Goal: Information Seeking & Learning: Learn about a topic

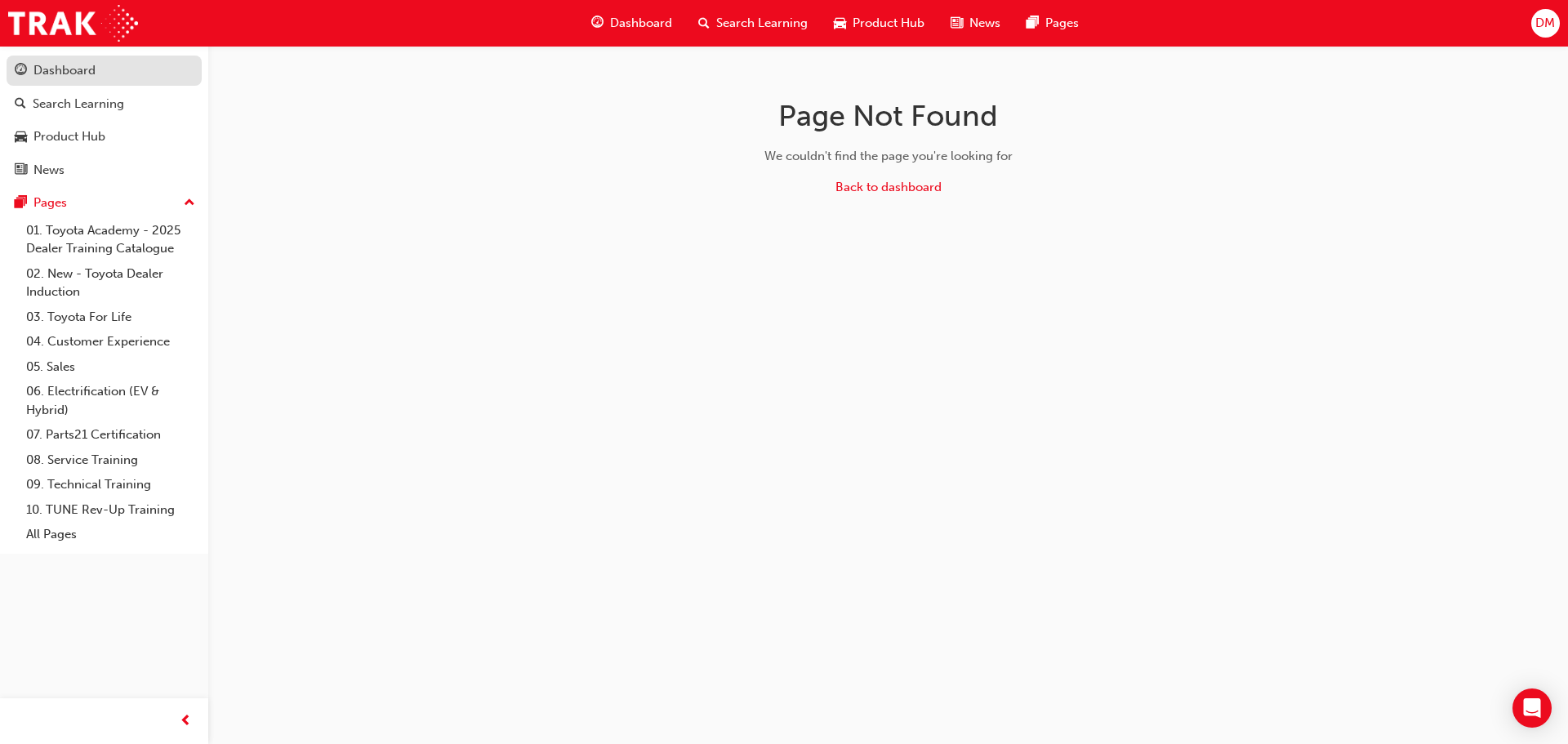
click at [66, 68] on div "Dashboard" at bounding box center [65, 71] width 62 height 19
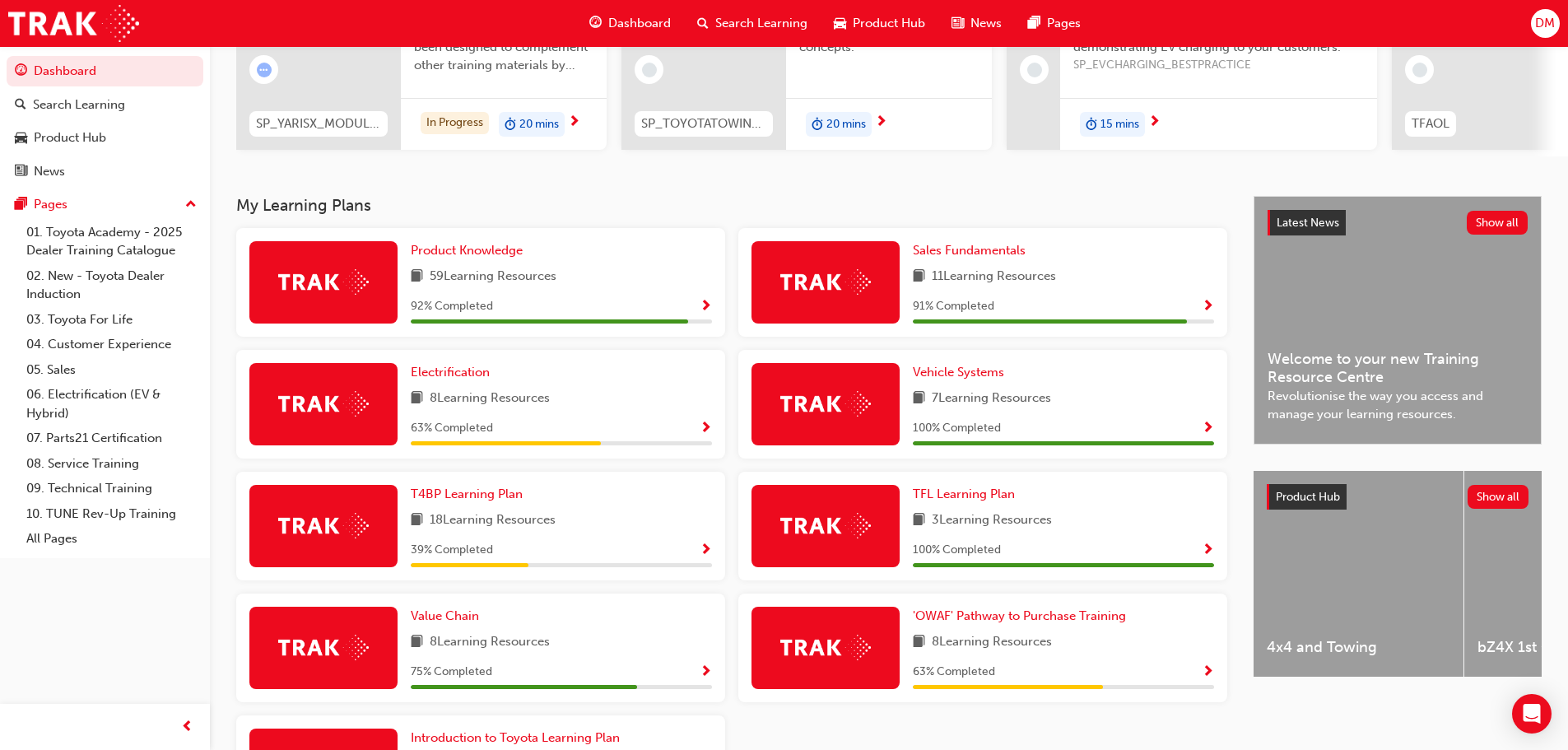
scroll to position [202, 0]
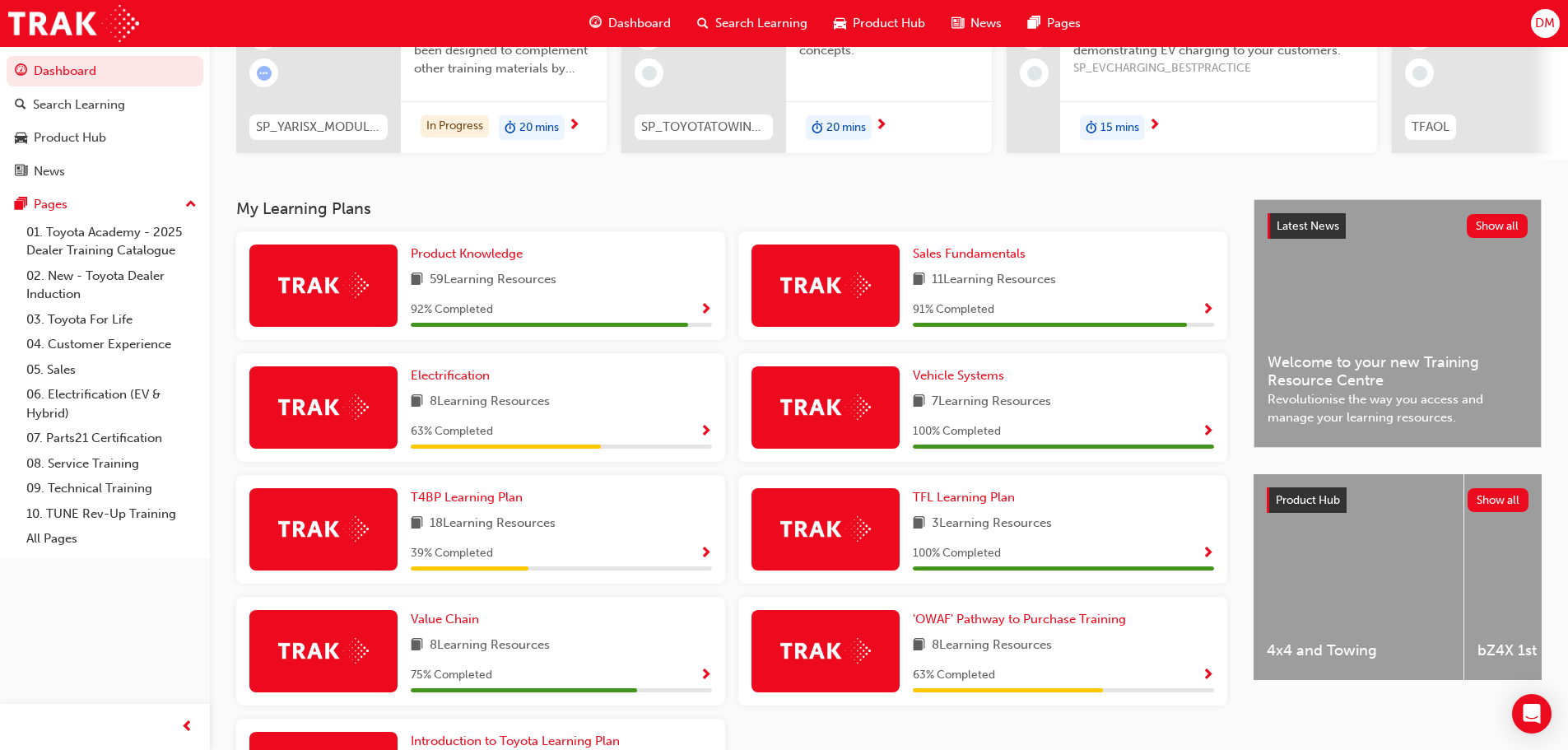
click at [704, 318] on span "Show Progress" at bounding box center [706, 310] width 12 height 15
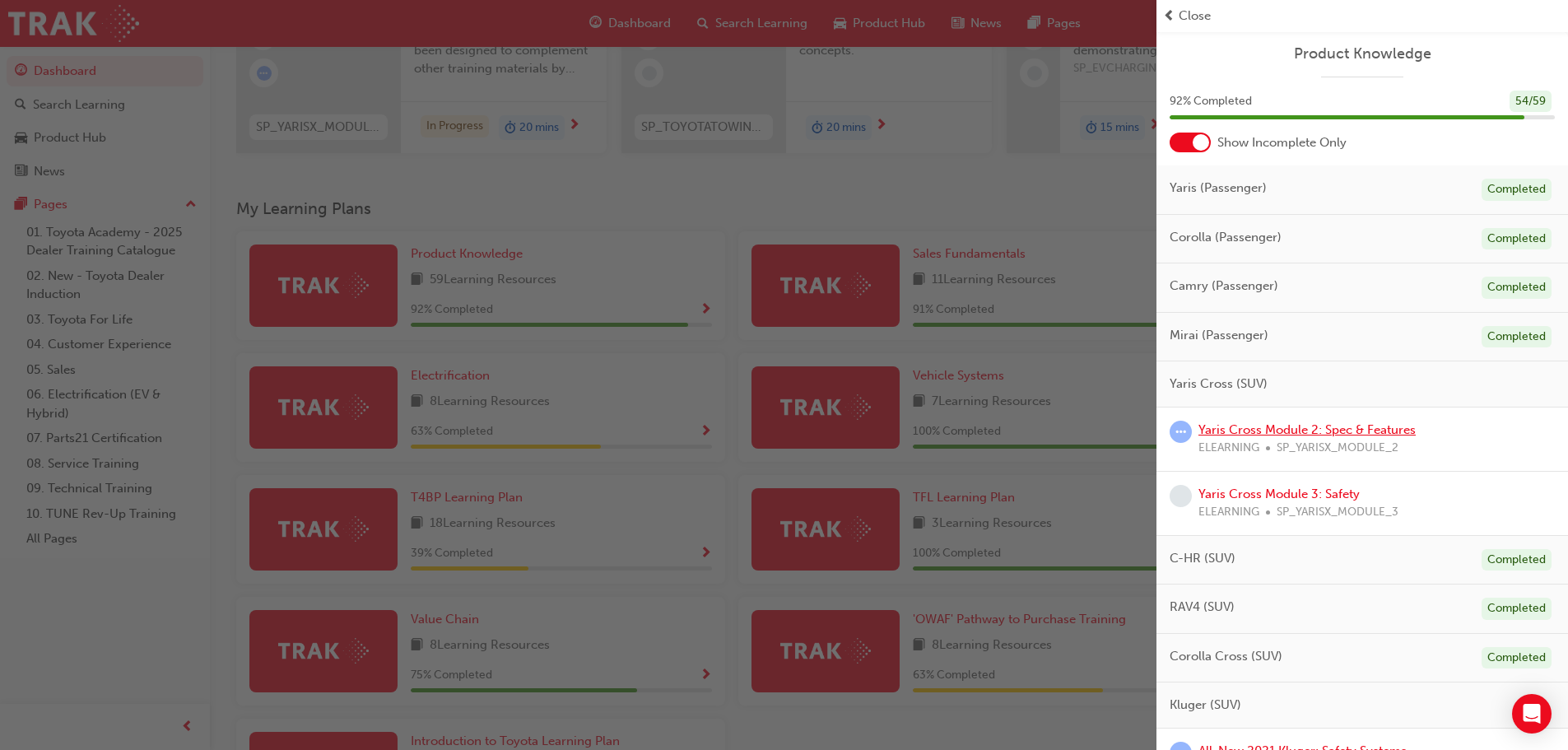
click at [1299, 432] on link "Yaris Cross Module 2: Spec & Features" at bounding box center [1308, 429] width 218 height 15
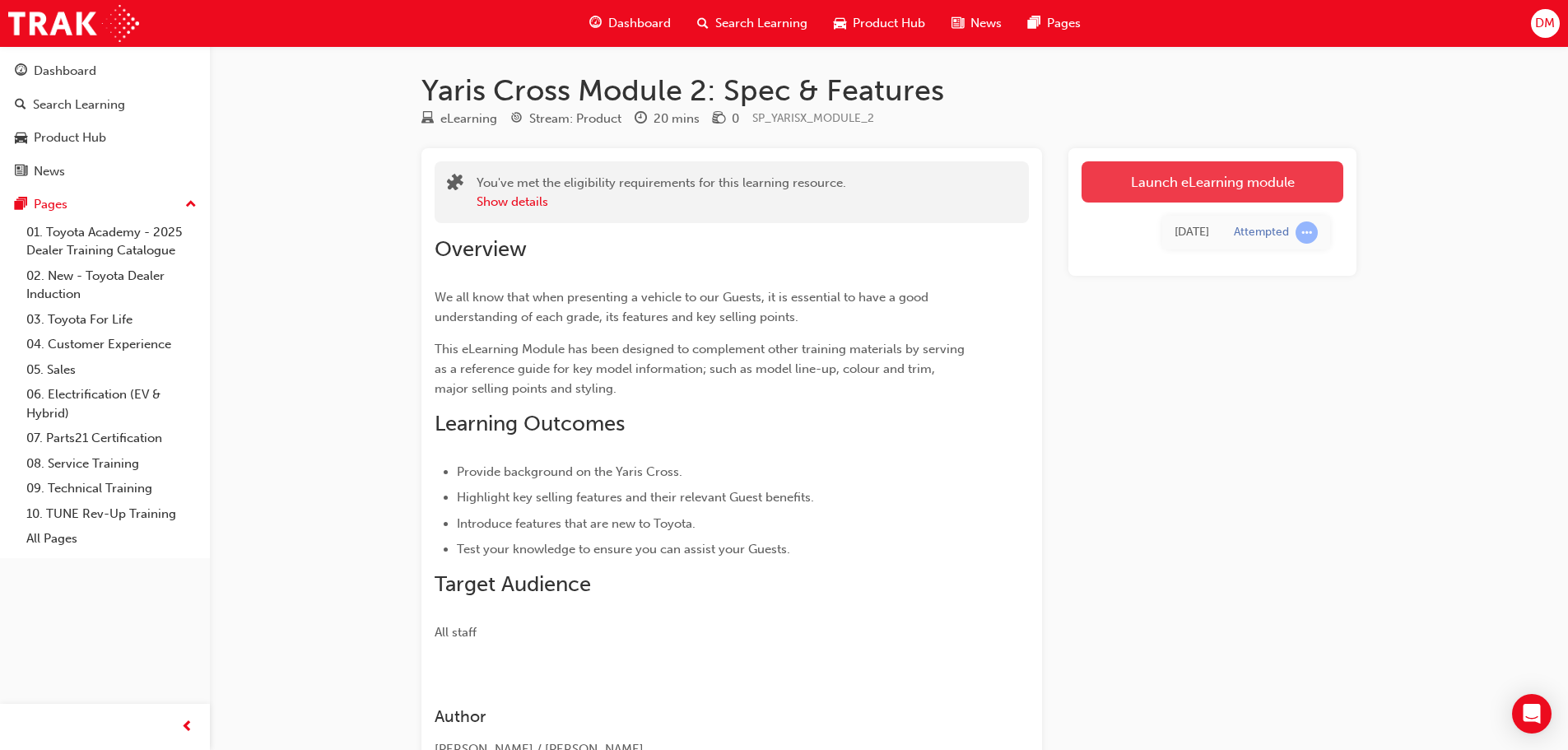
click at [1248, 182] on link "Launch eLearning module" at bounding box center [1213, 181] width 262 height 41
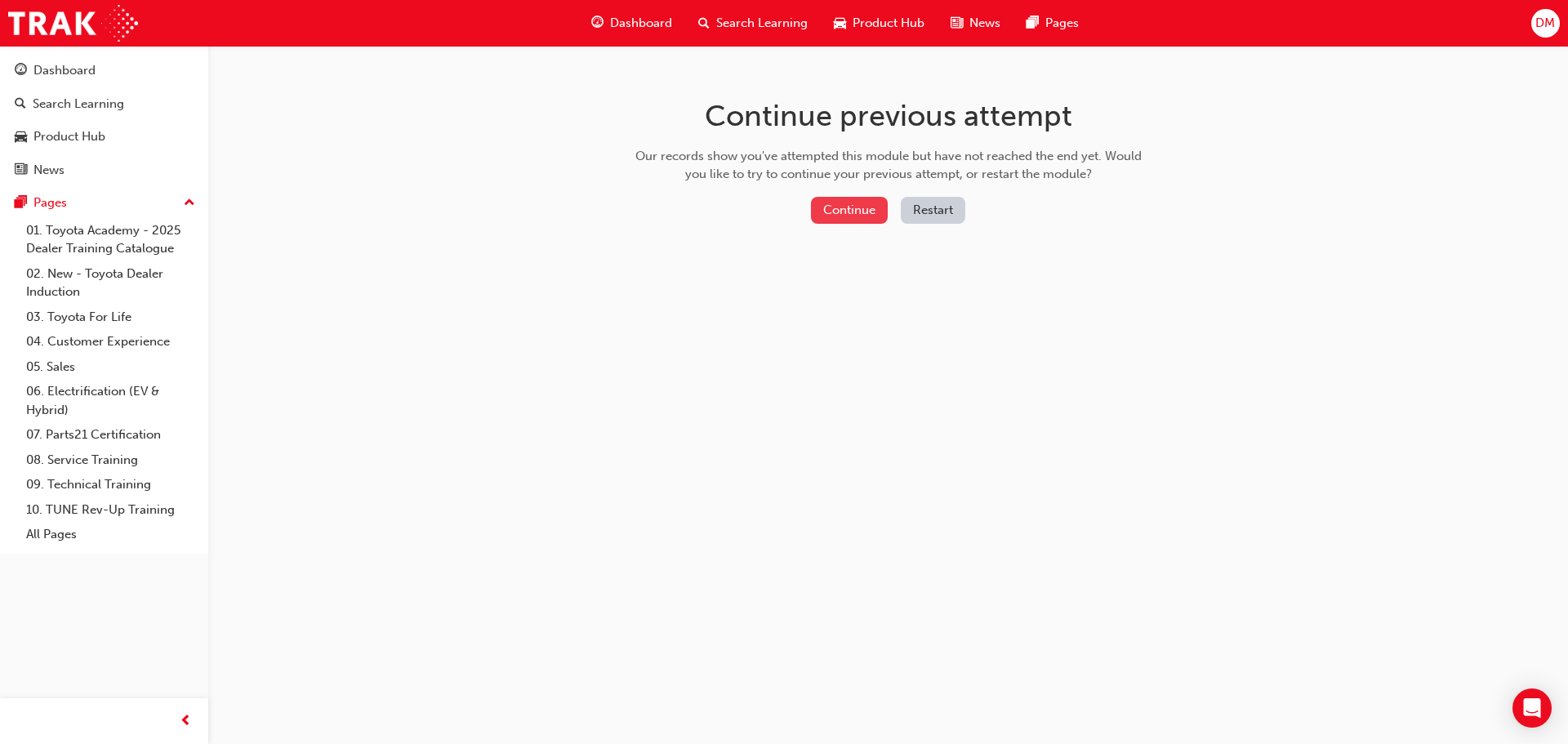
click at [841, 209] on button "Continue" at bounding box center [848, 210] width 77 height 27
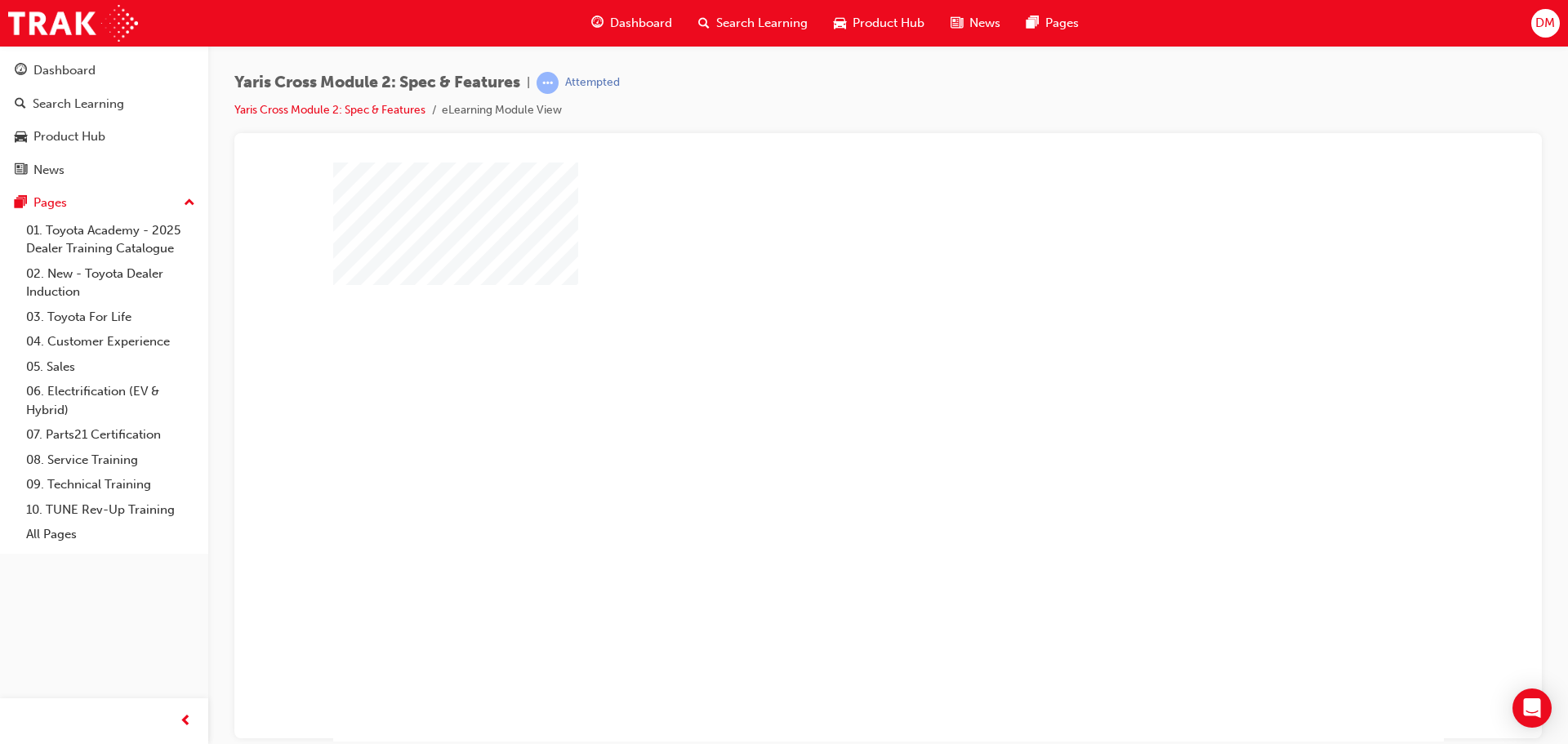
click at [841, 404] on div "play" at bounding box center [841, 404] width 0 height 0
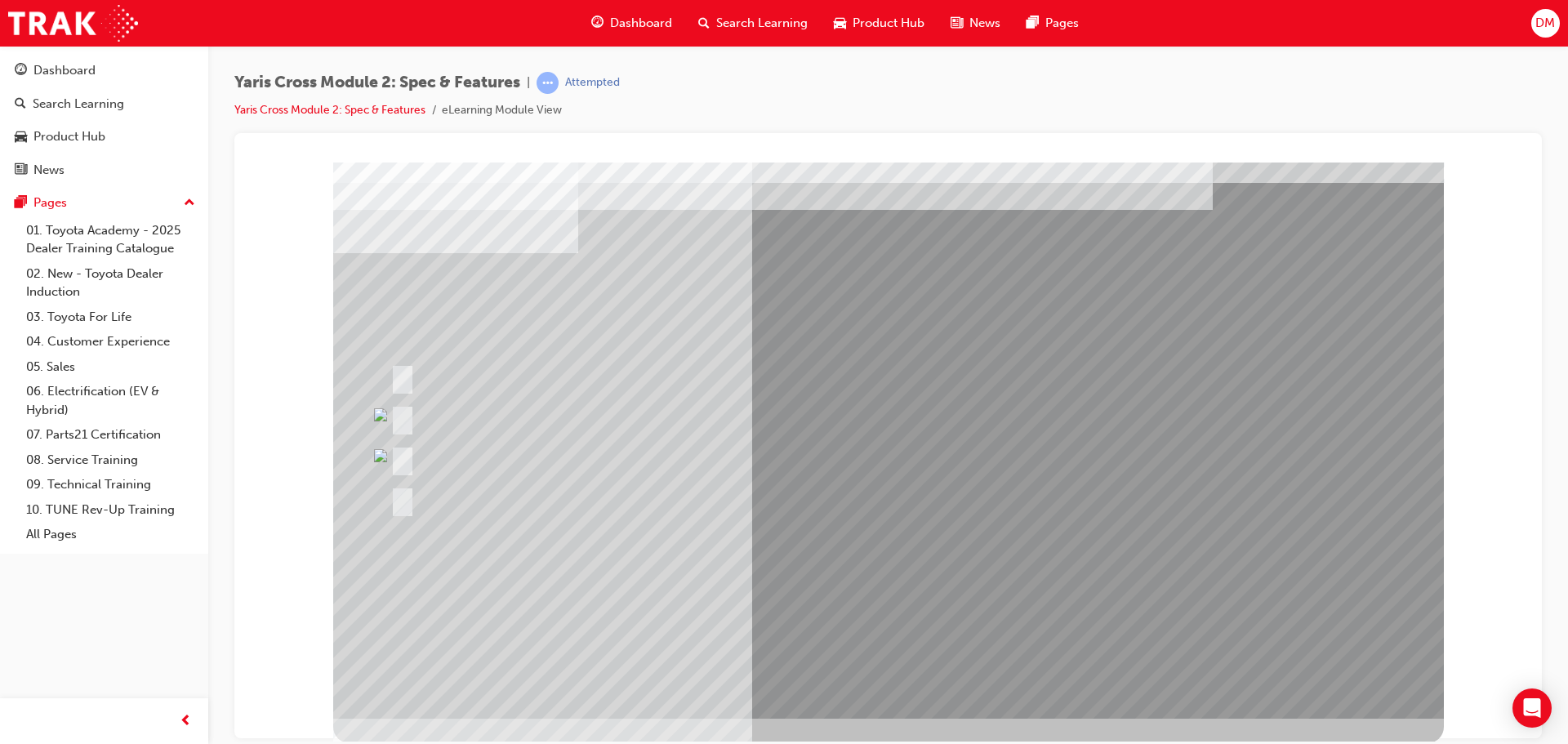
scroll to position [34, 0]
click at [320, 112] on link "Yaris Cross Module 2: Spec & Features" at bounding box center [329, 110] width 191 height 14
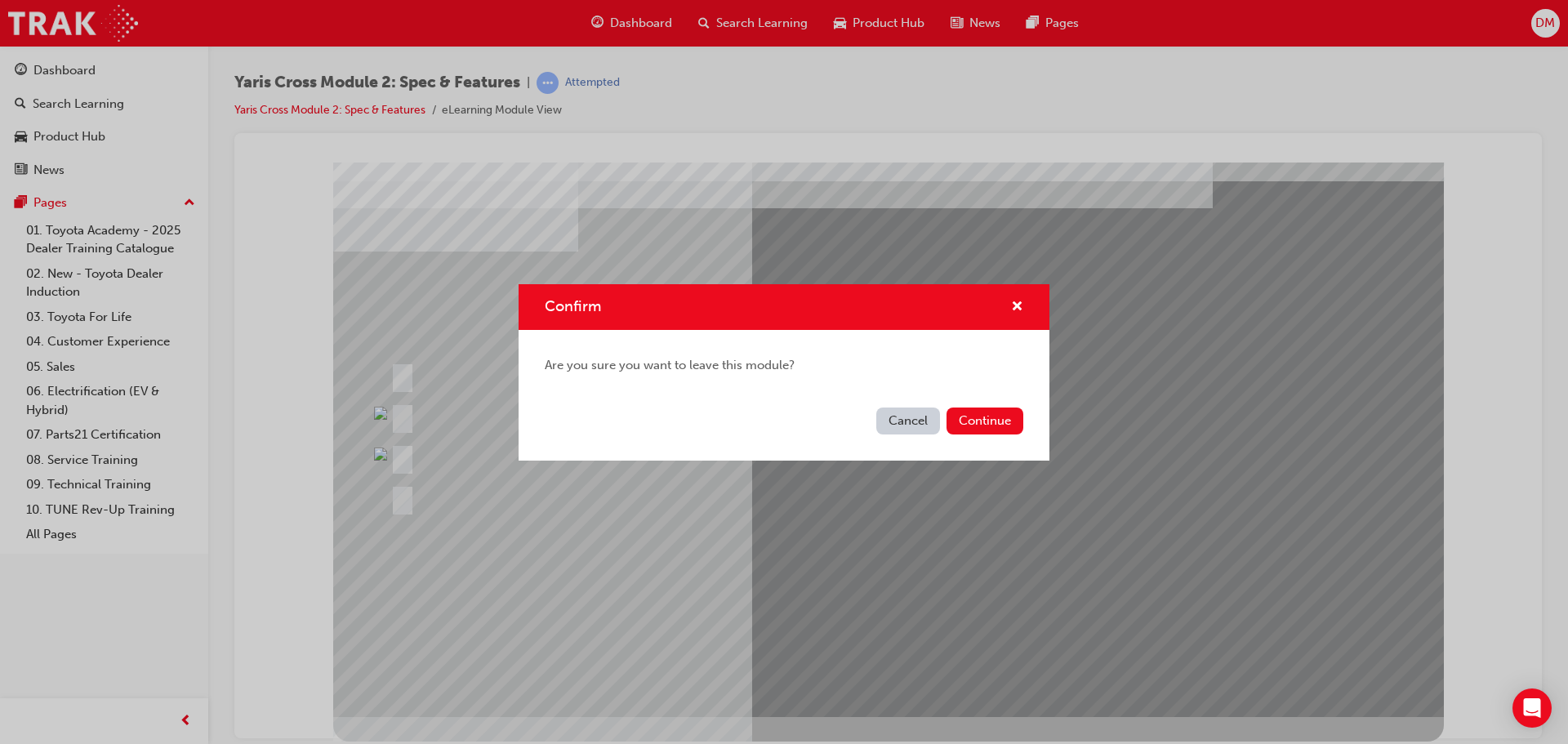
click at [895, 418] on button "Cancel" at bounding box center [908, 421] width 64 height 27
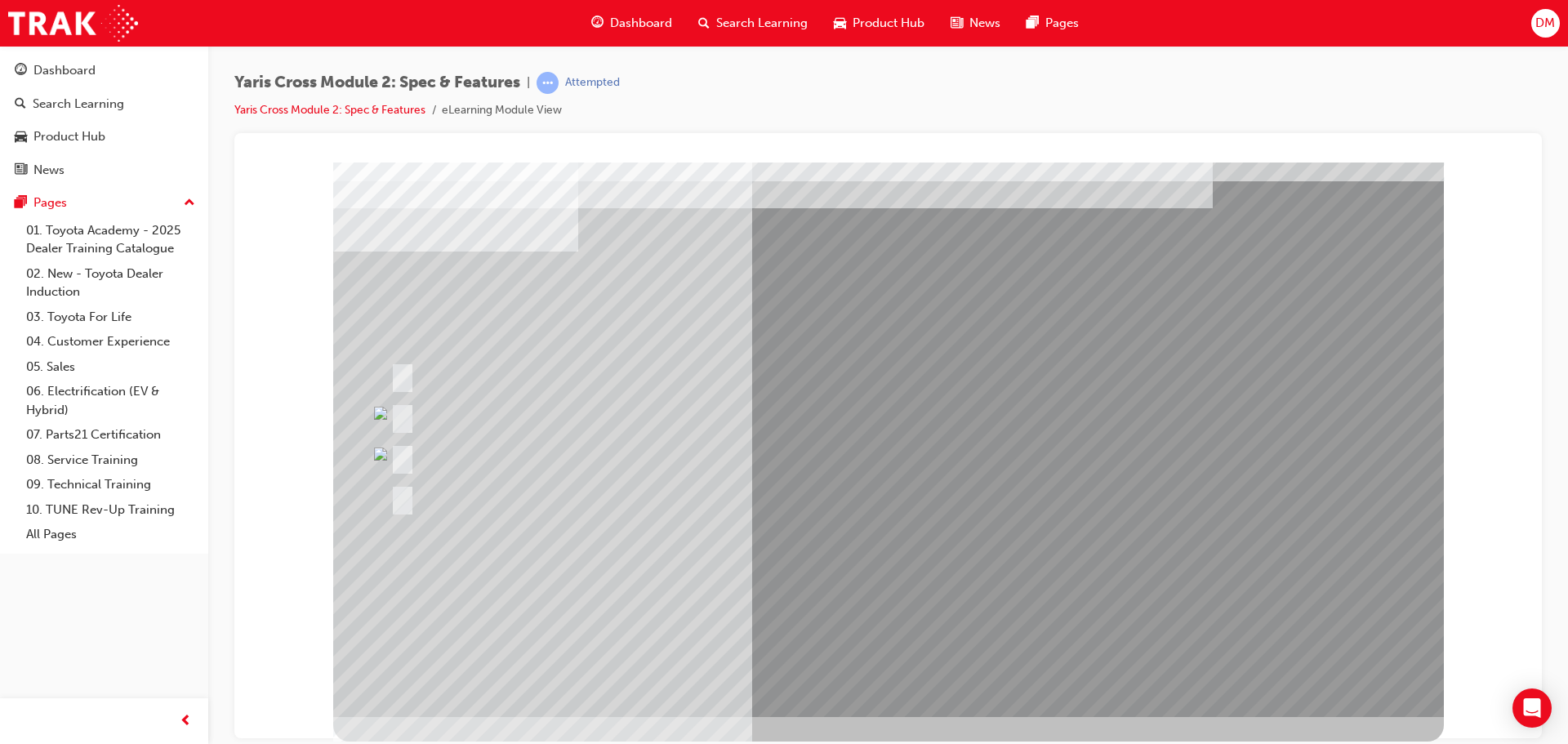
click at [379, 110] on link "Yaris Cross Module 2: Spec & Features" at bounding box center [329, 110] width 191 height 14
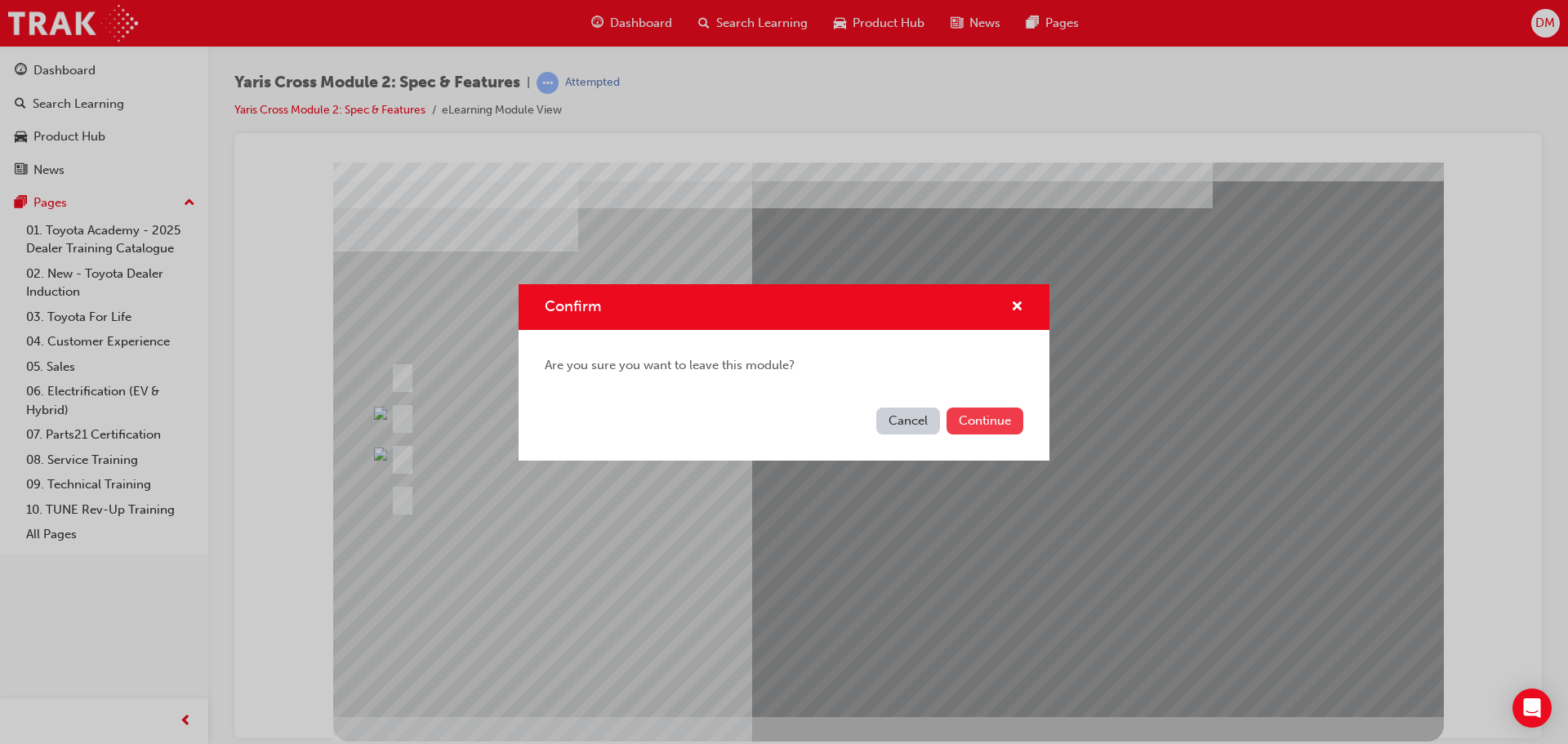
click at [976, 418] on button "Continue" at bounding box center [984, 421] width 77 height 27
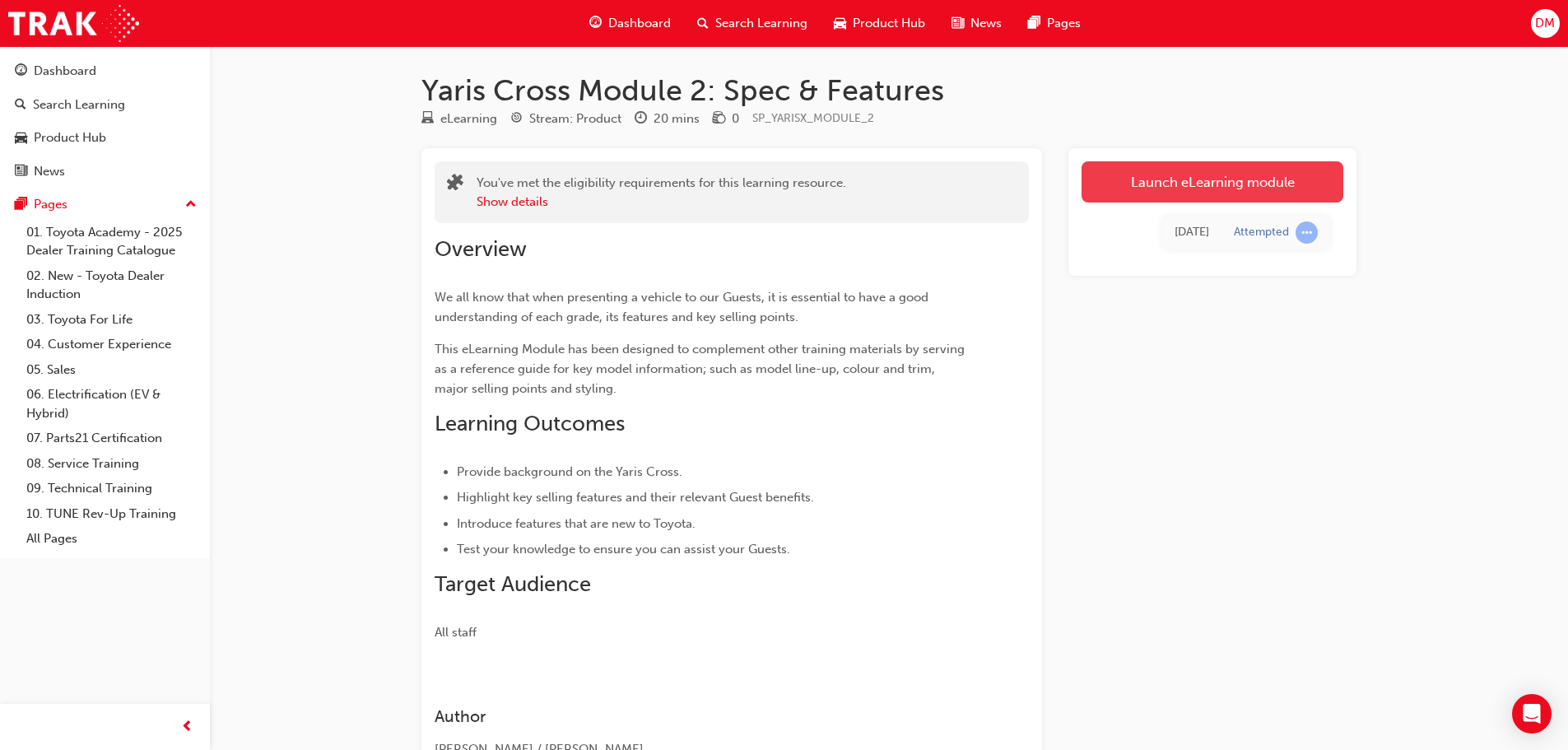
click at [1206, 188] on link "Launch eLearning module" at bounding box center [1213, 181] width 262 height 41
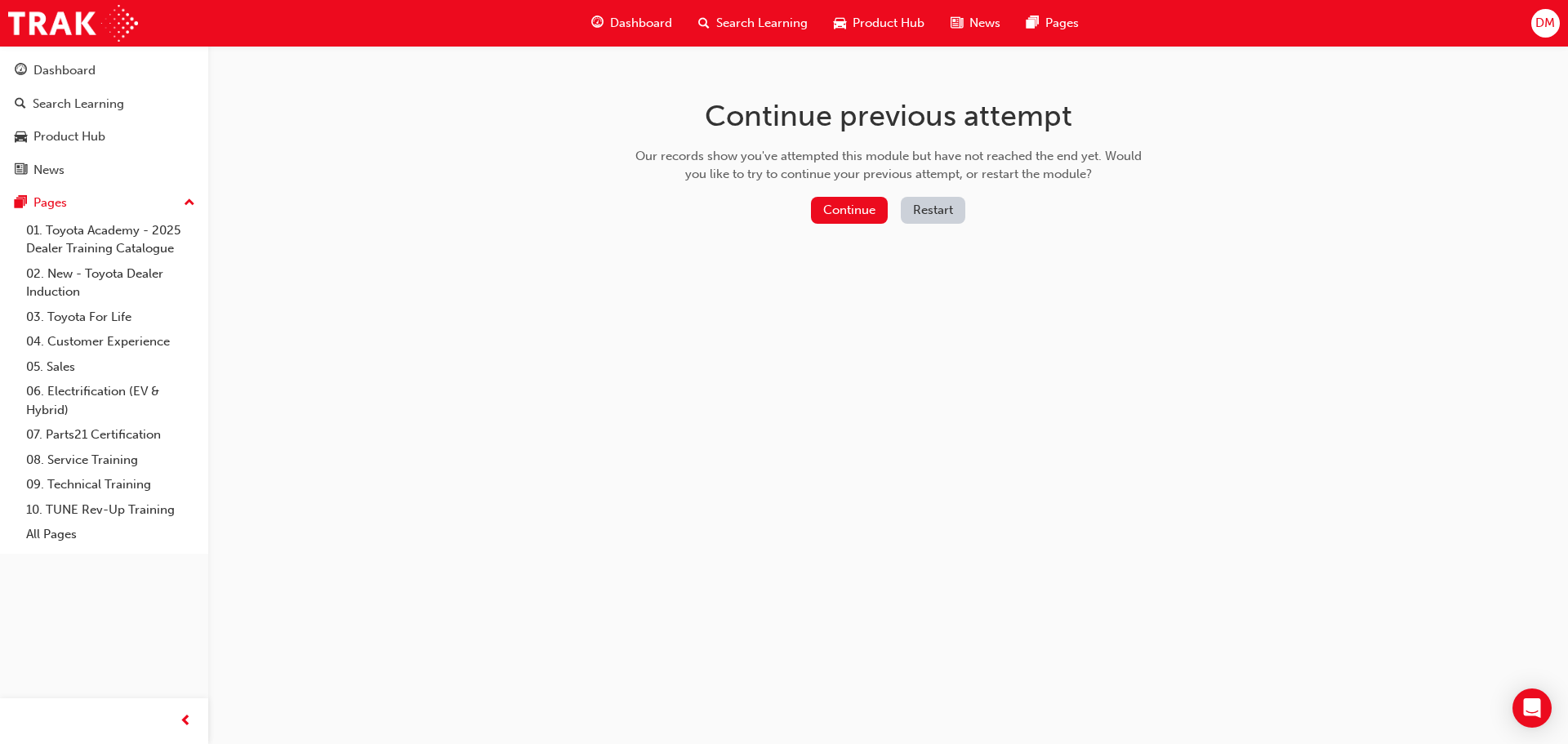
click at [939, 210] on button "Restart" at bounding box center [932, 210] width 65 height 27
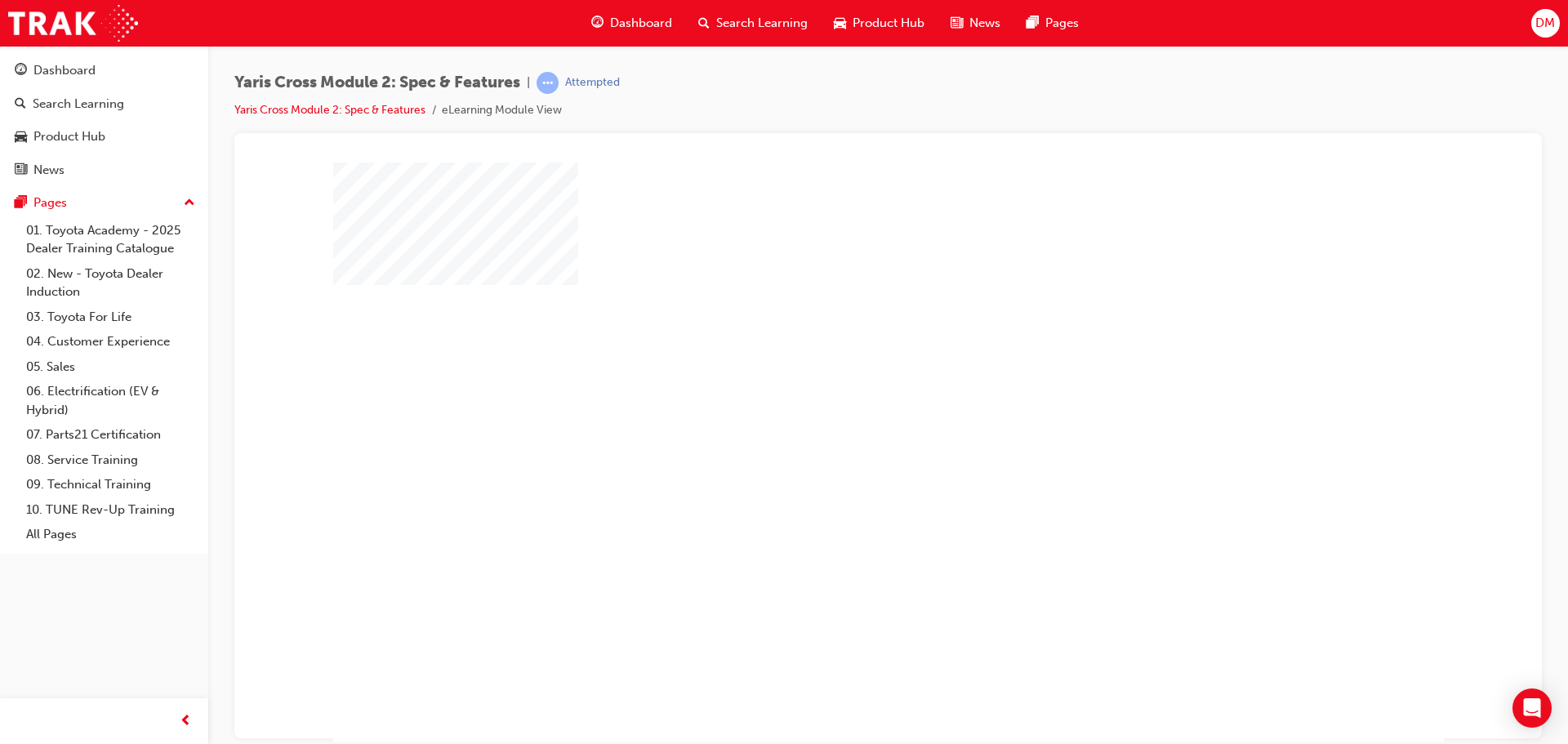
click at [841, 404] on div "play" at bounding box center [841, 404] width 0 height 0
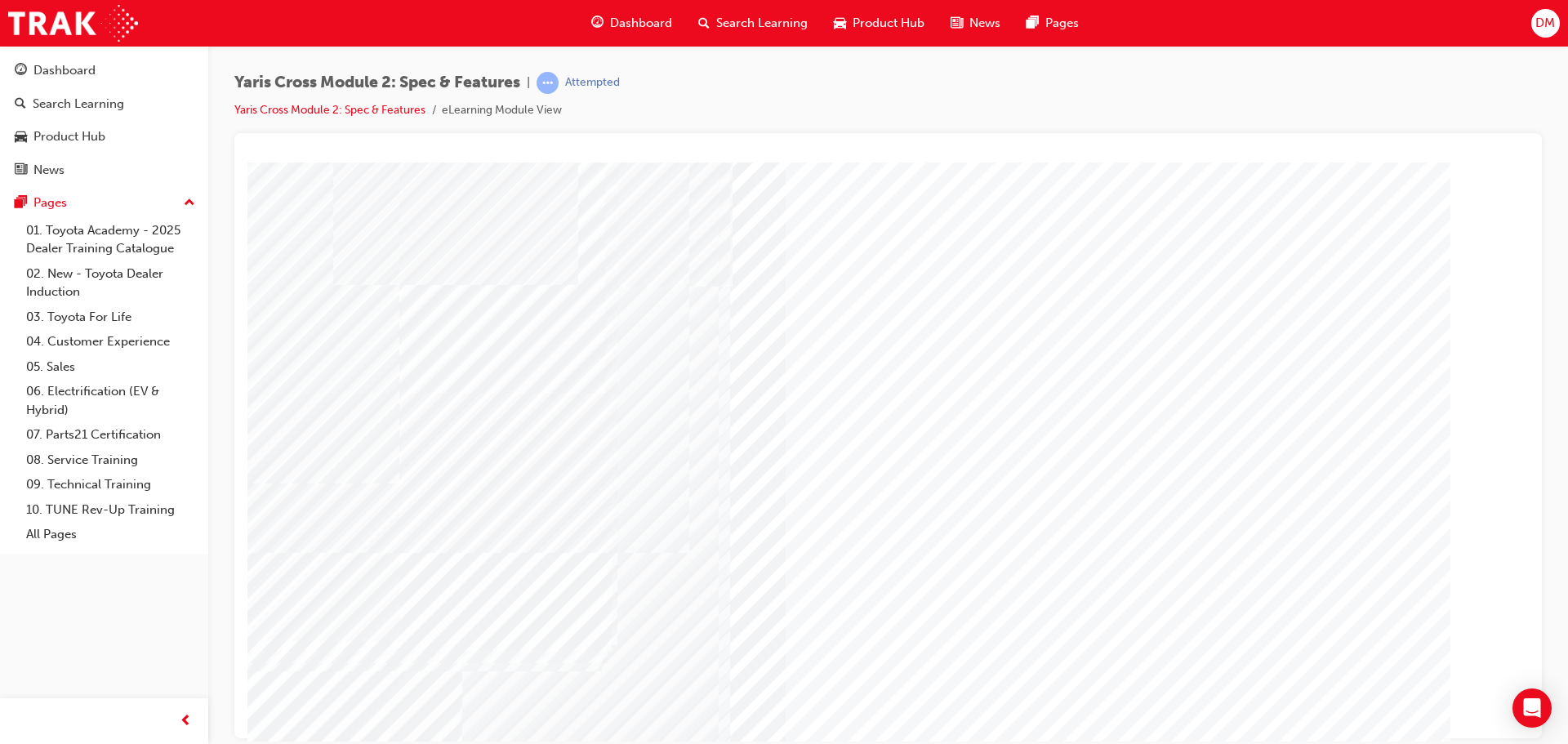
scroll to position [34, 0]
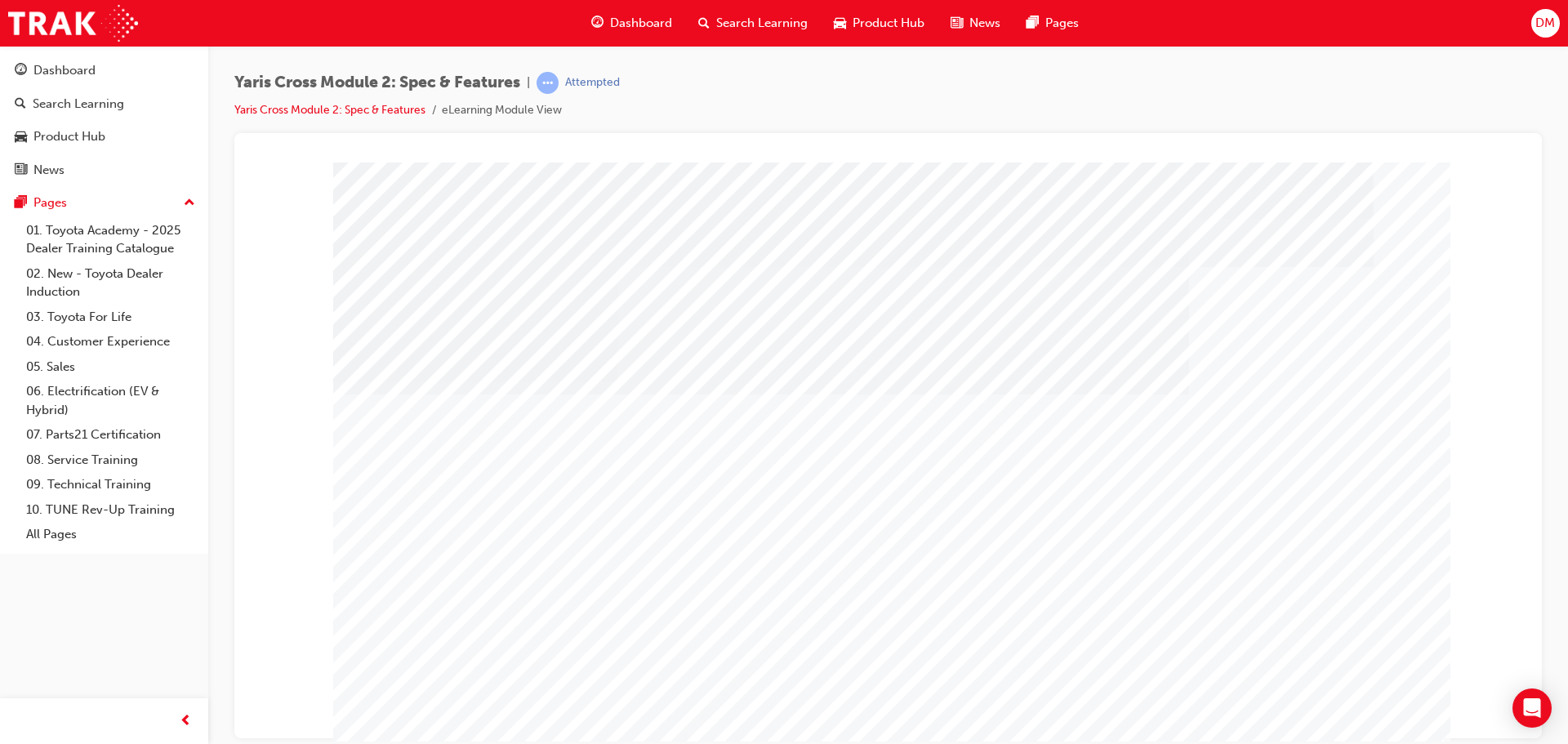
drag, startPoint x: 708, startPoint y: 443, endPoint x: 751, endPoint y: 461, distance: 46.6
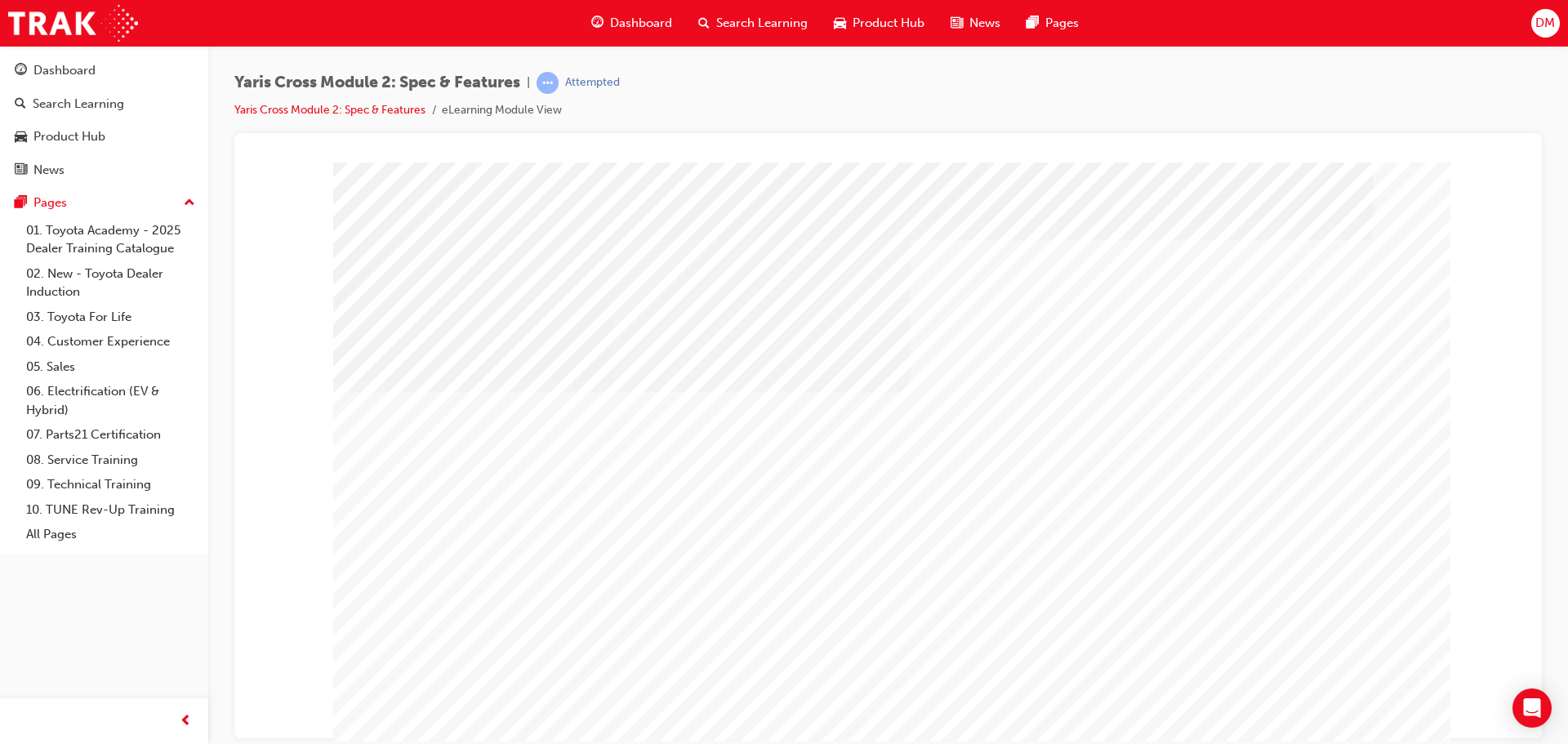
drag, startPoint x: 752, startPoint y: 462, endPoint x: 1080, endPoint y: 570, distance: 345.3
click at [905, 535] on div at bounding box center [888, 455] width 1110 height 588
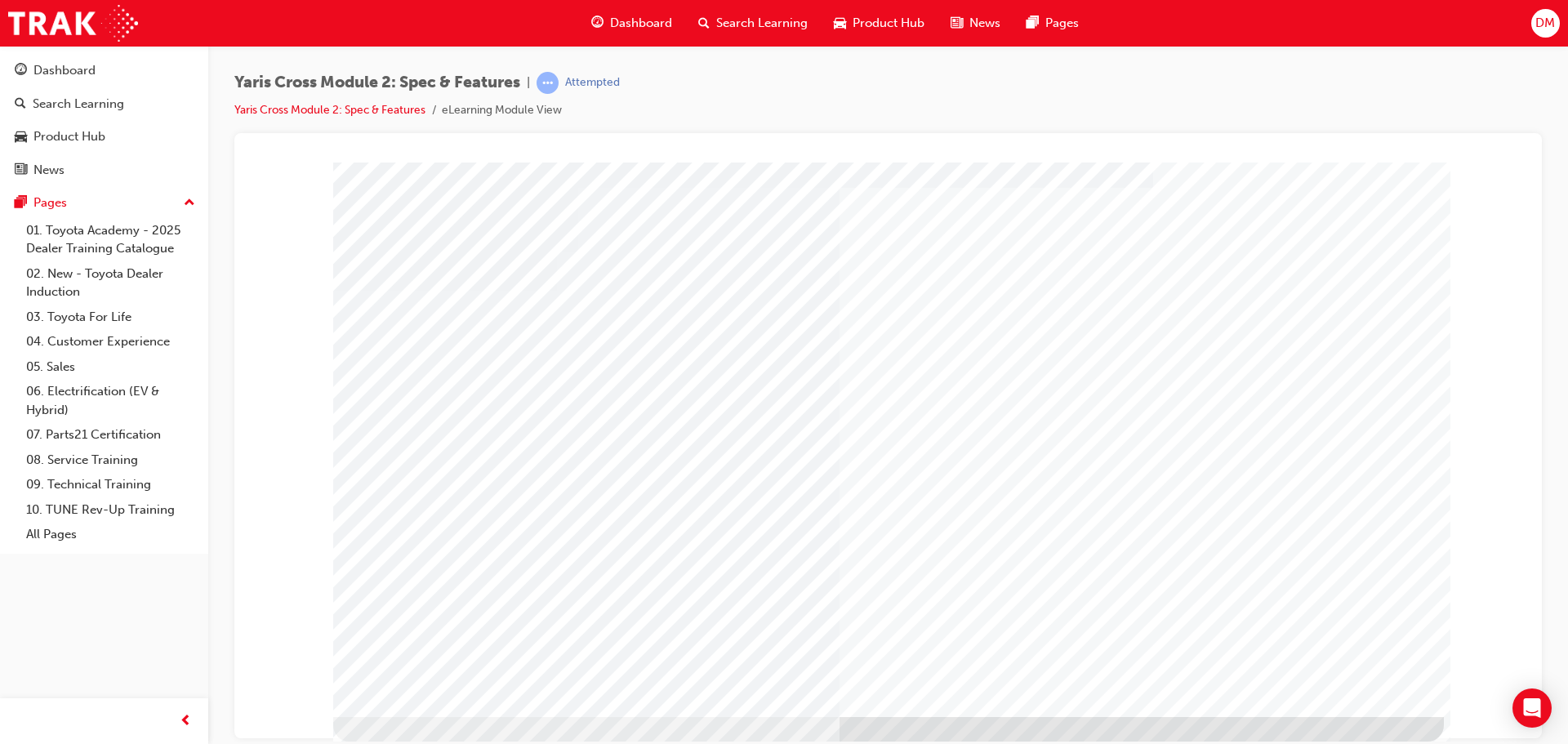
drag, startPoint x: 460, startPoint y: 617, endPoint x: 645, endPoint y: 622, distance: 185.1
drag, startPoint x: 739, startPoint y: 620, endPoint x: 873, endPoint y: 620, distance: 134.0
drag, startPoint x: 962, startPoint y: 614, endPoint x: 1115, endPoint y: 624, distance: 153.3
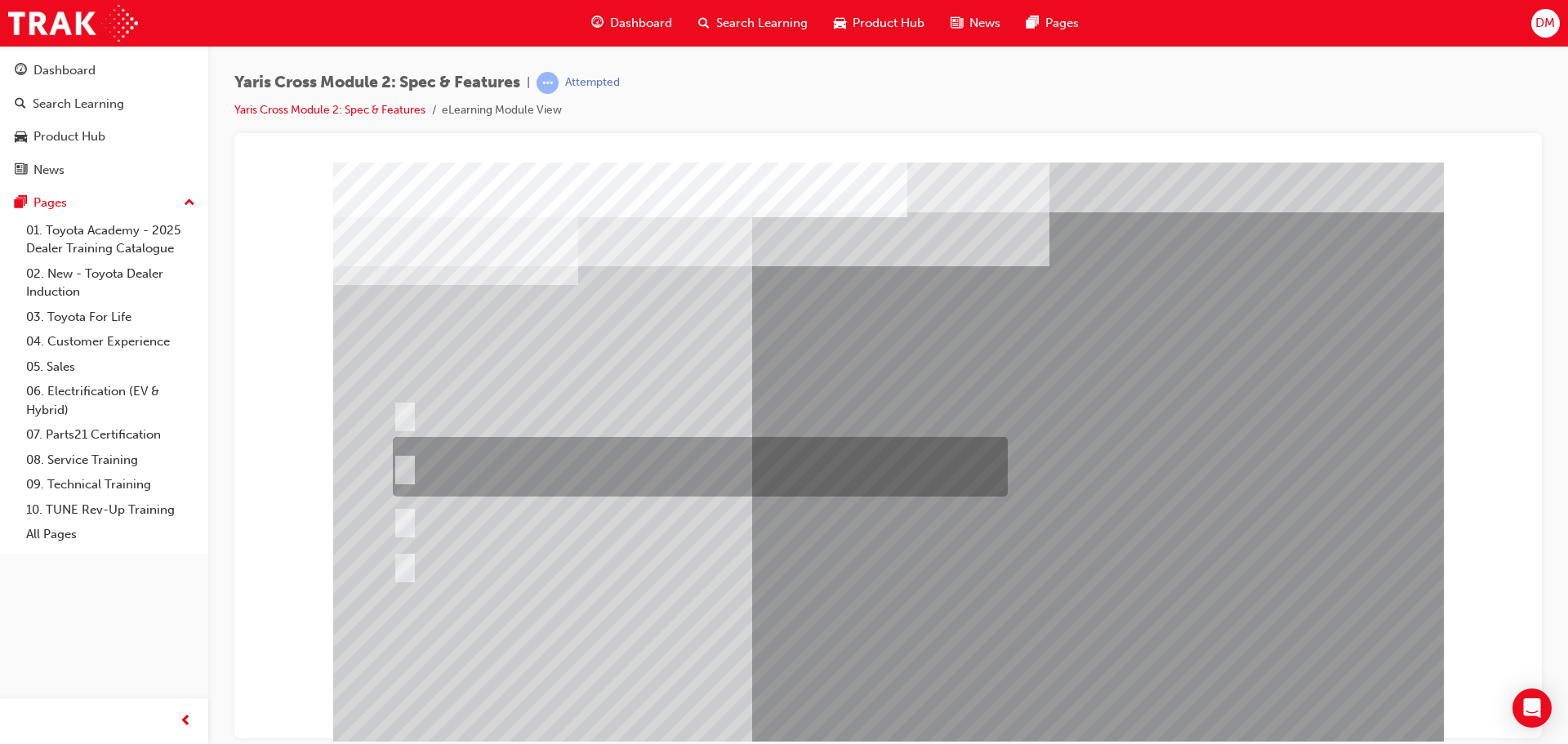
click at [401, 462] on input "8 standard colours across the range and an additional 7 two-tone colours in the…" at bounding box center [402, 467] width 18 height 18
radio input "true"
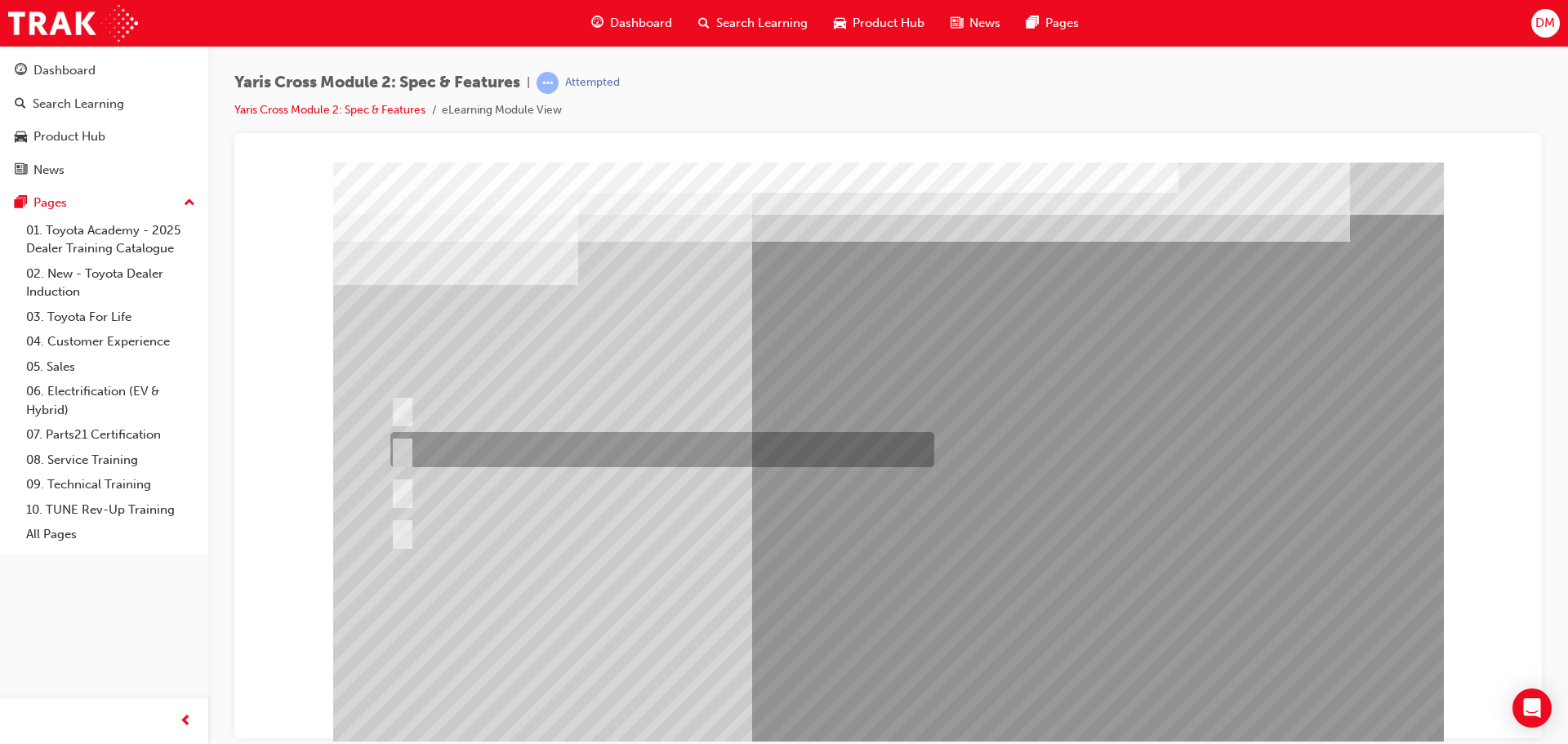
click at [405, 448] on input "GX only" at bounding box center [399, 449] width 18 height 18
radio input "true"
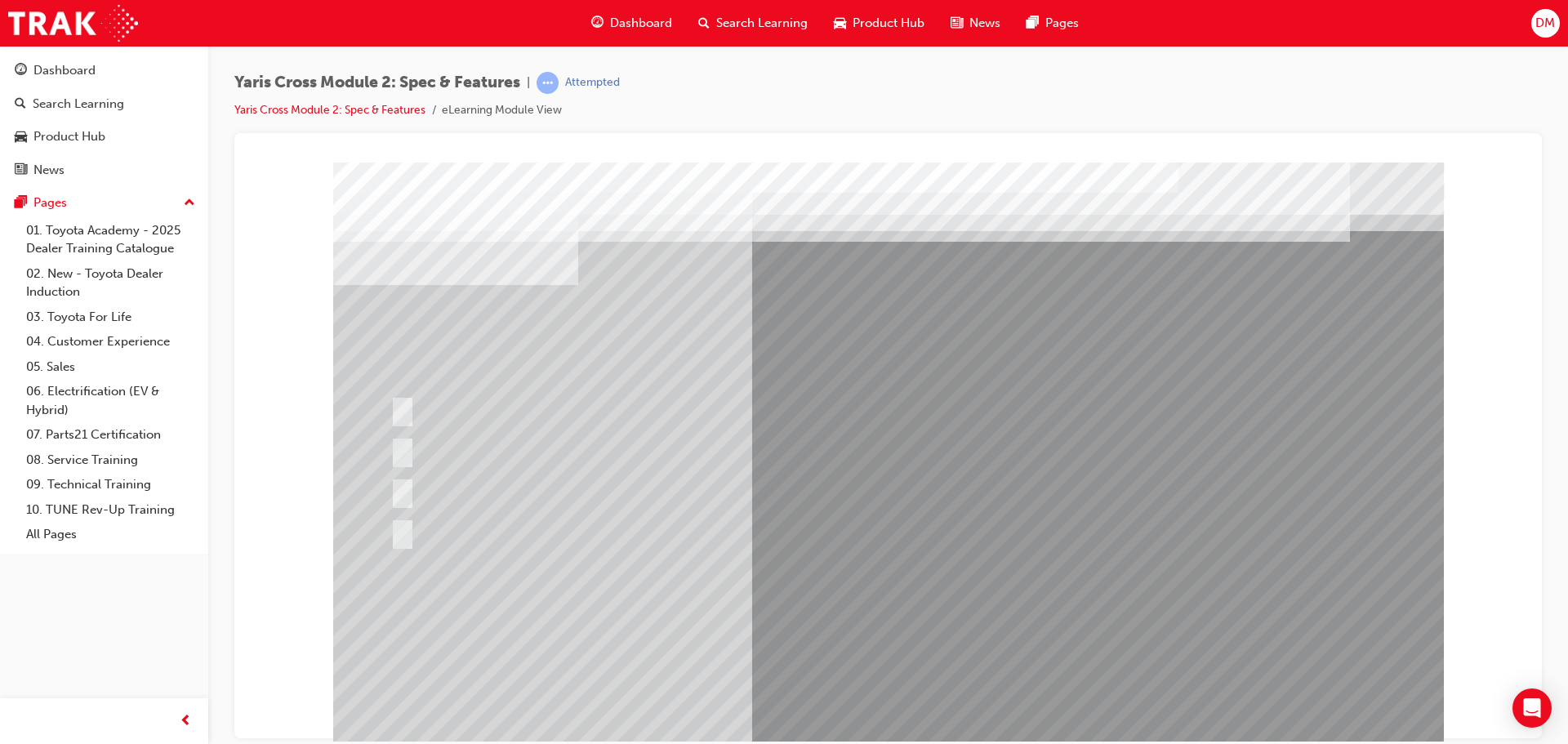
click at [857, 613] on div at bounding box center [888, 455] width 1110 height 588
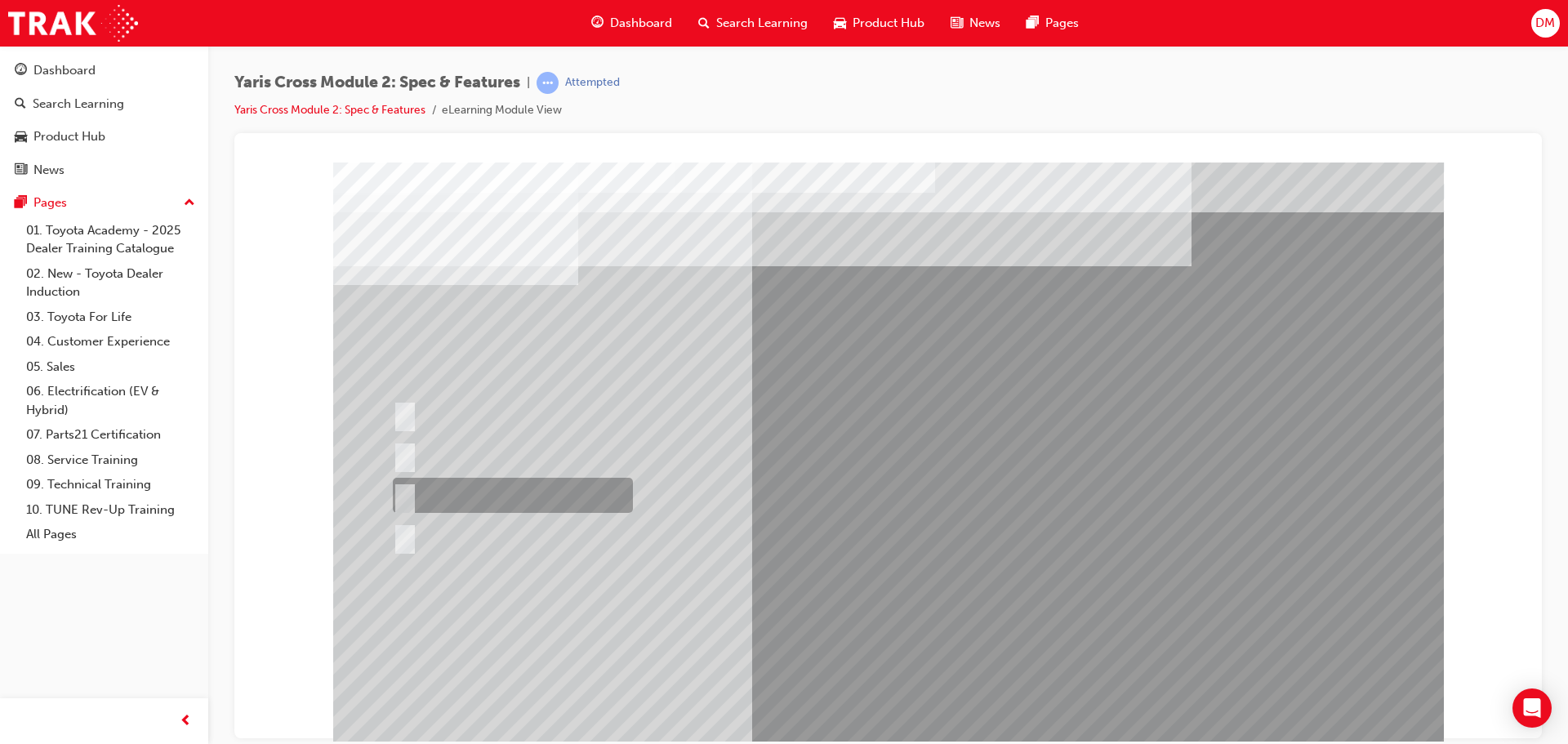
drag, startPoint x: 403, startPoint y: 493, endPoint x: 479, endPoint y: 541, distance: 89.9
click at [403, 493] on input "2WD HV GX" at bounding box center [402, 495] width 18 height 18
radio input "true"
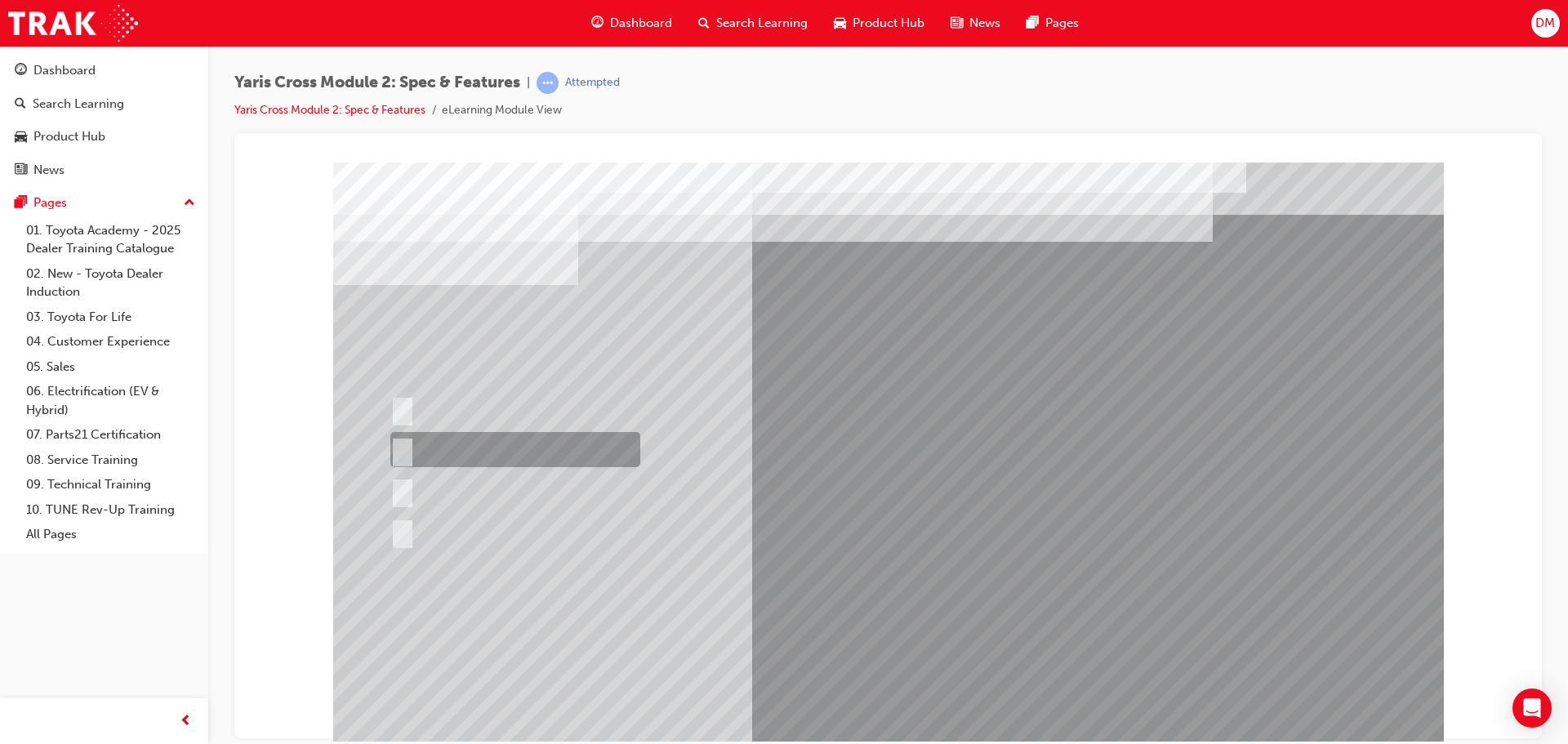
drag, startPoint x: 403, startPoint y: 446, endPoint x: 470, endPoint y: 493, distance: 81.8
click at [403, 446] on input "GXL & Urban" at bounding box center [399, 449] width 18 height 18
radio input "true"
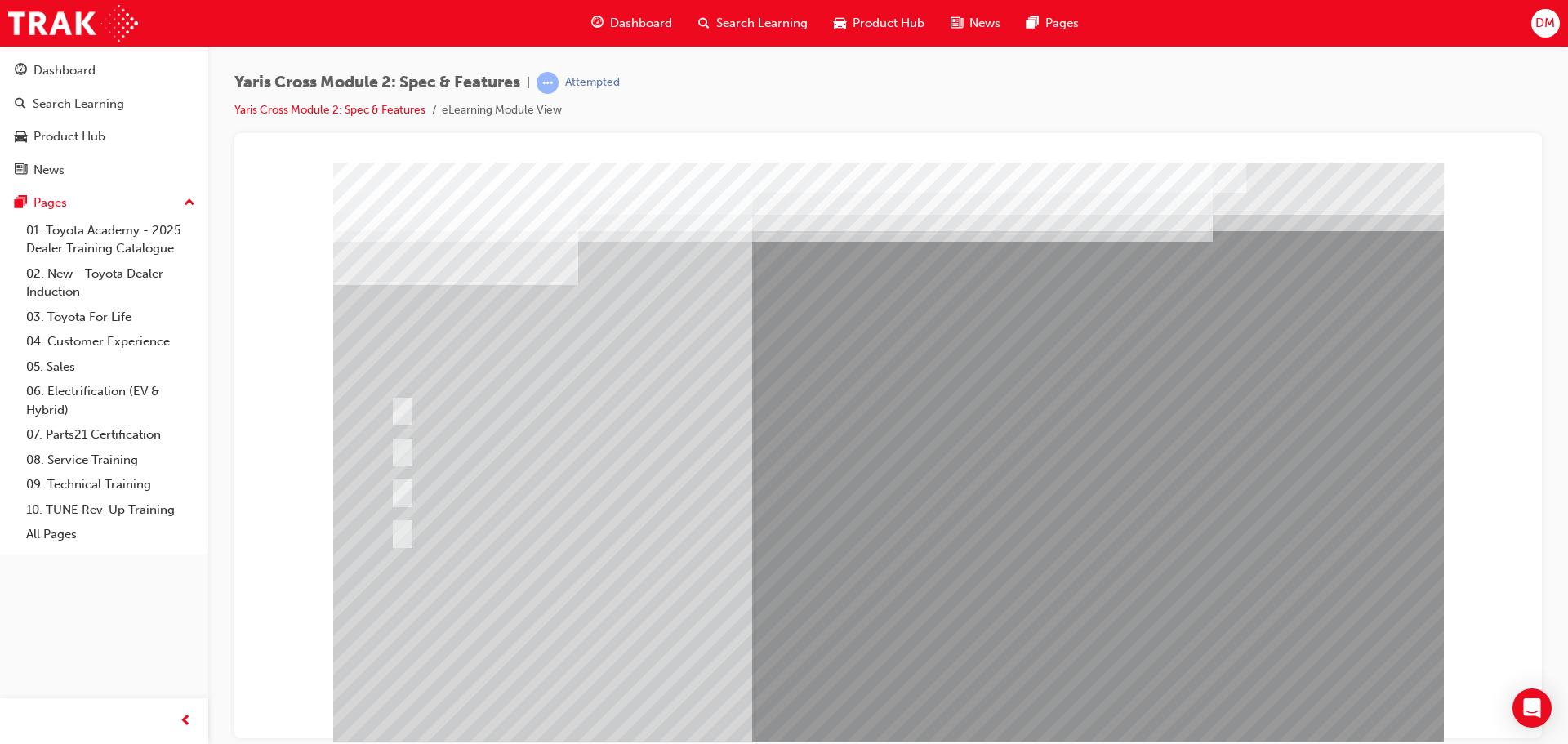
click at [864, 614] on div at bounding box center [888, 455] width 1110 height 588
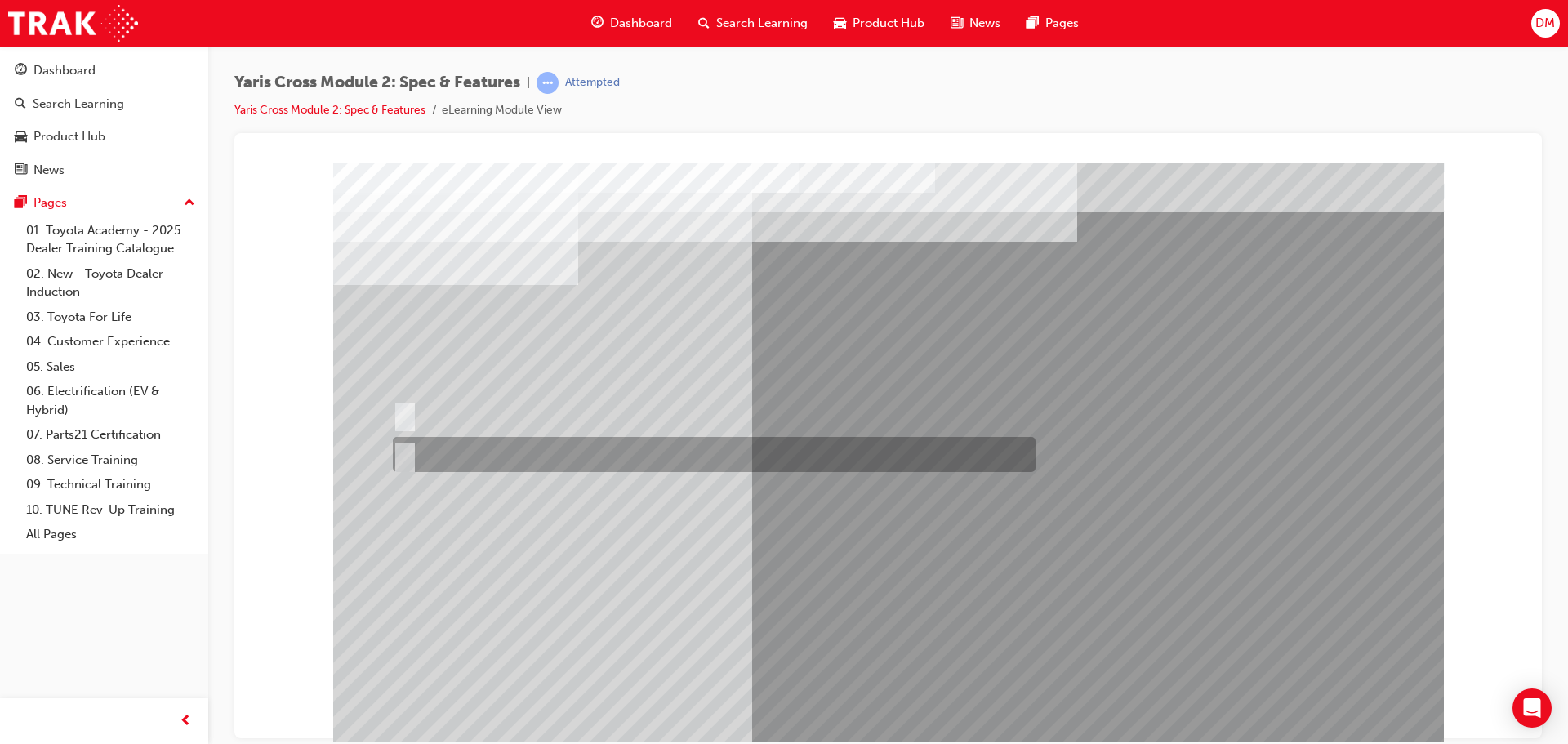
click at [403, 451] on input "True" at bounding box center [402, 455] width 18 height 18
radio input "true"
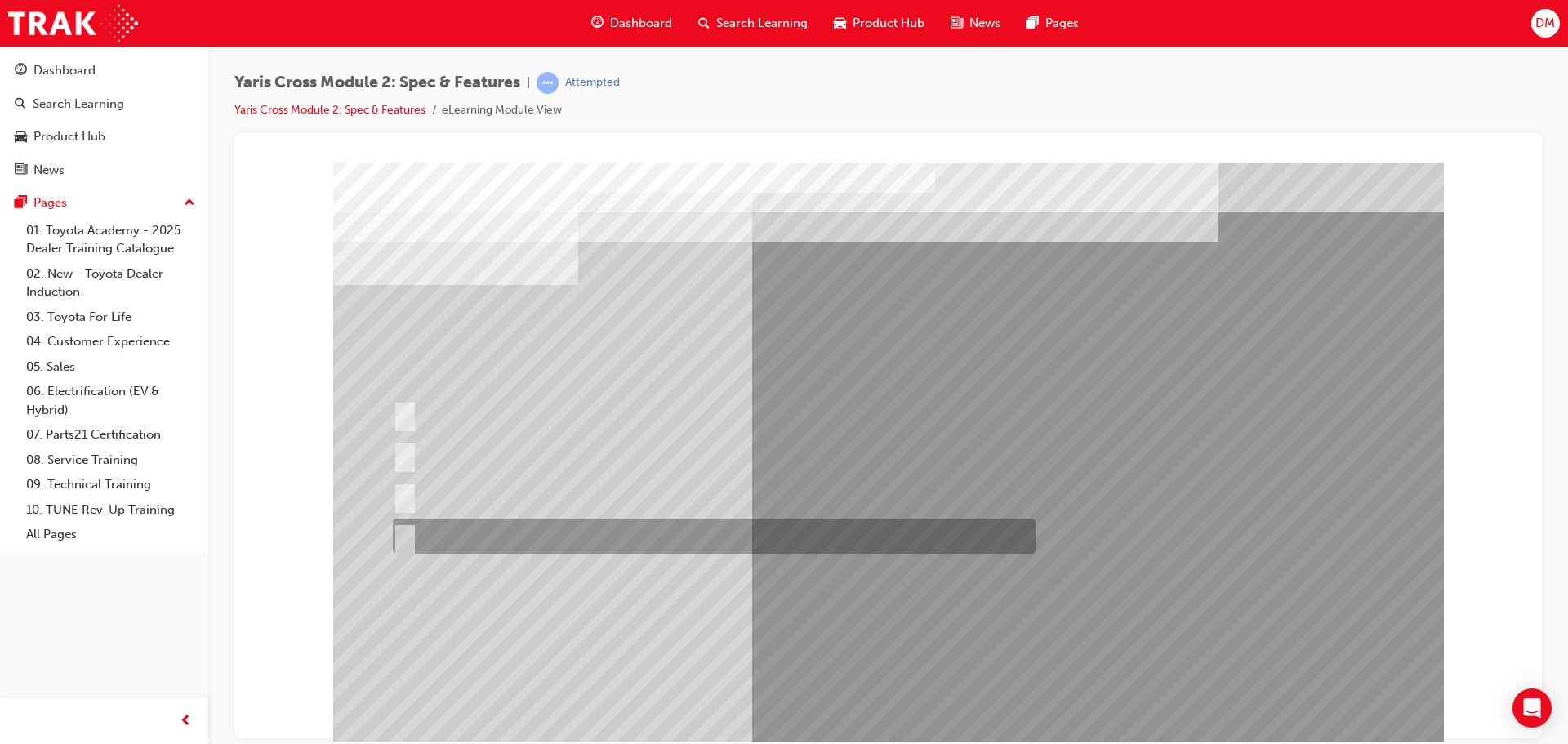
click at [403, 532] on input "Urban Only" at bounding box center [402, 537] width 18 height 18
radio input "true"
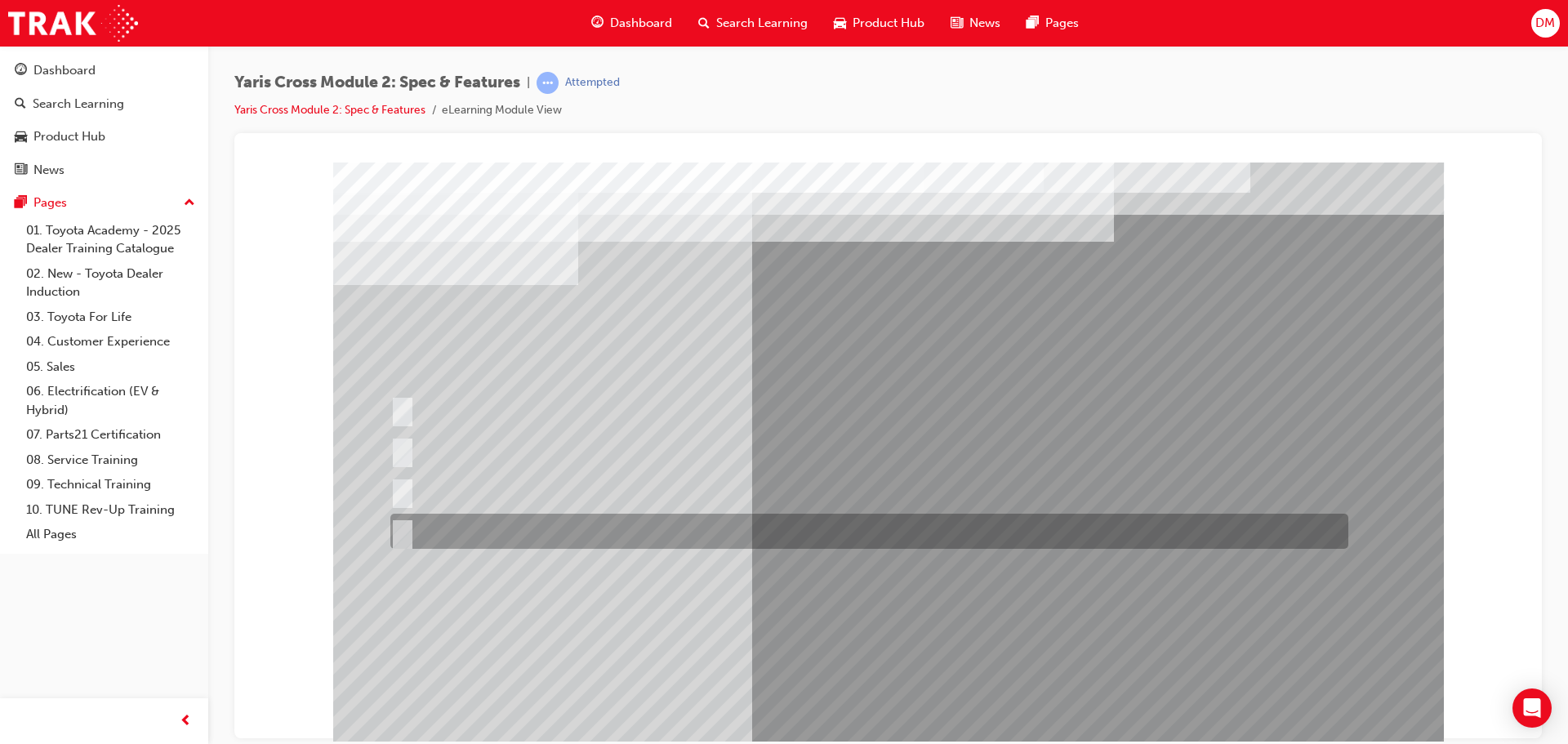
click at [403, 528] on input "60:40" at bounding box center [399, 531] width 18 height 18
radio input "true"
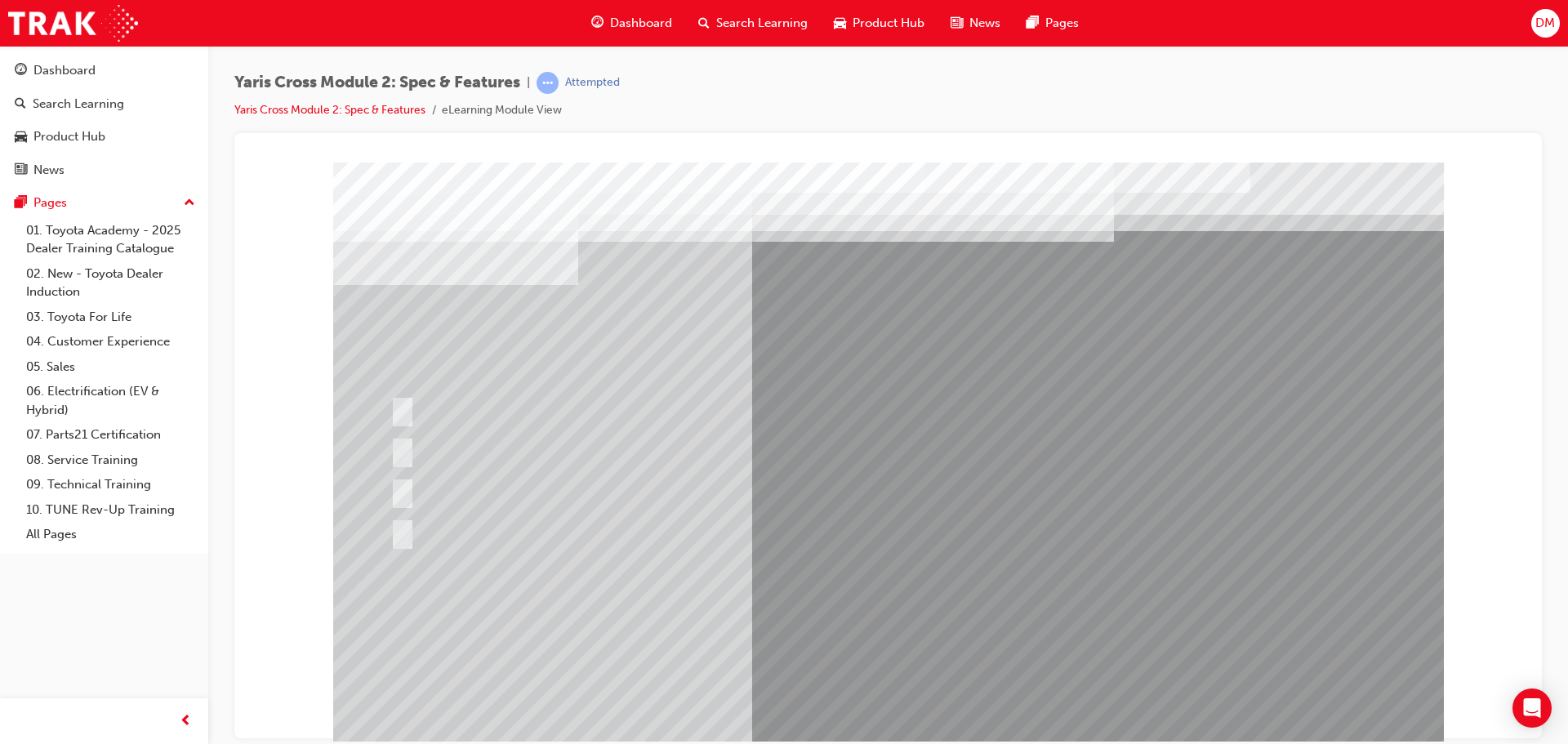
click at [866, 614] on div at bounding box center [888, 455] width 1110 height 588
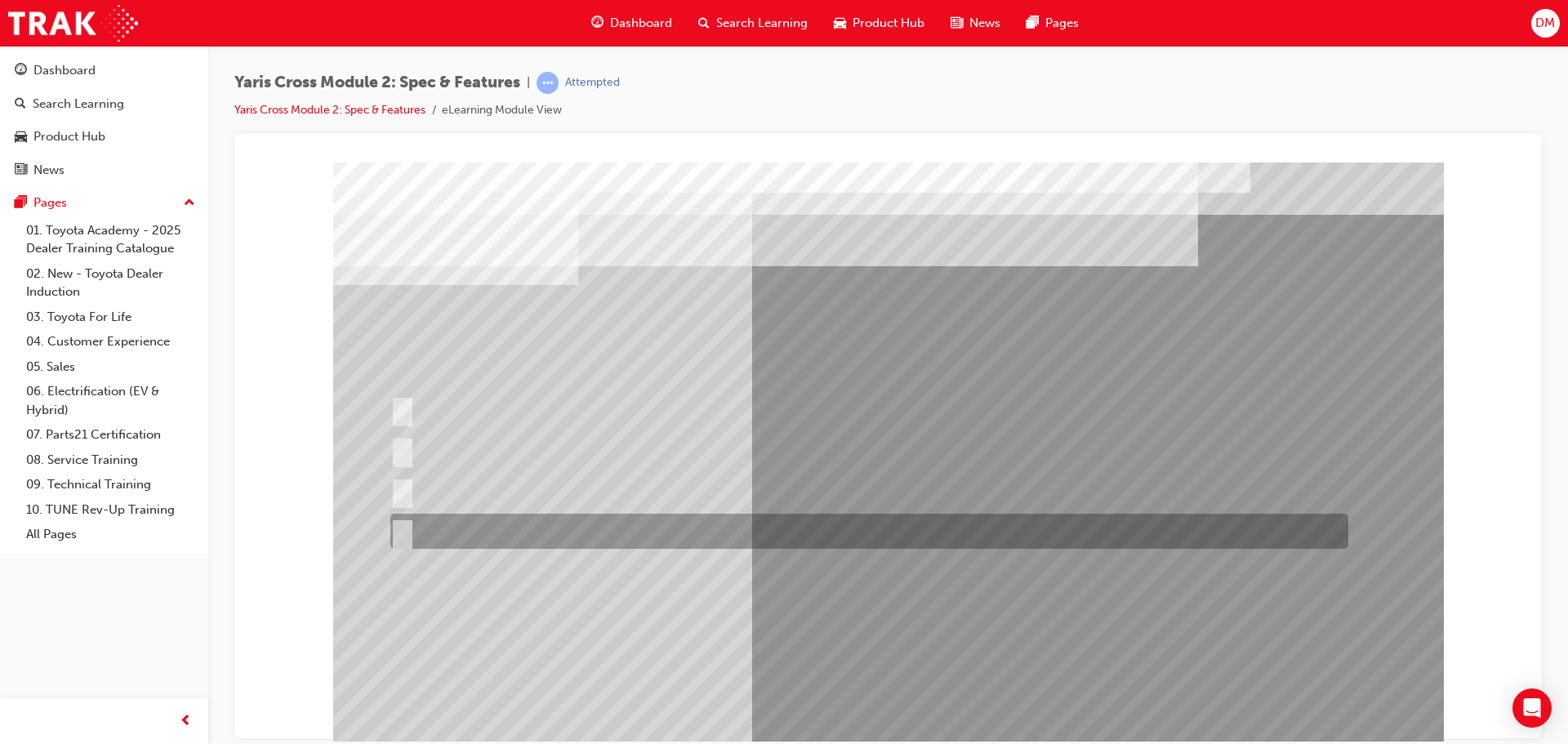
click at [397, 532] on input "Cup Holder & Armrest" at bounding box center [399, 531] width 18 height 18
radio input "true"
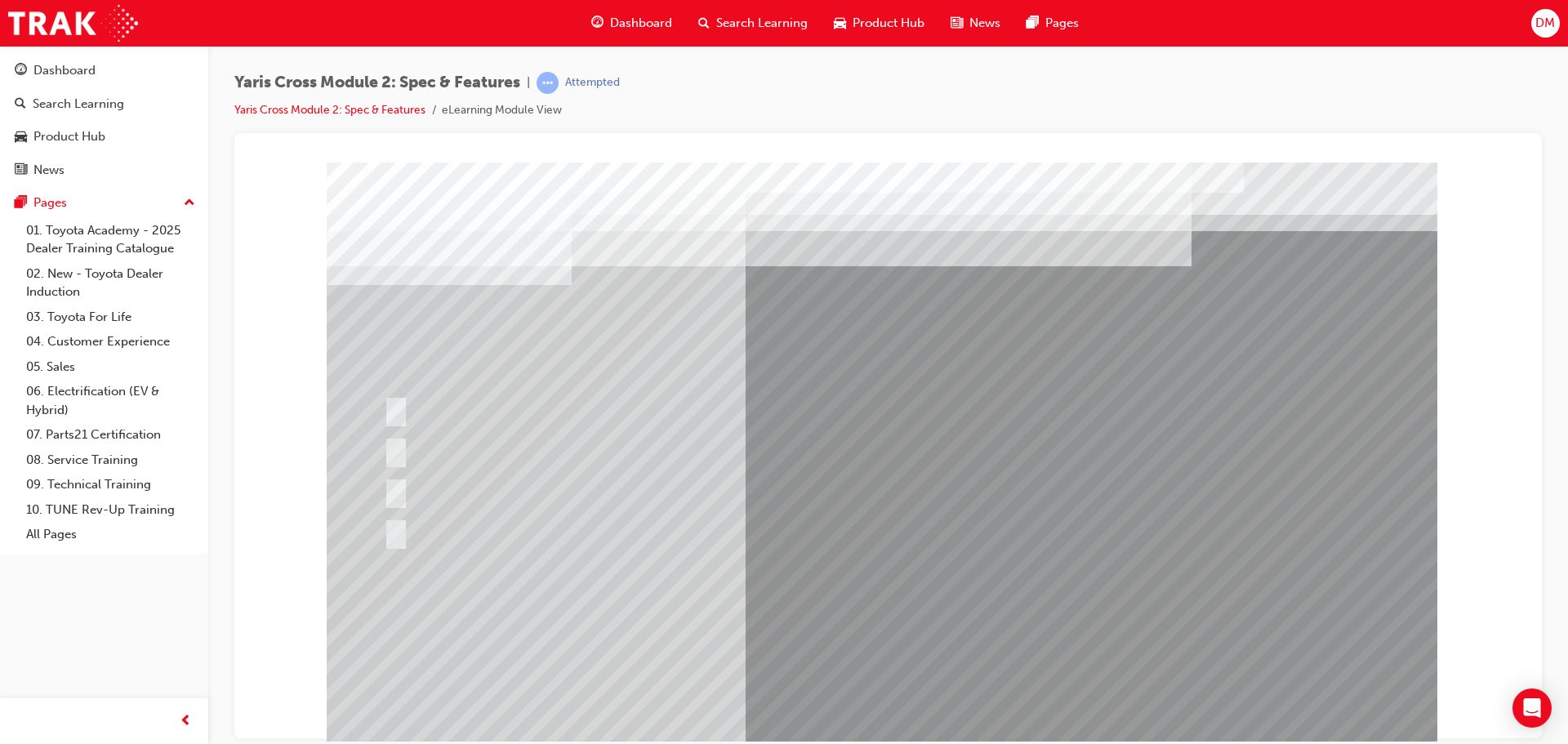
click at [833, 616] on div at bounding box center [881, 455] width 1110 height 588
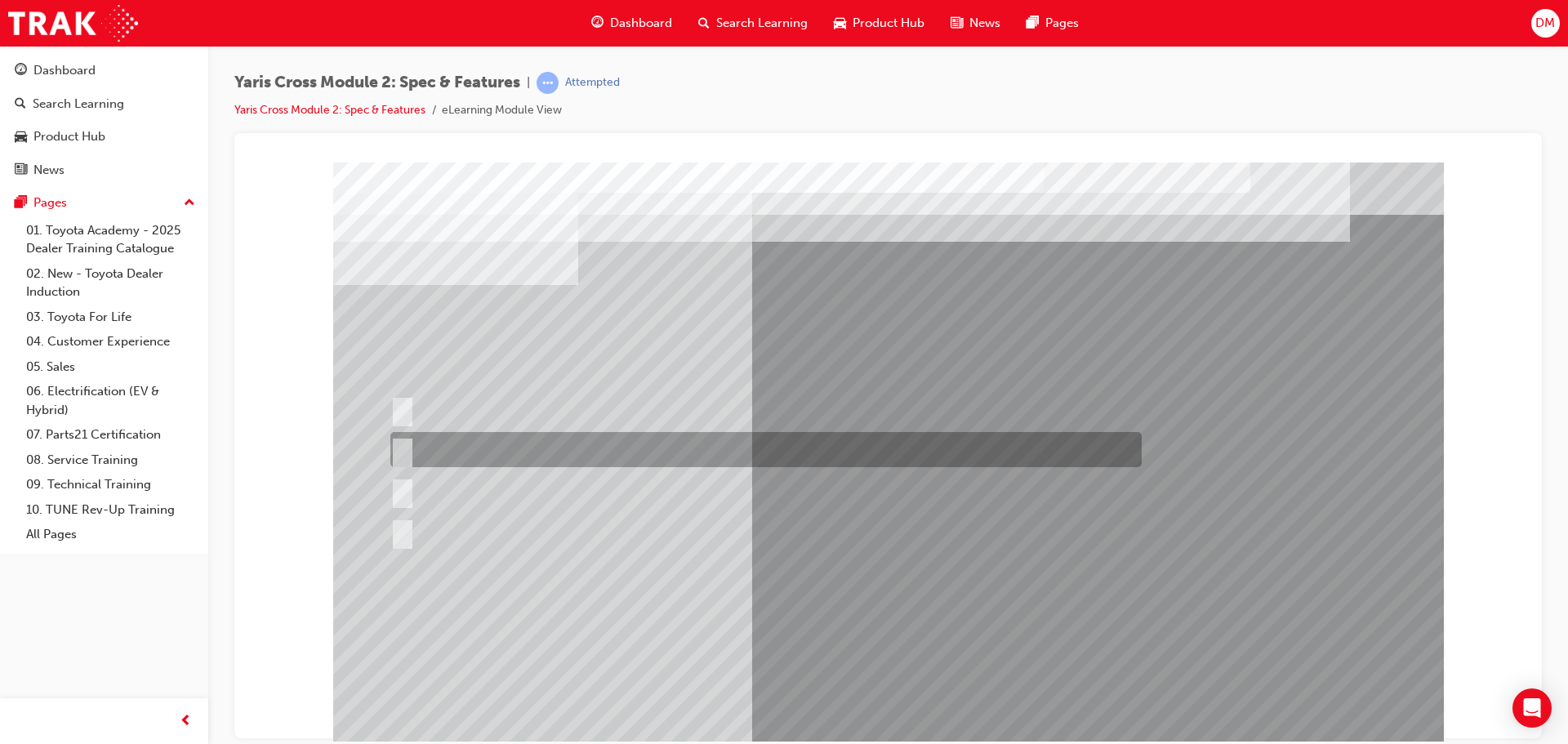
click at [403, 446] on input "314L: 2WD & 390L: AWD" at bounding box center [399, 449] width 18 height 18
radio input "true"
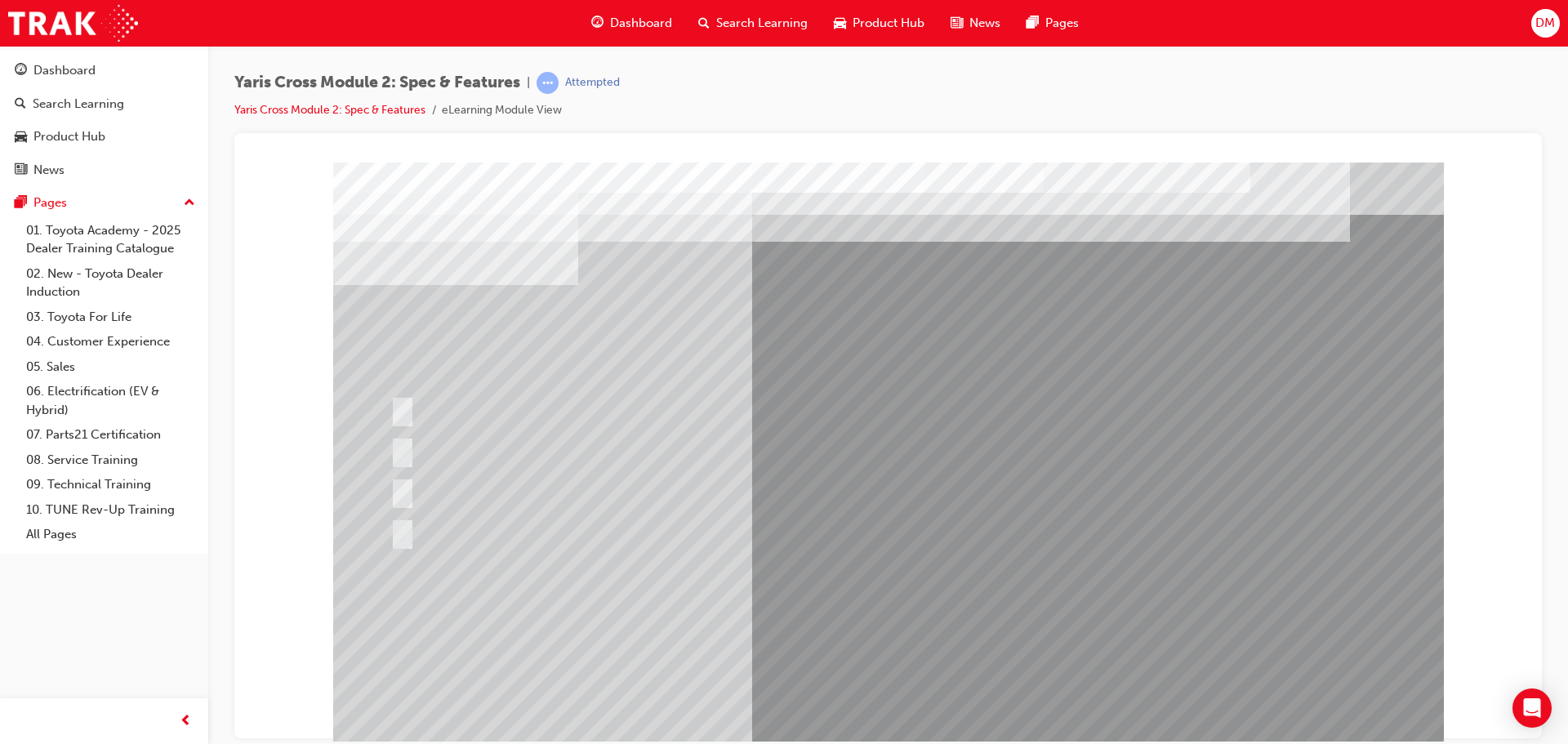
click at [803, 617] on div at bounding box center [888, 455] width 1110 height 588
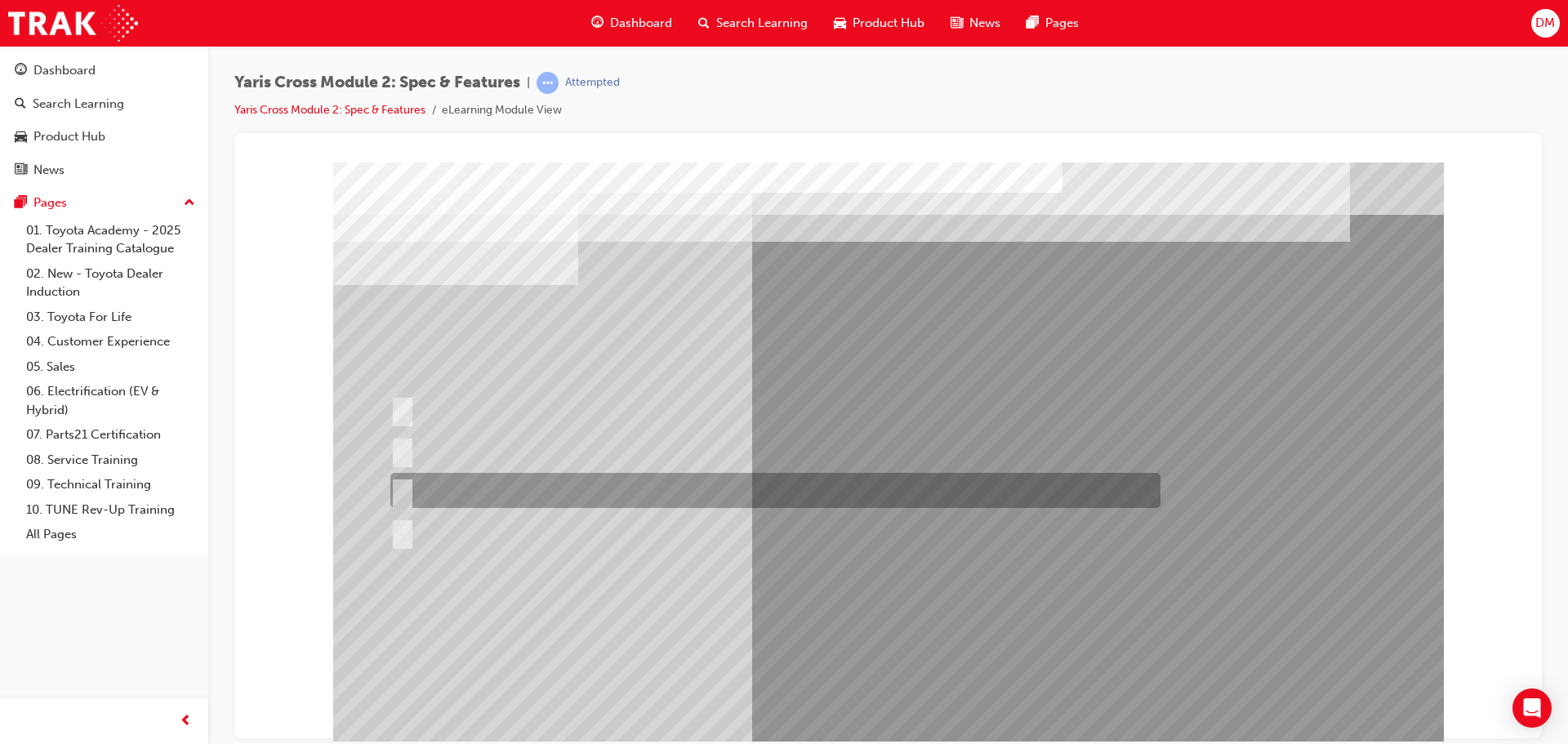
click at [401, 486] on input "2WD Petrol: 5.0, 2WD HV: 3.8, AWD HV: 4.0" at bounding box center [399, 491] width 18 height 18
radio input "true"
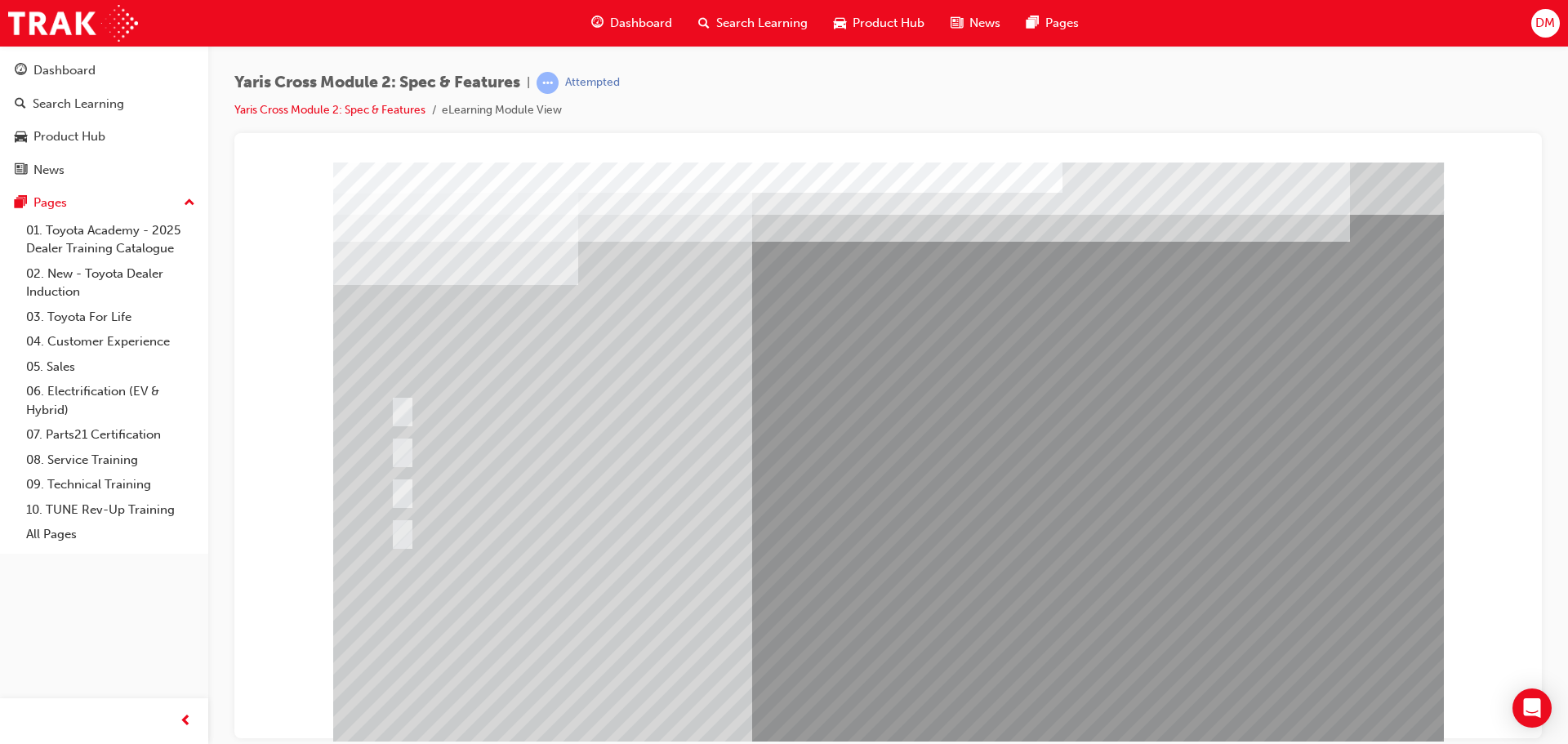
click at [875, 617] on div at bounding box center [888, 455] width 1110 height 588
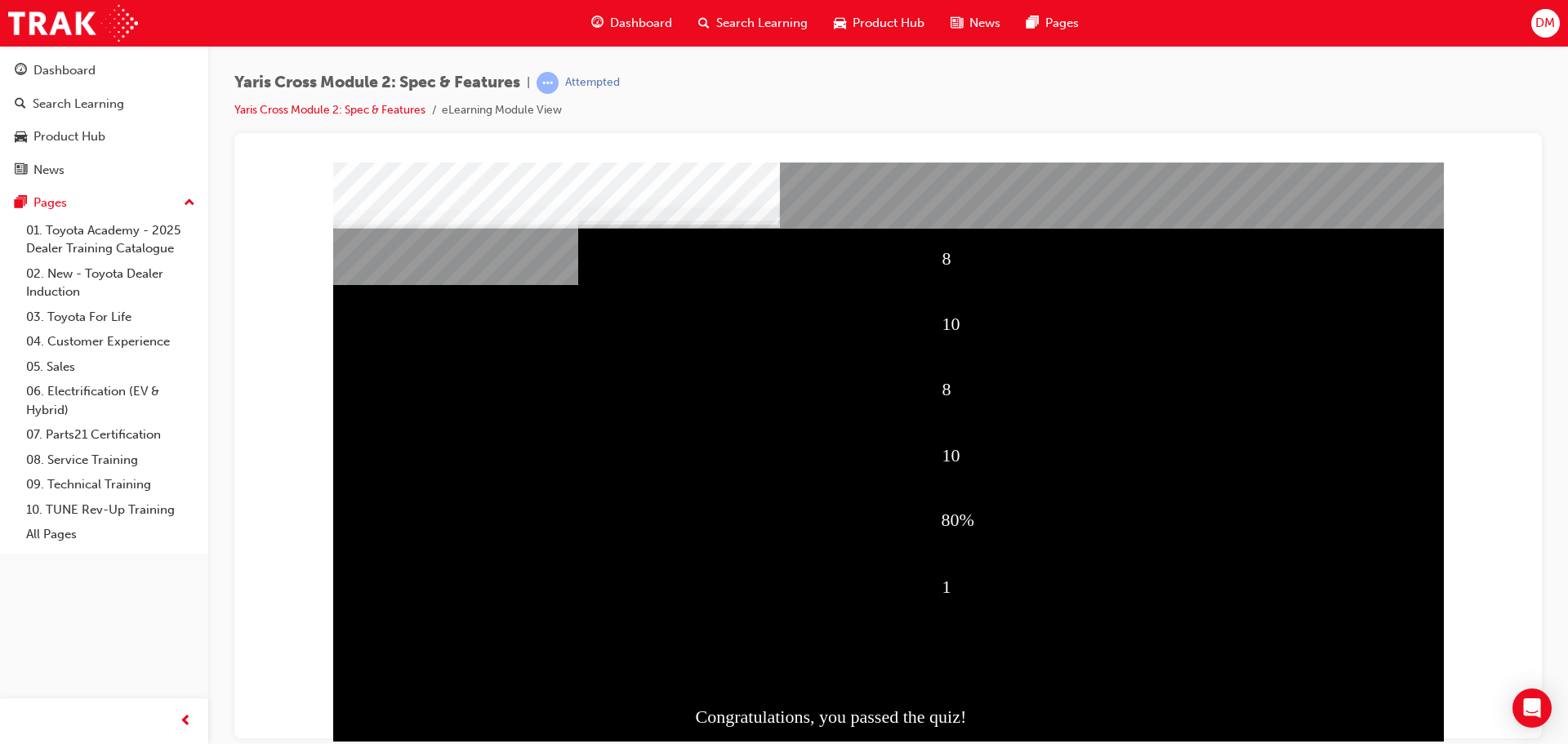
click at [889, 614] on div "8 10 8 10 80% 1 Congratulations, you passed the quiz!" at bounding box center [888, 455] width 1110 height 588
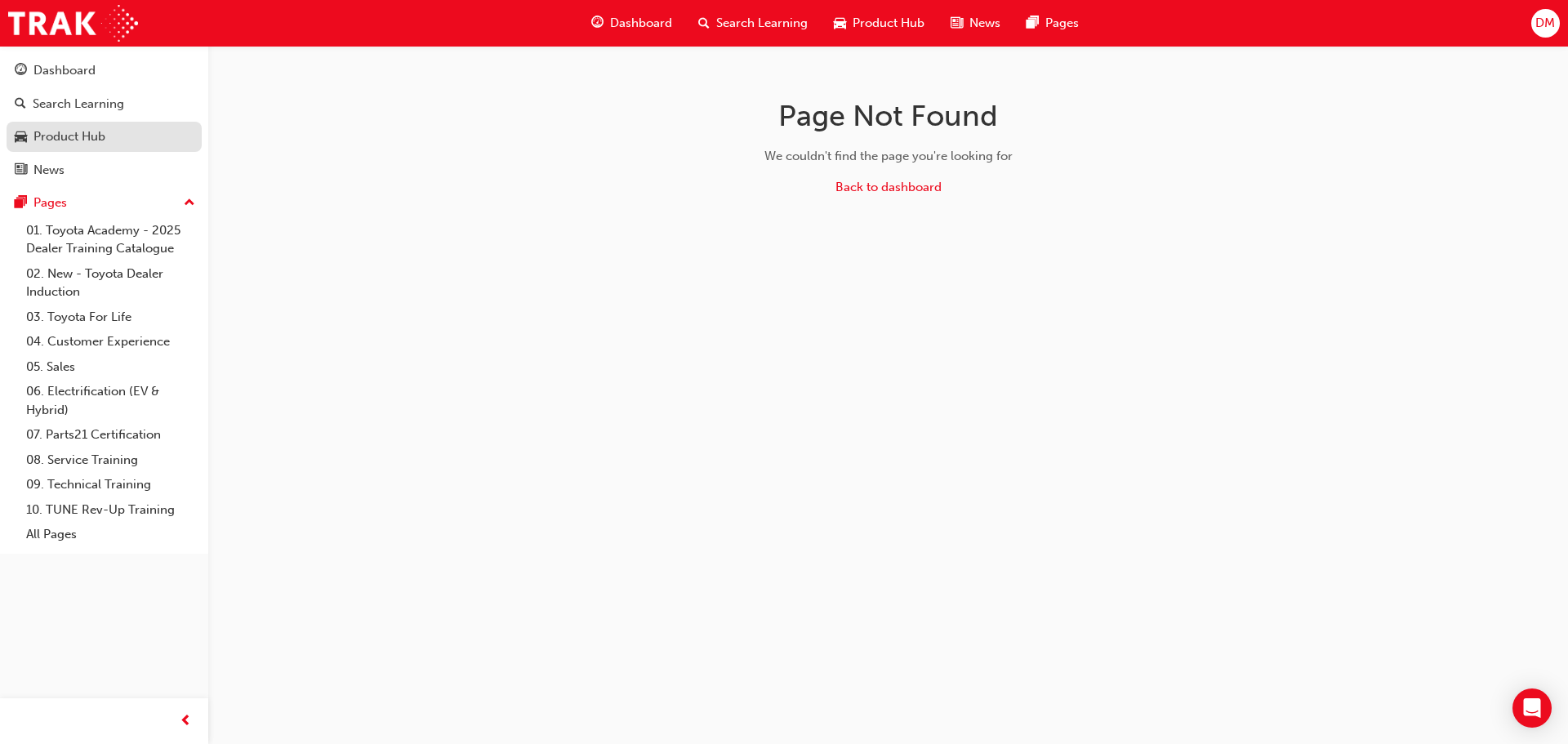
drag, startPoint x: 71, startPoint y: 113, endPoint x: 79, endPoint y: 124, distance: 13.6
click at [71, 113] on link "Search Learning" at bounding box center [105, 104] width 195 height 30
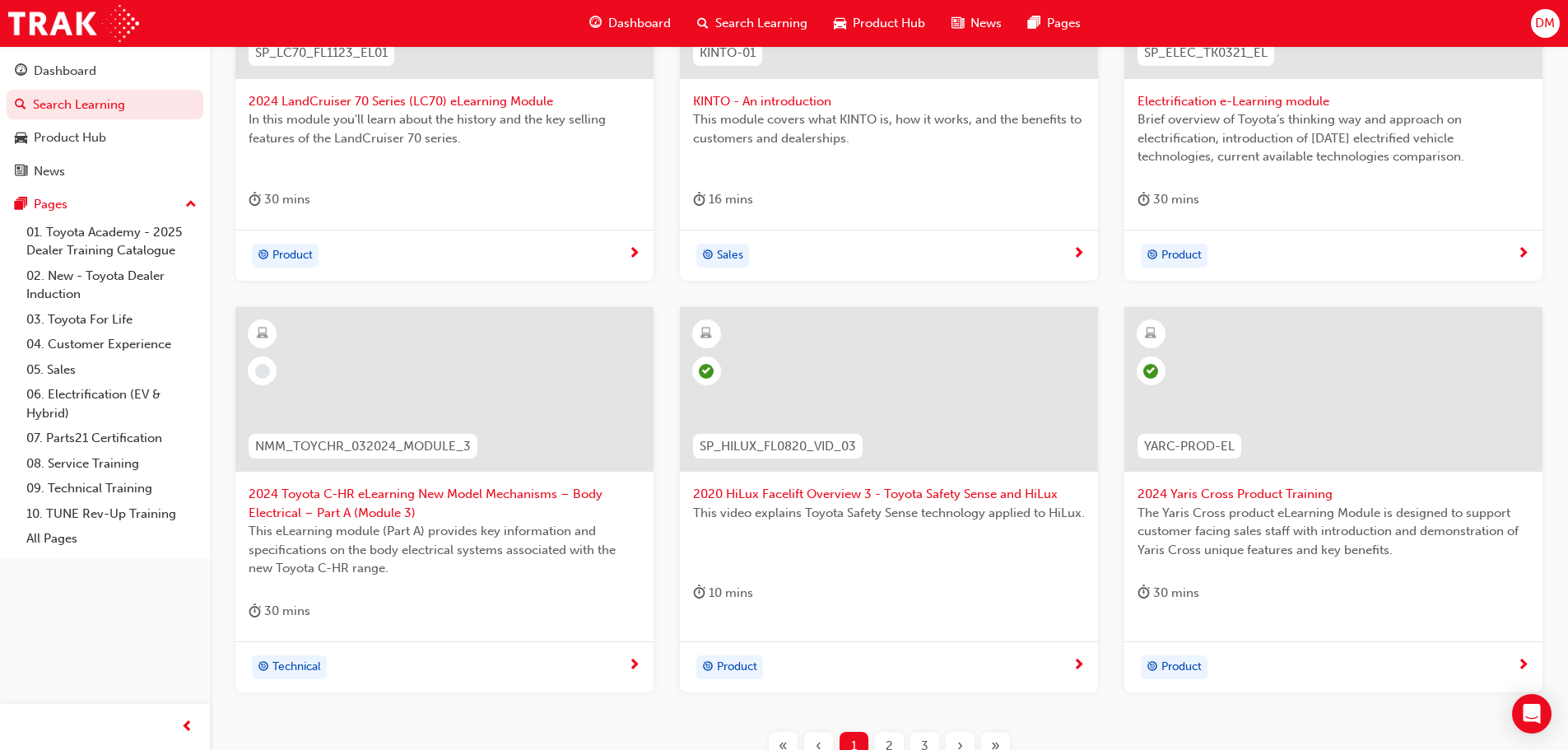
scroll to position [494, 0]
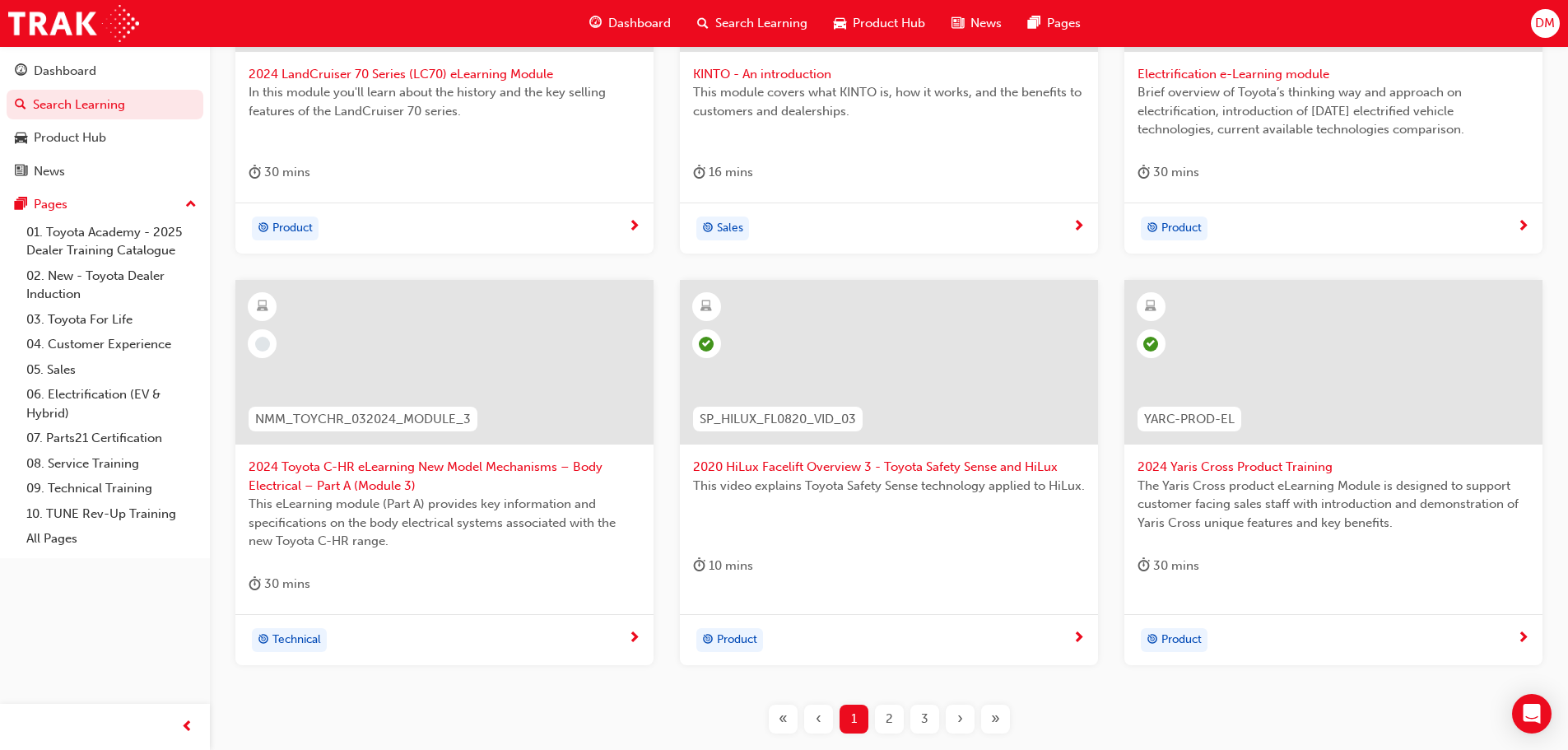
click at [1233, 467] on span "2024 Yaris Cross Product Training" at bounding box center [1334, 467] width 392 height 19
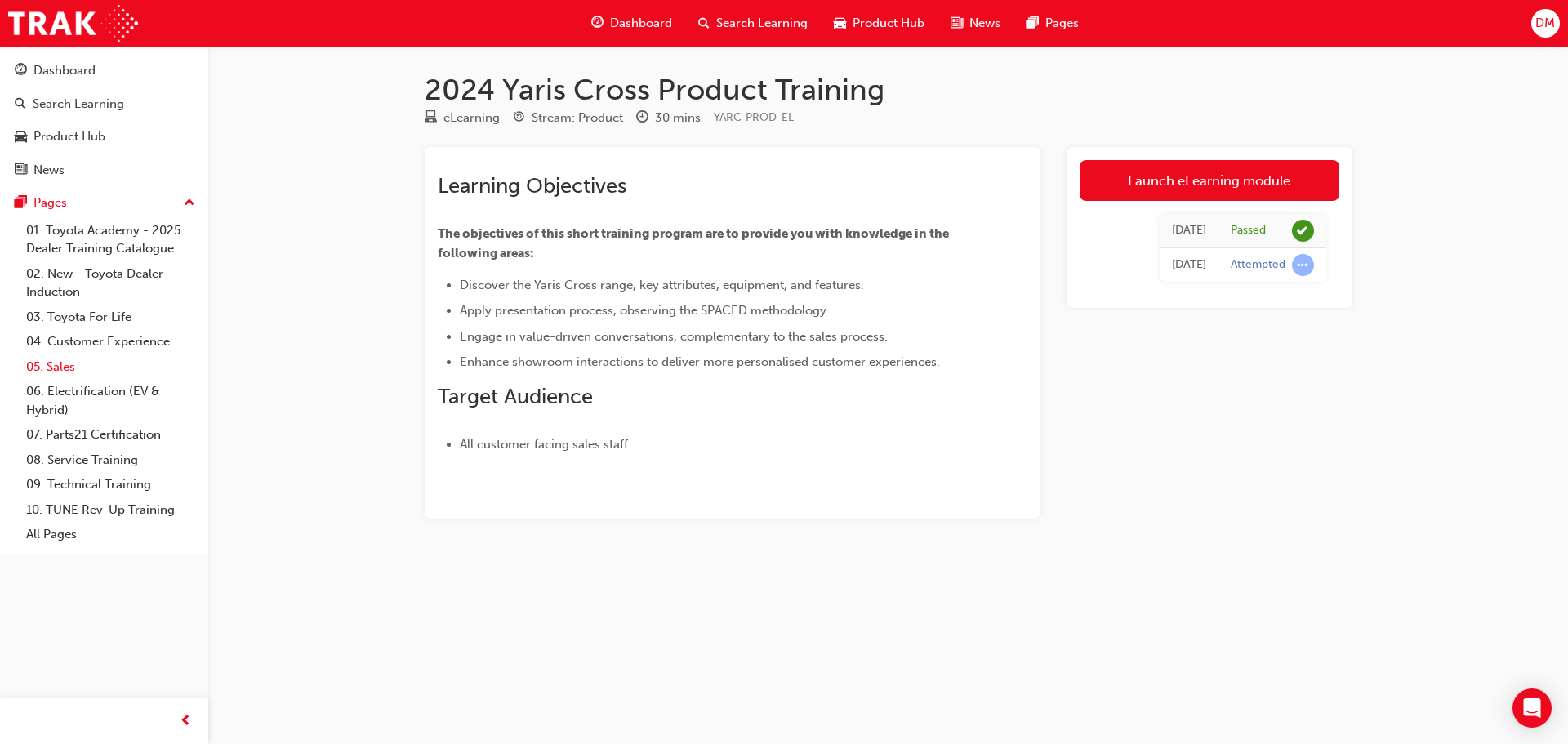
click at [63, 362] on link "05. Sales" at bounding box center [111, 366] width 182 height 25
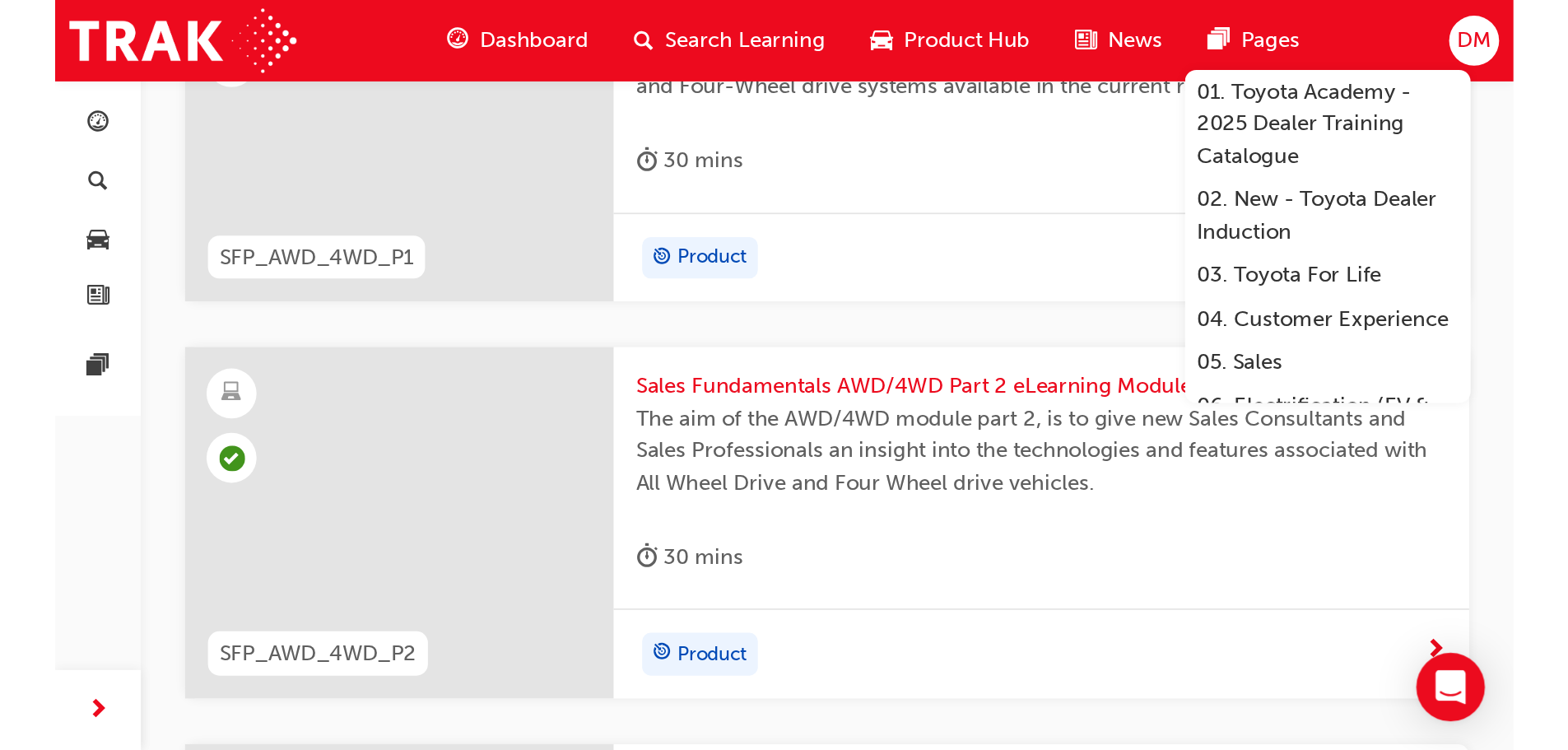
scroll to position [645, 0]
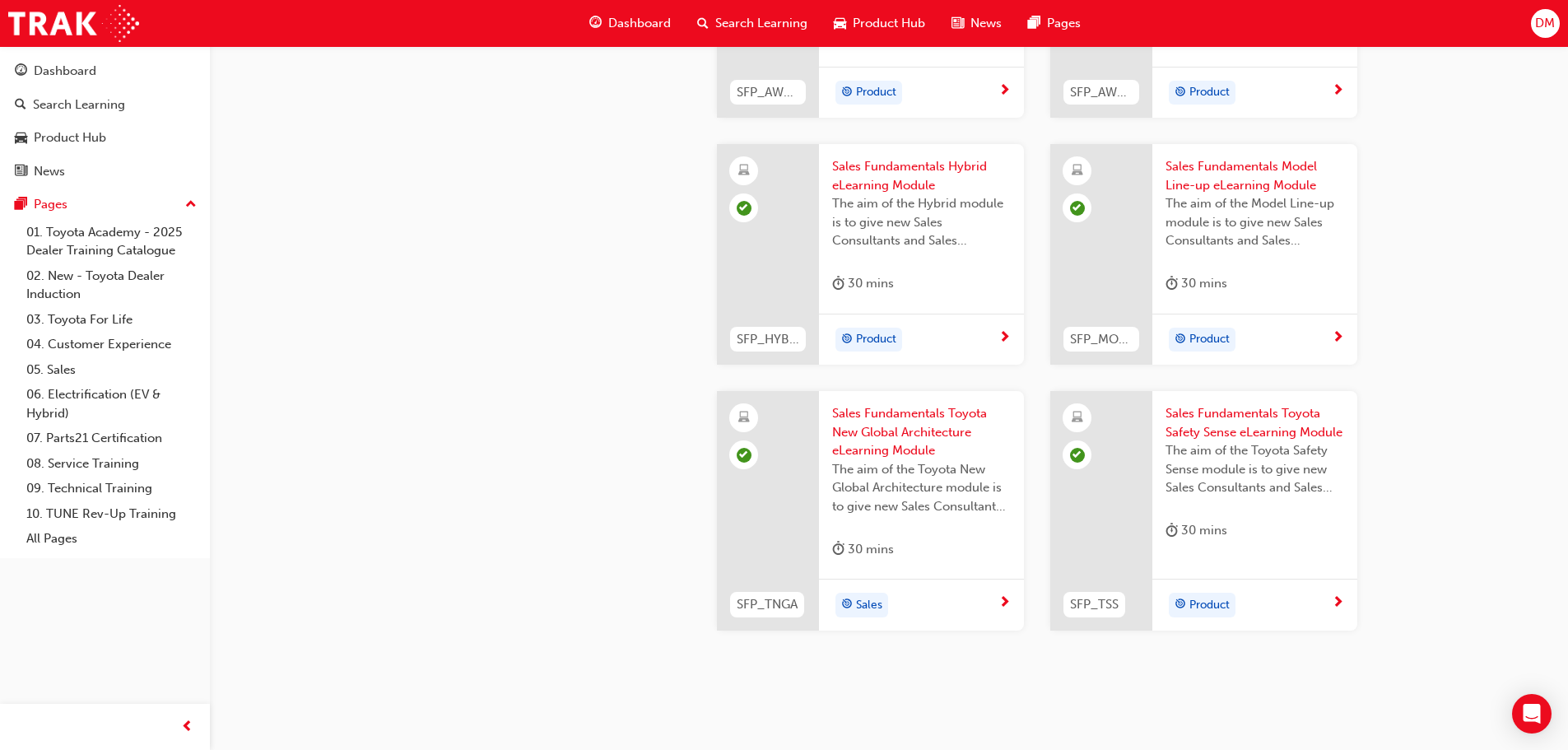
click at [620, 18] on span "Dashboard" at bounding box center [639, 24] width 63 height 19
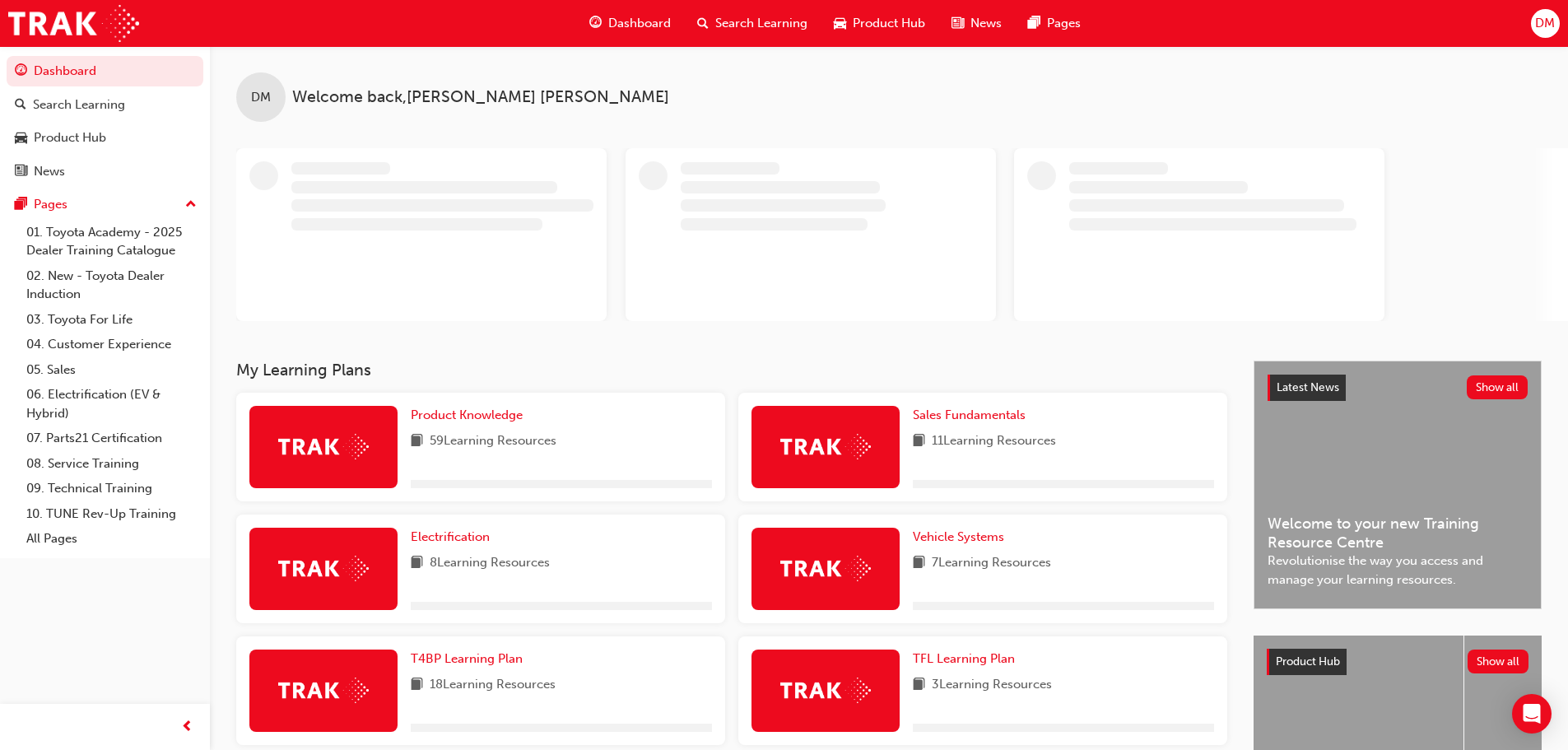
click at [739, 22] on span "Search Learning" at bounding box center [761, 24] width 92 height 19
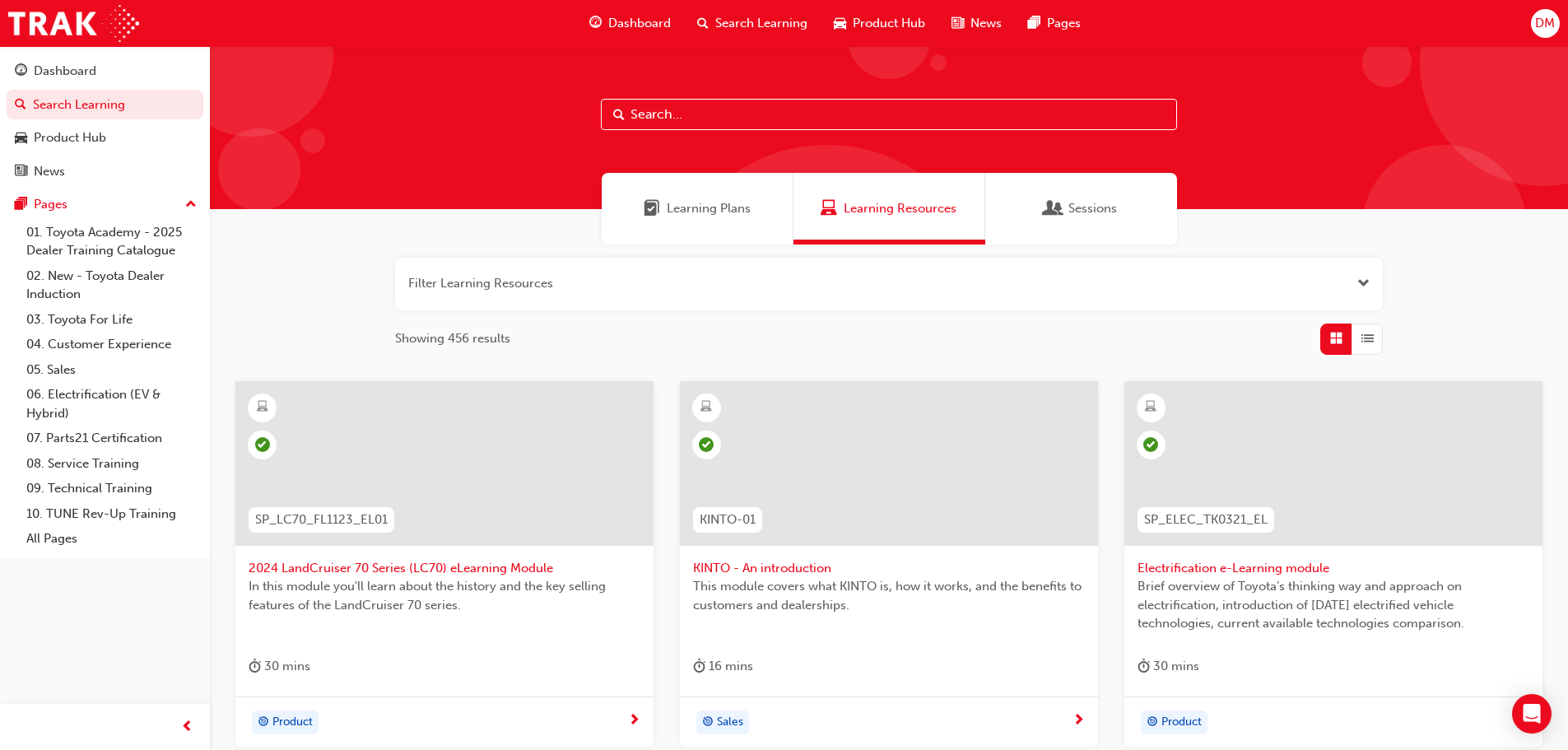
paste input "Yaris Cross Module 3: Safety"
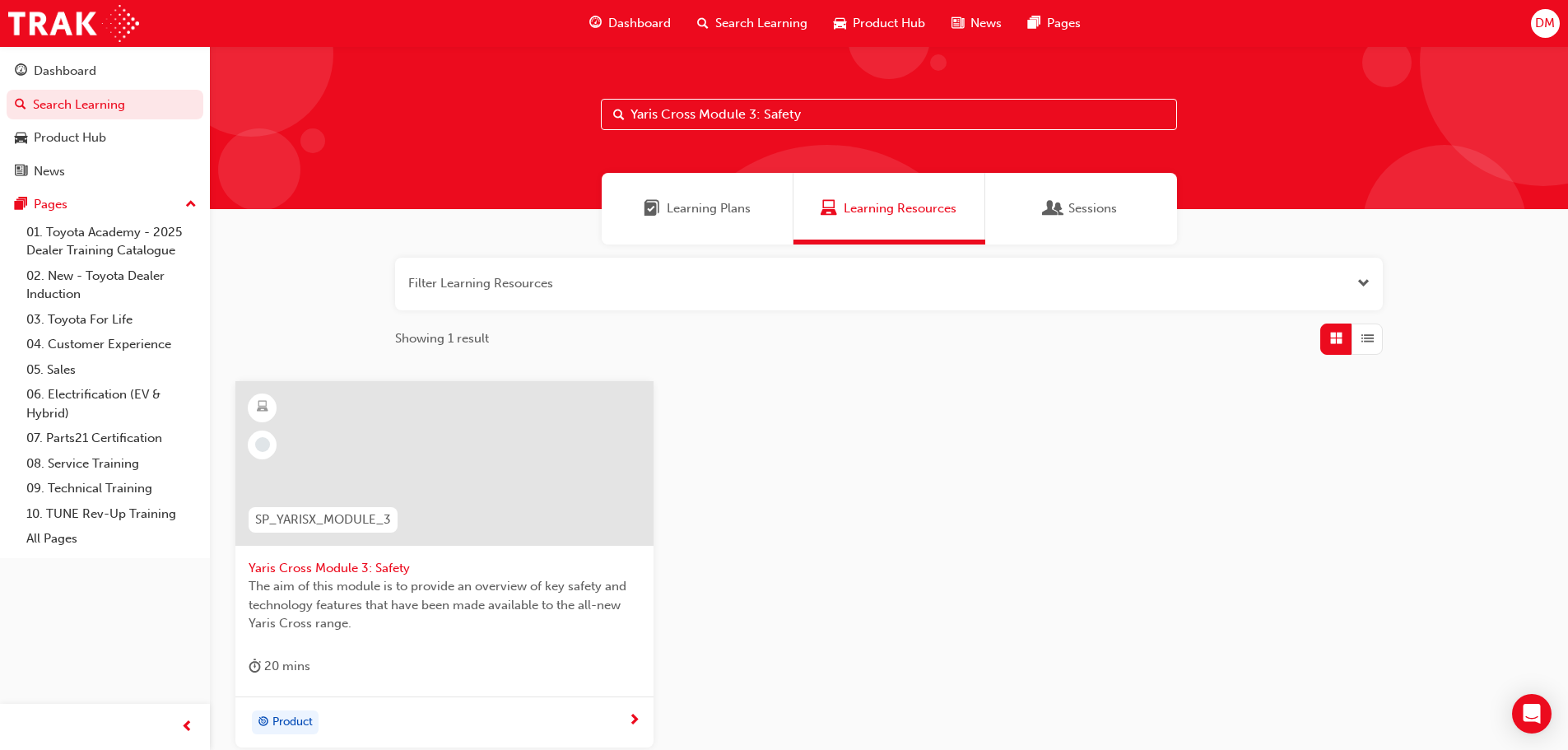
type input "Yaris Cross Module 3: Safety"
click at [311, 520] on span "SP_YARISX_MODULE_3" at bounding box center [323, 520] width 136 height 19
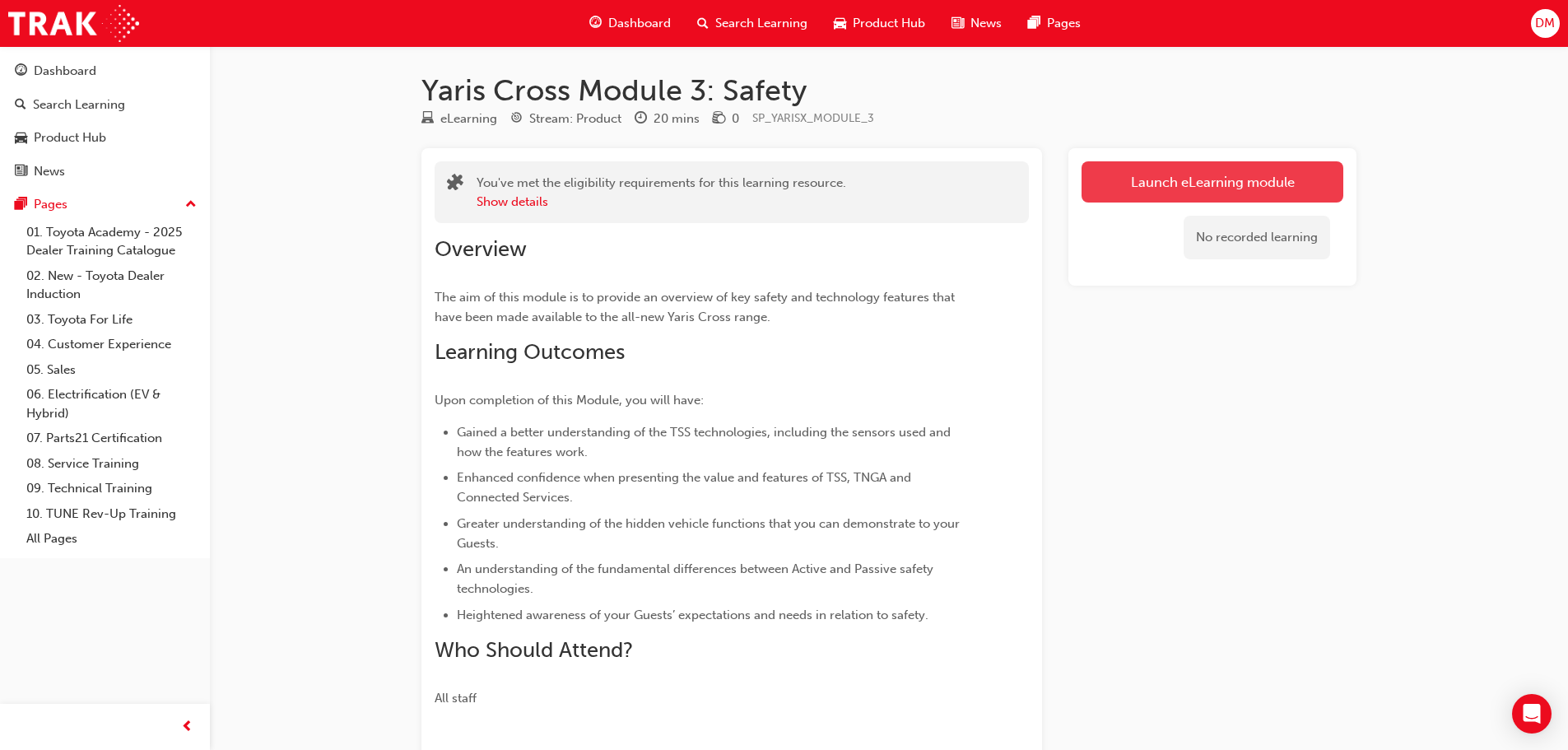
click at [1258, 185] on link "Launch eLearning module" at bounding box center [1213, 181] width 262 height 41
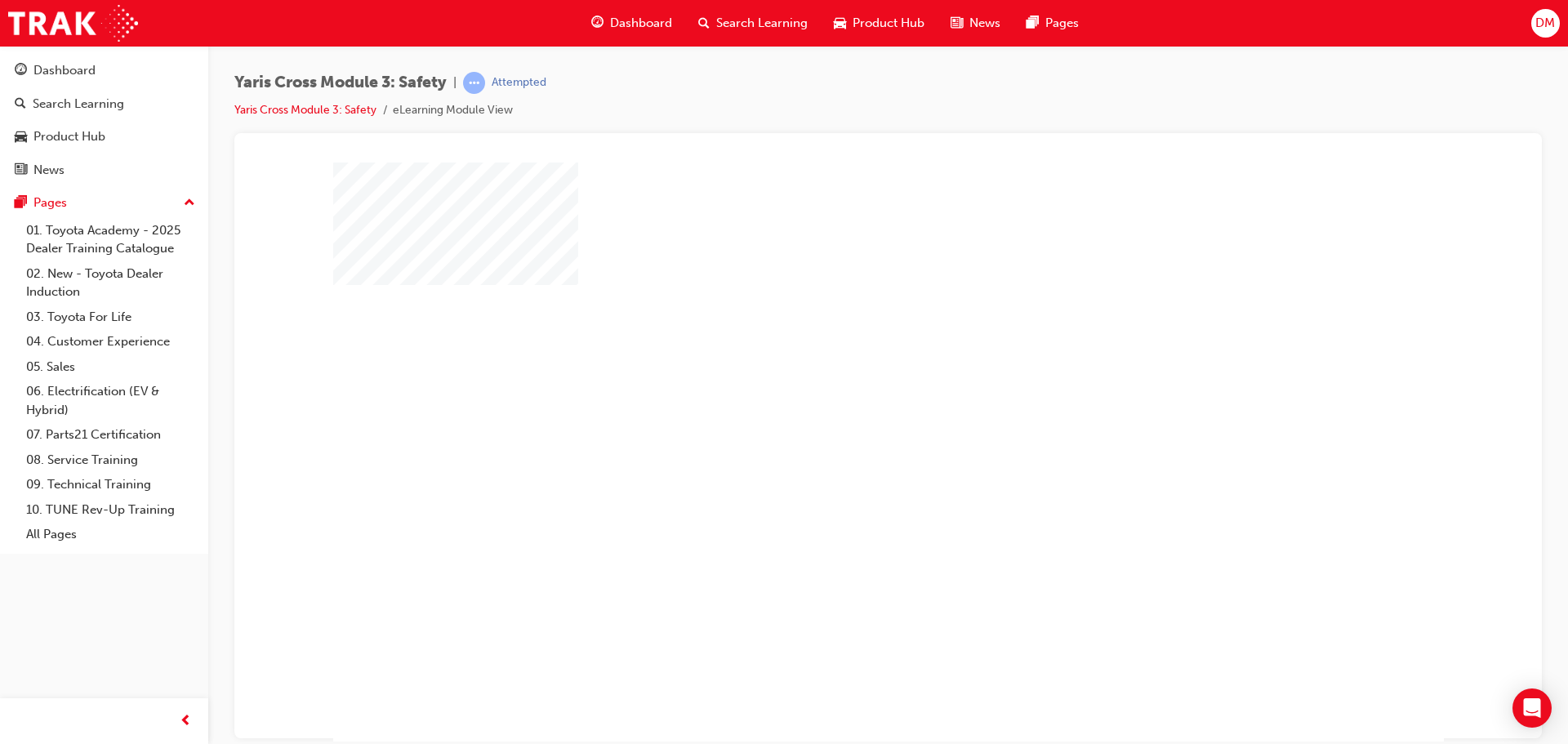
click at [841, 404] on div "play" at bounding box center [841, 404] width 0 height 0
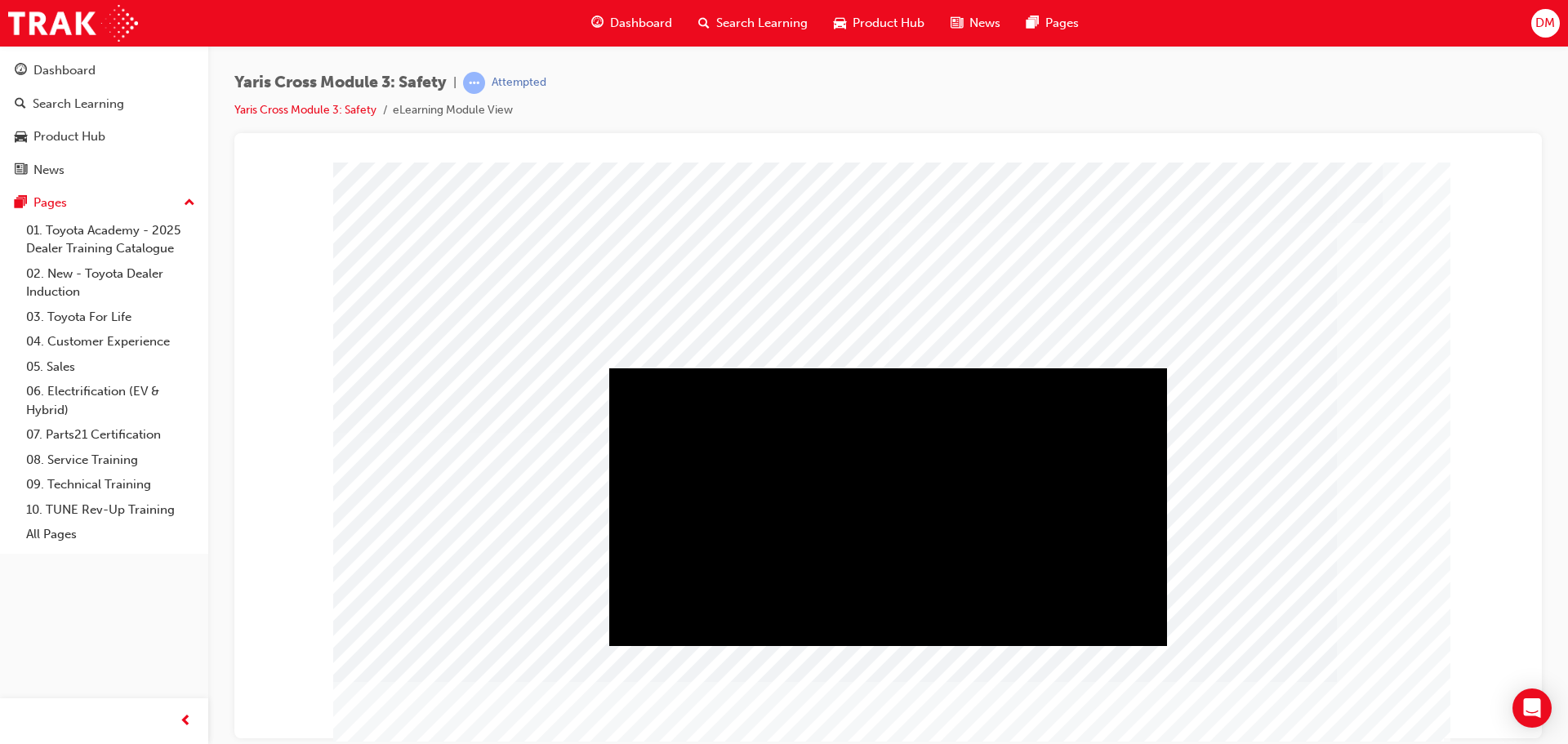
drag, startPoint x: 885, startPoint y: 509, endPoint x: 932, endPoint y: 520, distance: 48.3
click at [885, 367] on div "Play" at bounding box center [887, 367] width 557 height 0
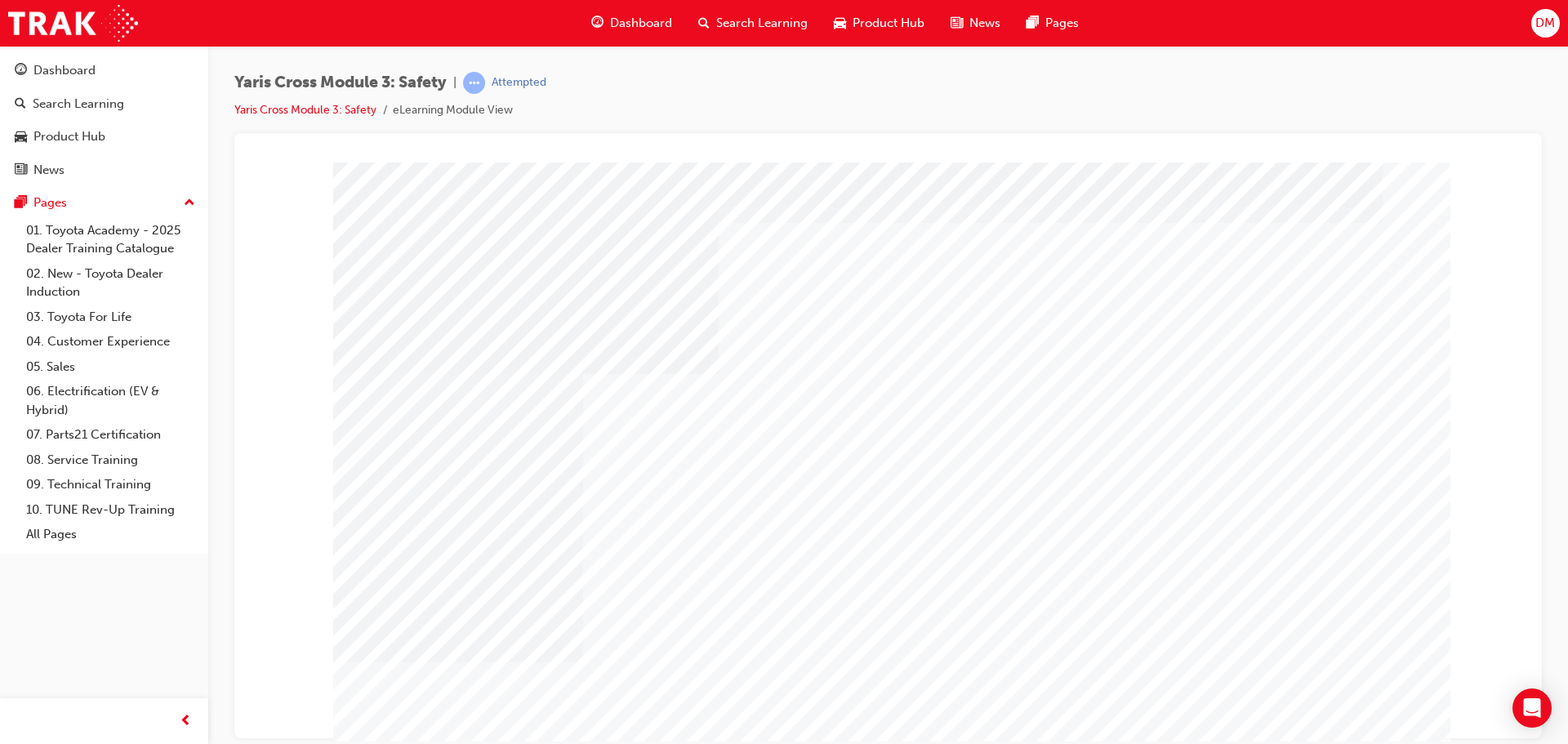
click at [1188, 449] on div at bounding box center [888, 455] width 1110 height 588
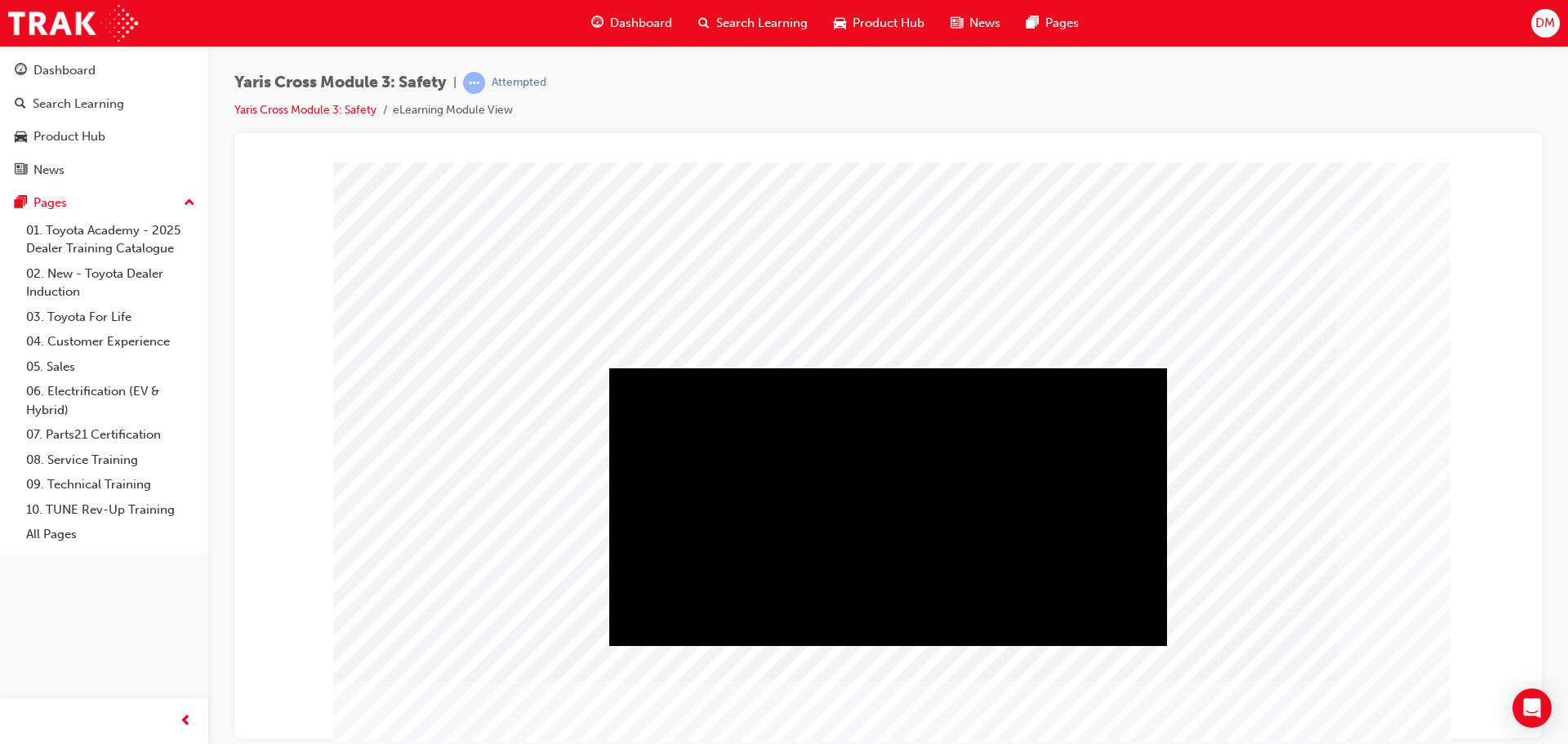
drag, startPoint x: 884, startPoint y: 505, endPoint x: 1088, endPoint y: 608, distance: 228.5
click at [885, 367] on div "Play" at bounding box center [887, 367] width 557 height 0
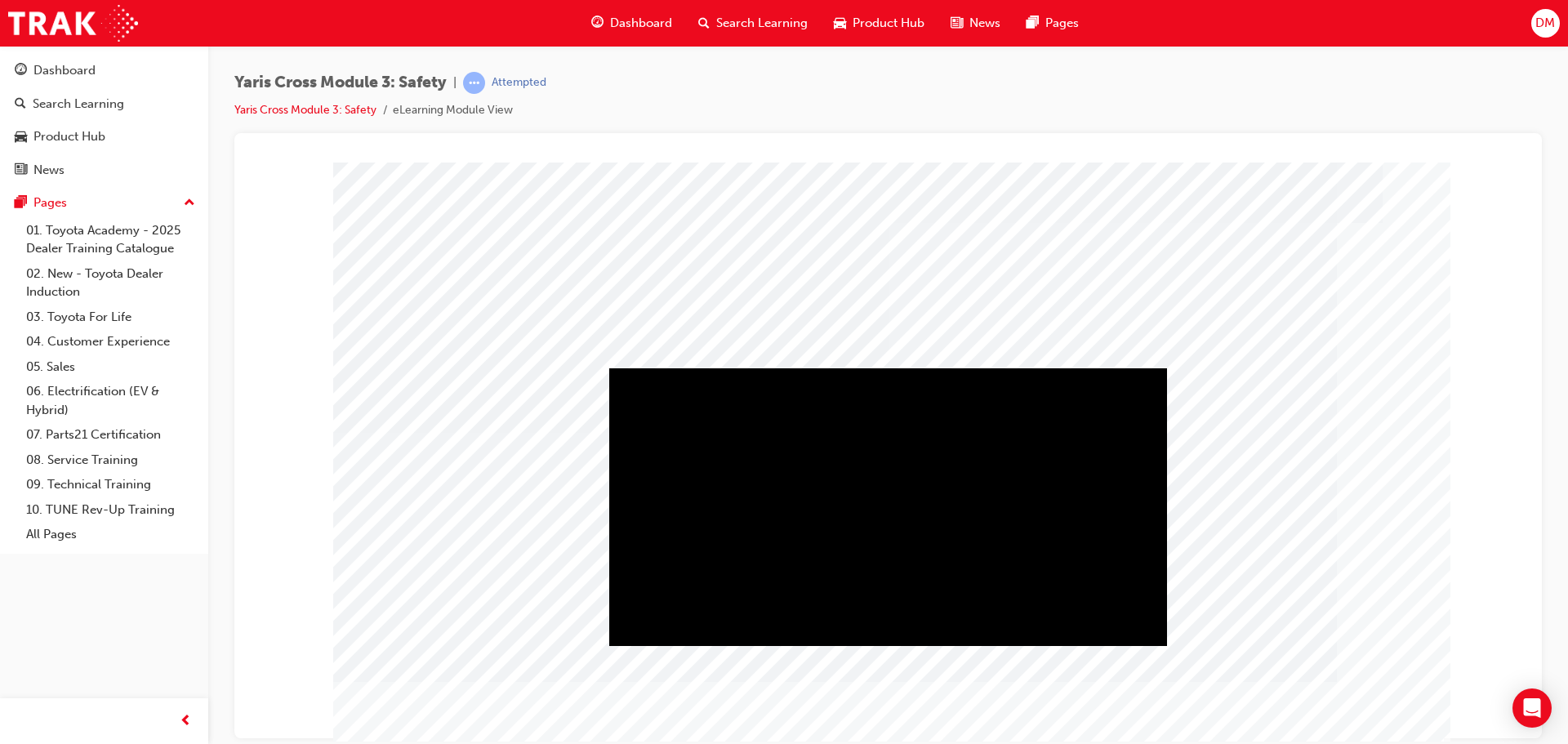
click at [894, 367] on div "Play" at bounding box center [887, 367] width 557 height 0
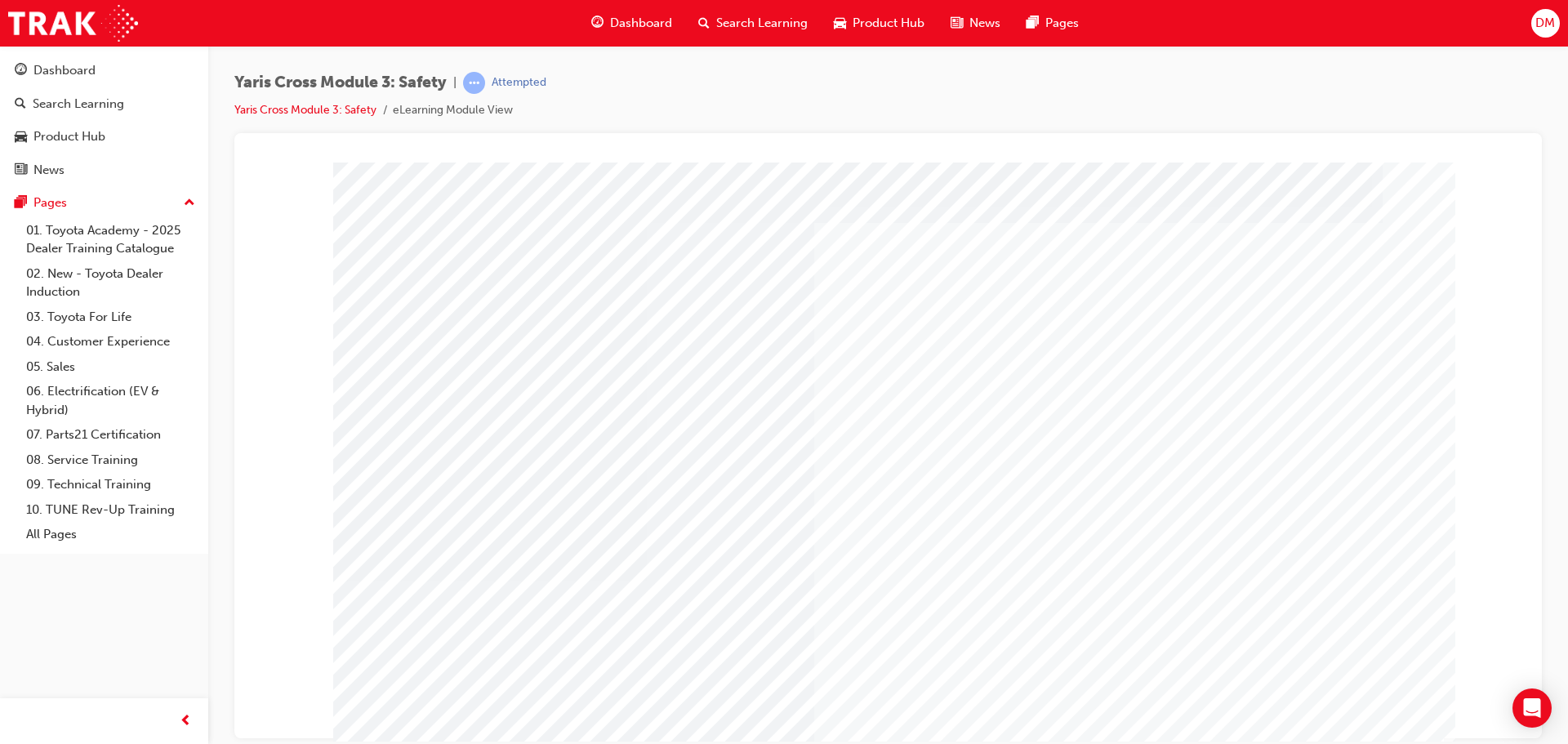
drag, startPoint x: 557, startPoint y: 413, endPoint x: 602, endPoint y: 483, distance: 83.2
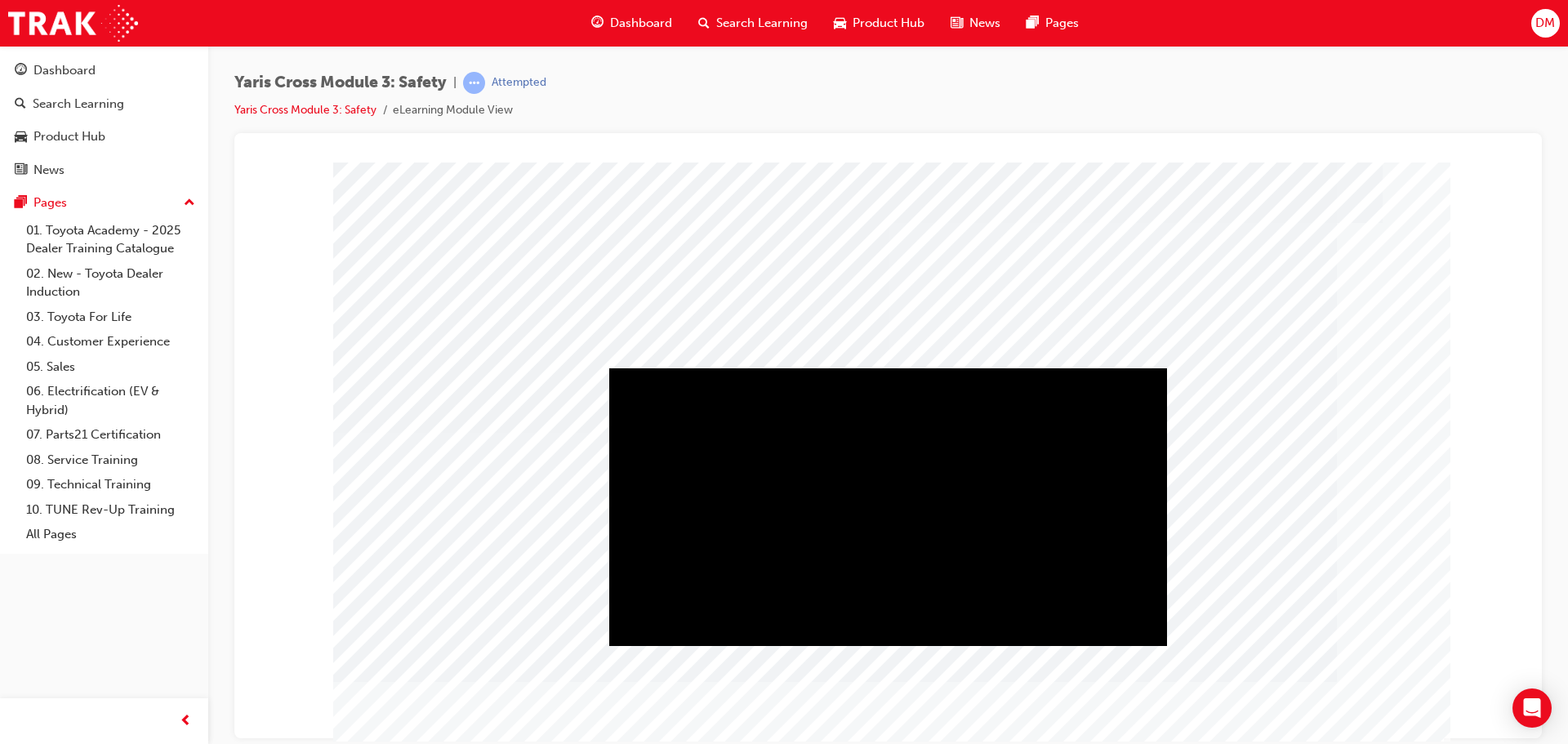
click at [888, 367] on div "Play" at bounding box center [887, 367] width 557 height 0
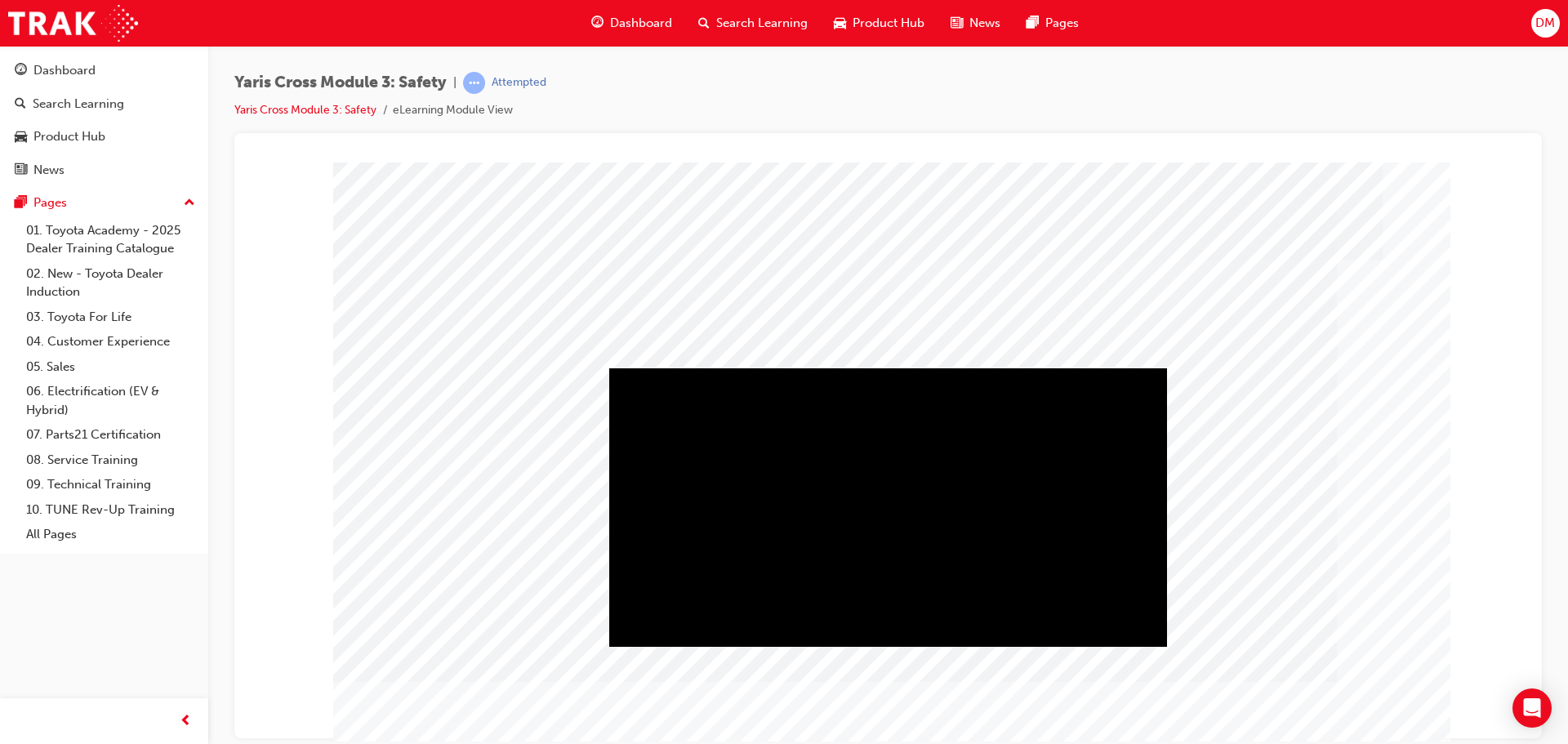
click at [892, 367] on div "Play" at bounding box center [887, 367] width 557 height 0
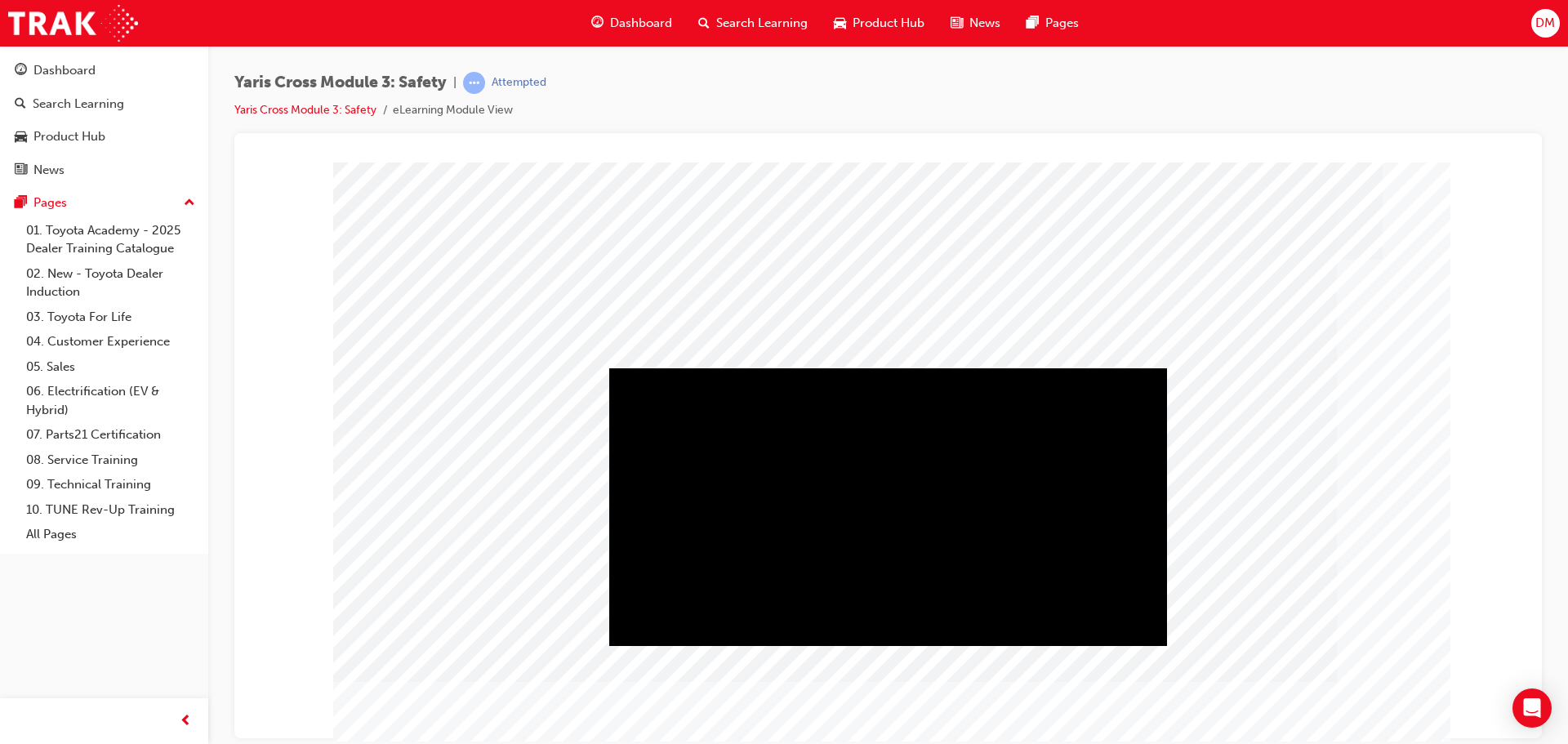
click at [887, 367] on div "Play" at bounding box center [887, 367] width 557 height 0
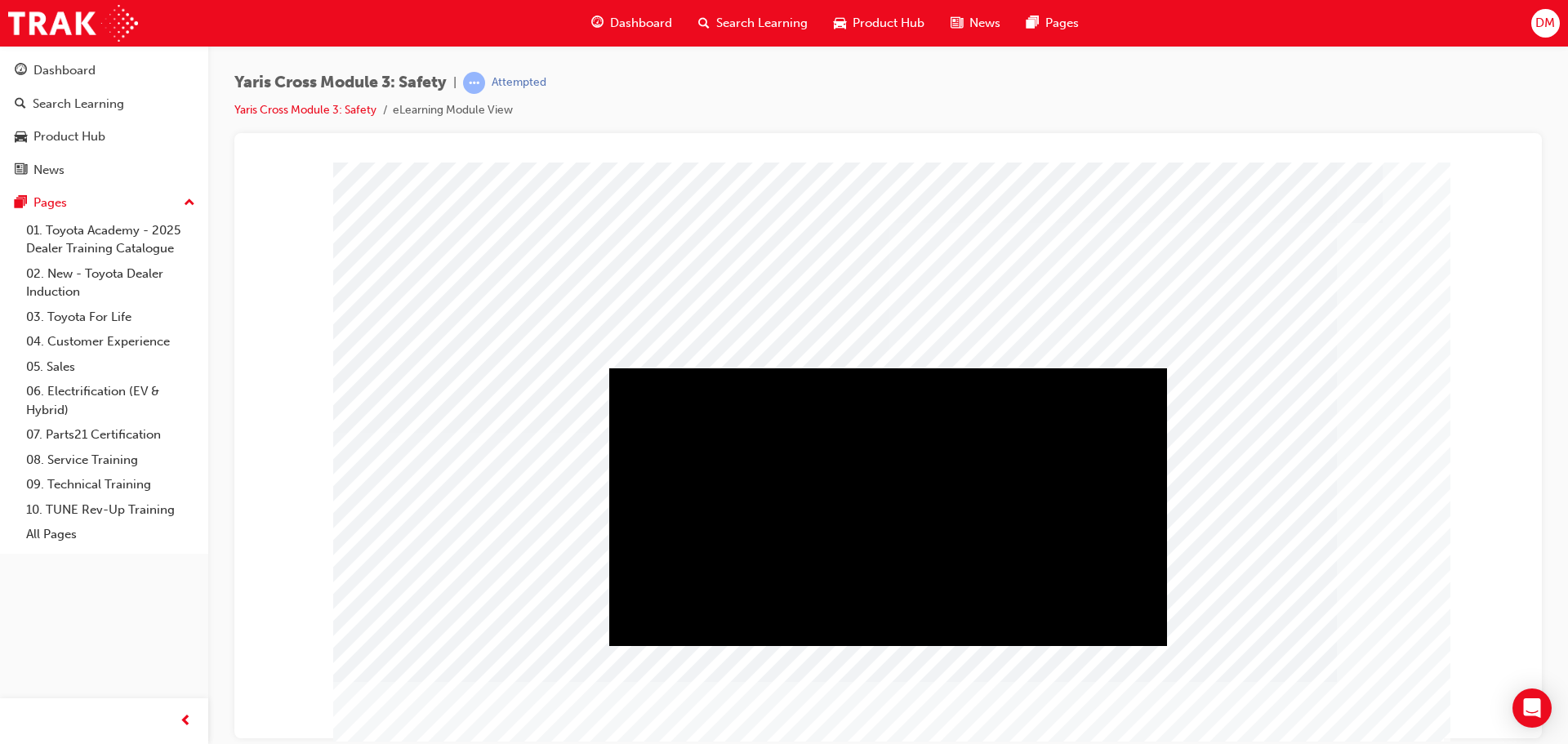
click at [886, 367] on div "Play" at bounding box center [887, 367] width 557 height 0
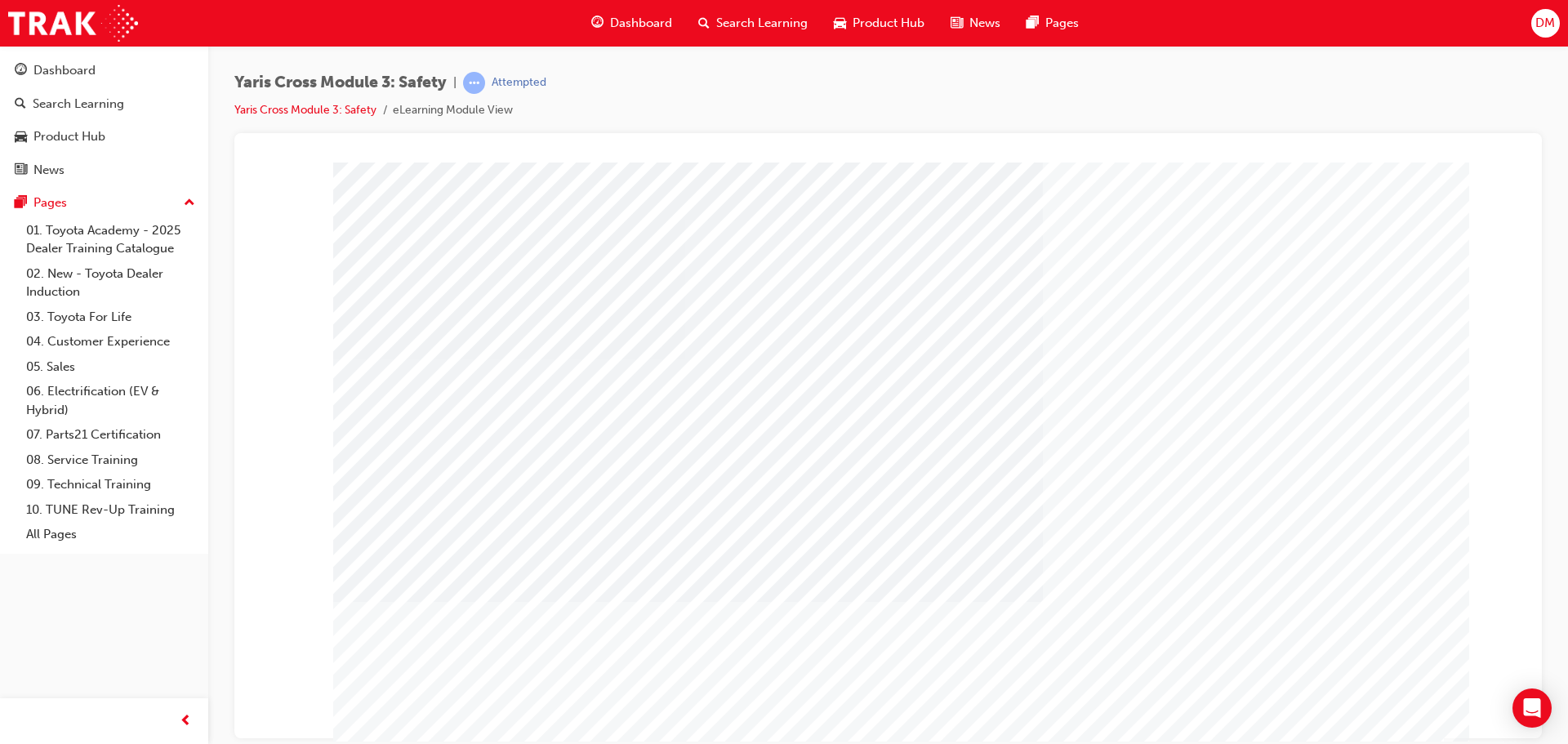
drag, startPoint x: 1227, startPoint y: 719, endPoint x: 1240, endPoint y: 719, distance: 13.0
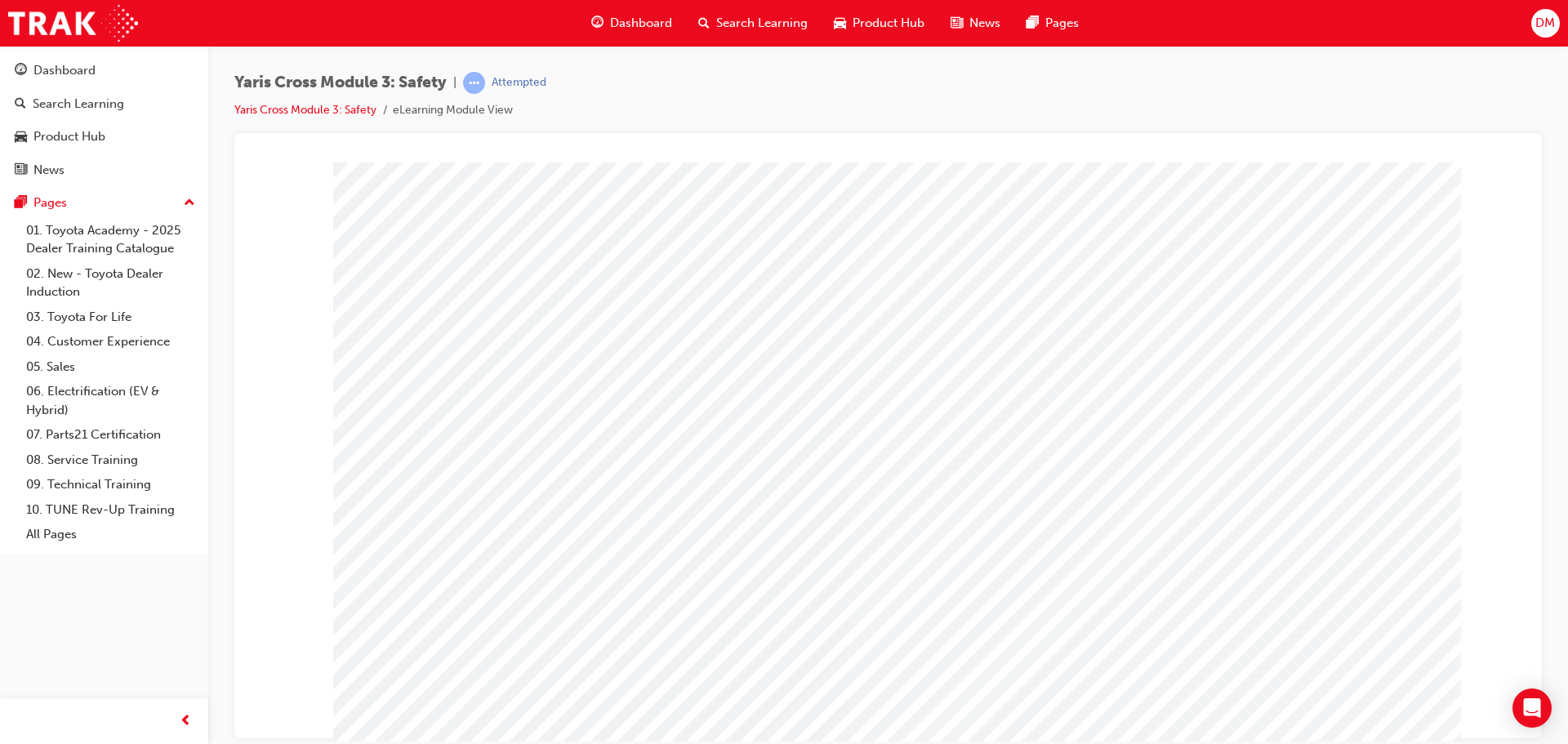
drag, startPoint x: 898, startPoint y: 394, endPoint x: 973, endPoint y: 485, distance: 117.9
drag, startPoint x: 1174, startPoint y: 707, endPoint x: 1247, endPoint y: 713, distance: 73.2
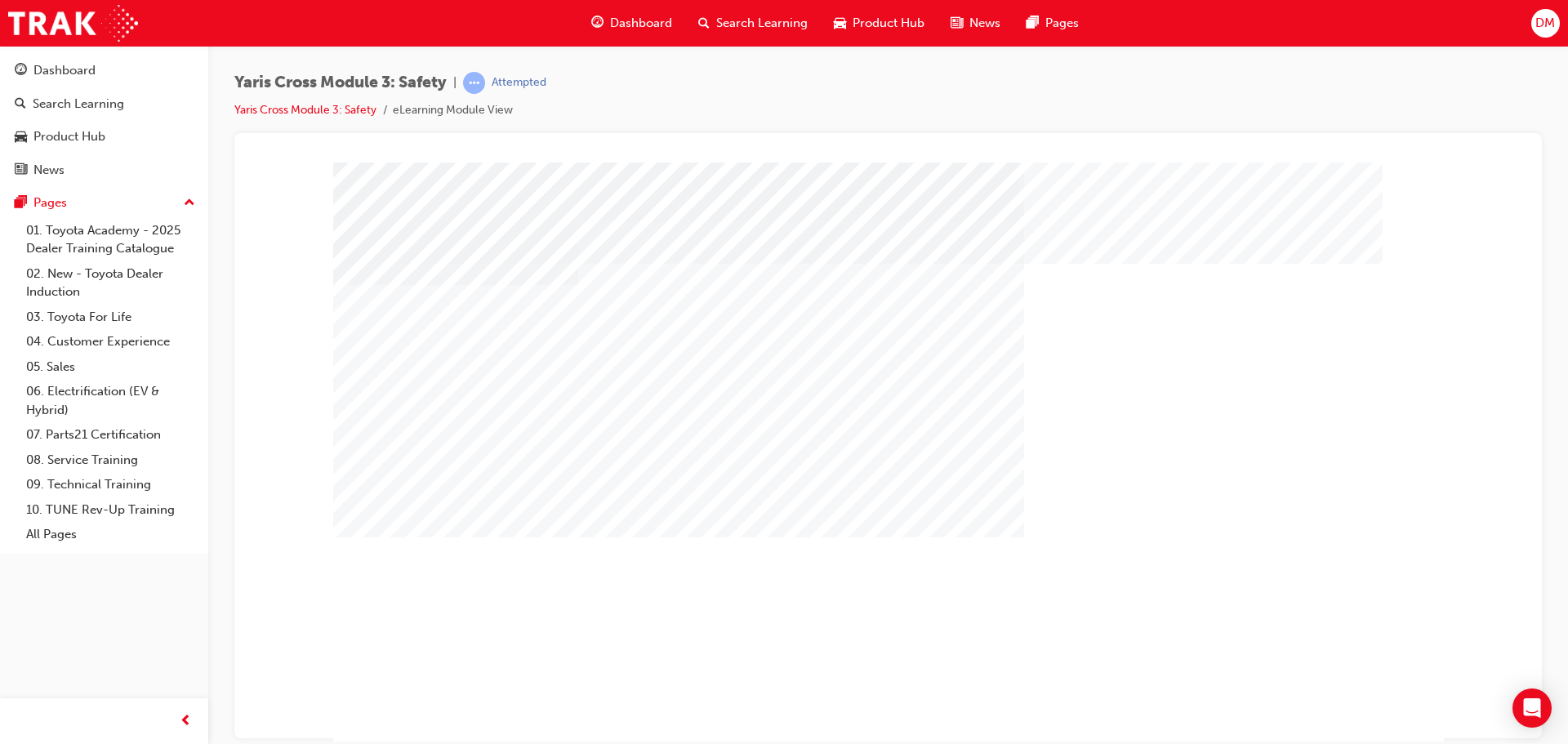
drag, startPoint x: 474, startPoint y: 380, endPoint x: 817, endPoint y: 532, distance: 375.2
drag, startPoint x: 472, startPoint y: 468, endPoint x: 525, endPoint y: 481, distance: 54.6
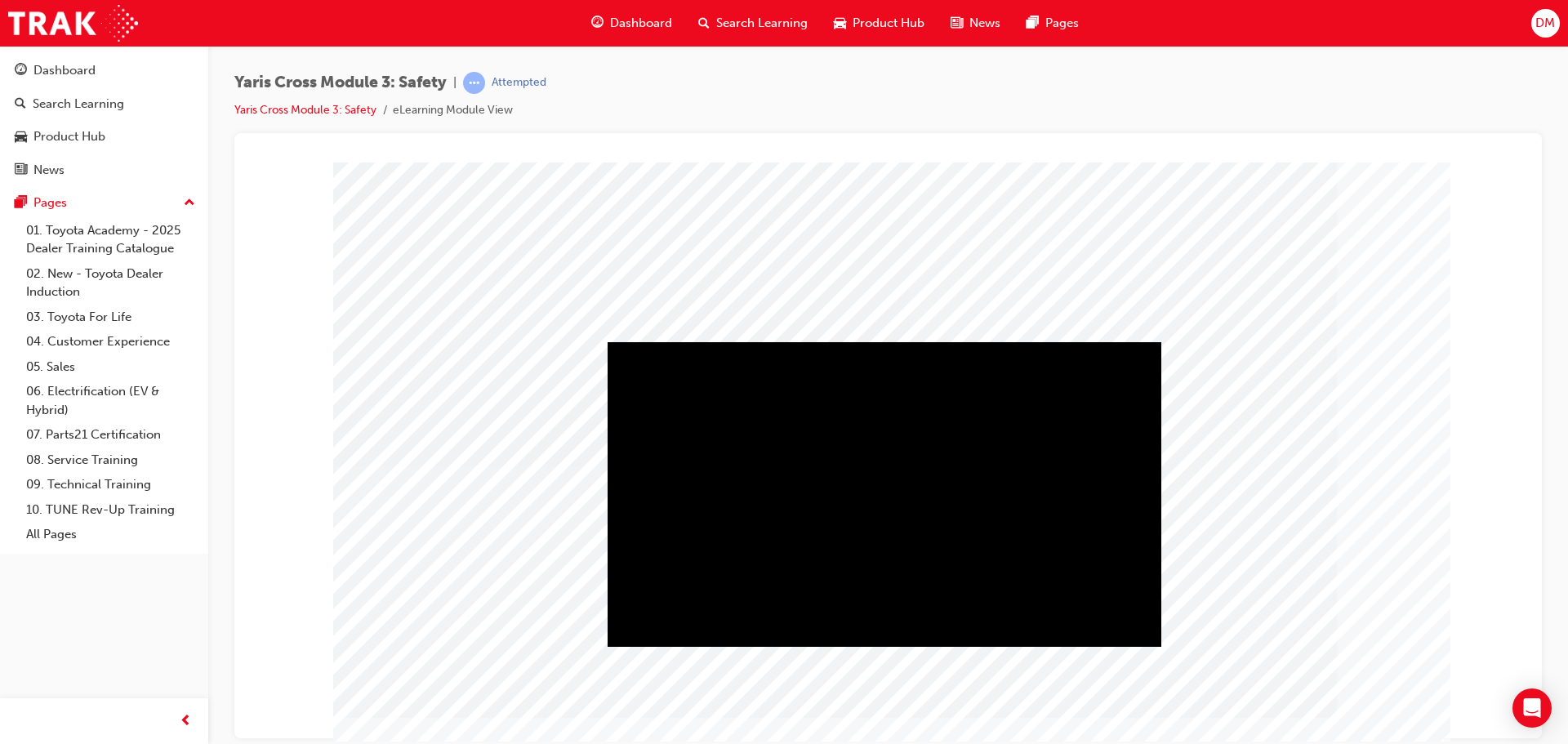
click at [886, 341] on div "Play" at bounding box center [884, 341] width 554 height 0
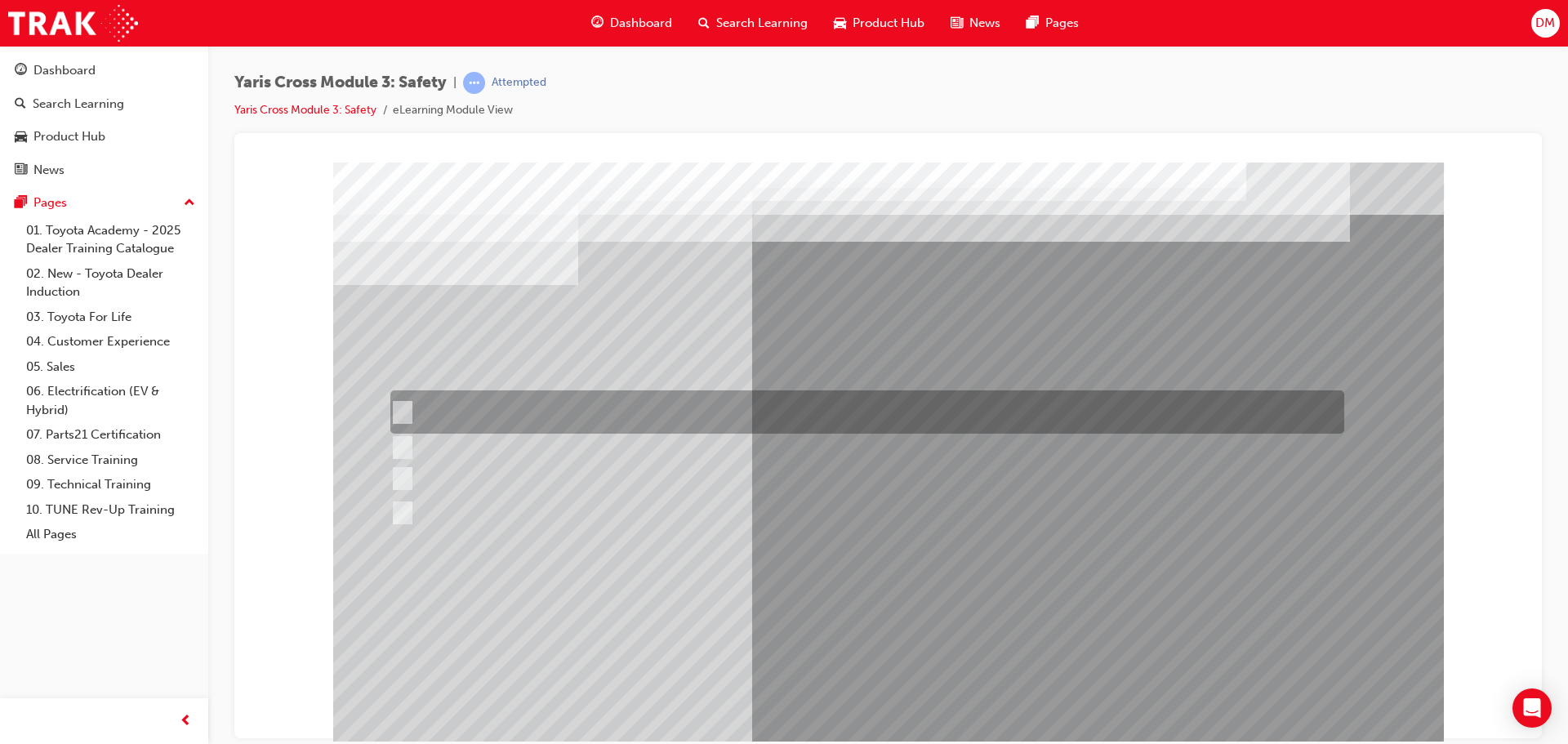
drag, startPoint x: 396, startPoint y: 412, endPoint x: 388, endPoint y: 421, distance: 12.0
click at [397, 411] on input "Lane Departure Assist with Steering Control" at bounding box center [398, 412] width 18 height 18
checkbox input "true"
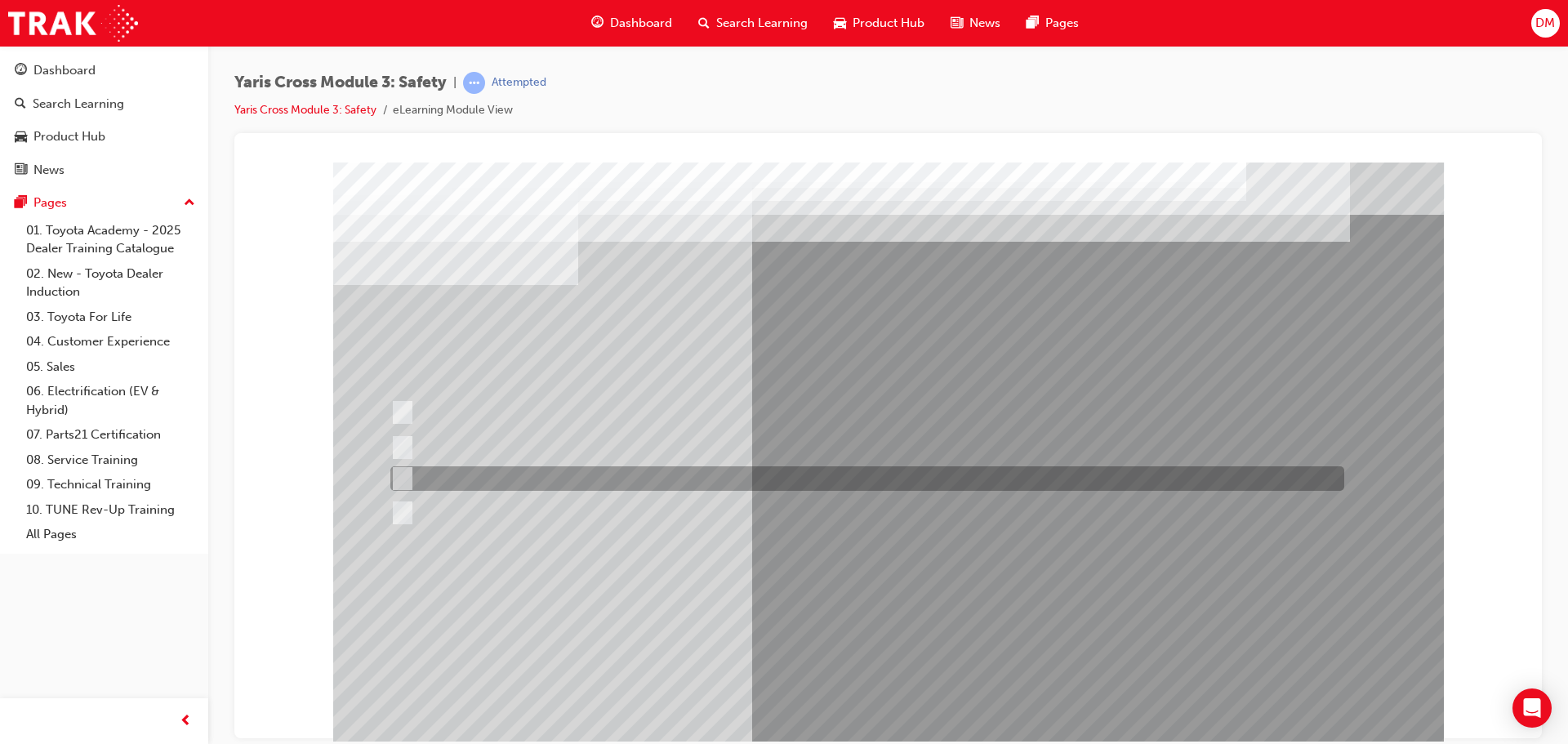
click at [395, 475] on input "Pre-Collision System (PCS)" at bounding box center [398, 478] width 18 height 18
checkbox input "true"
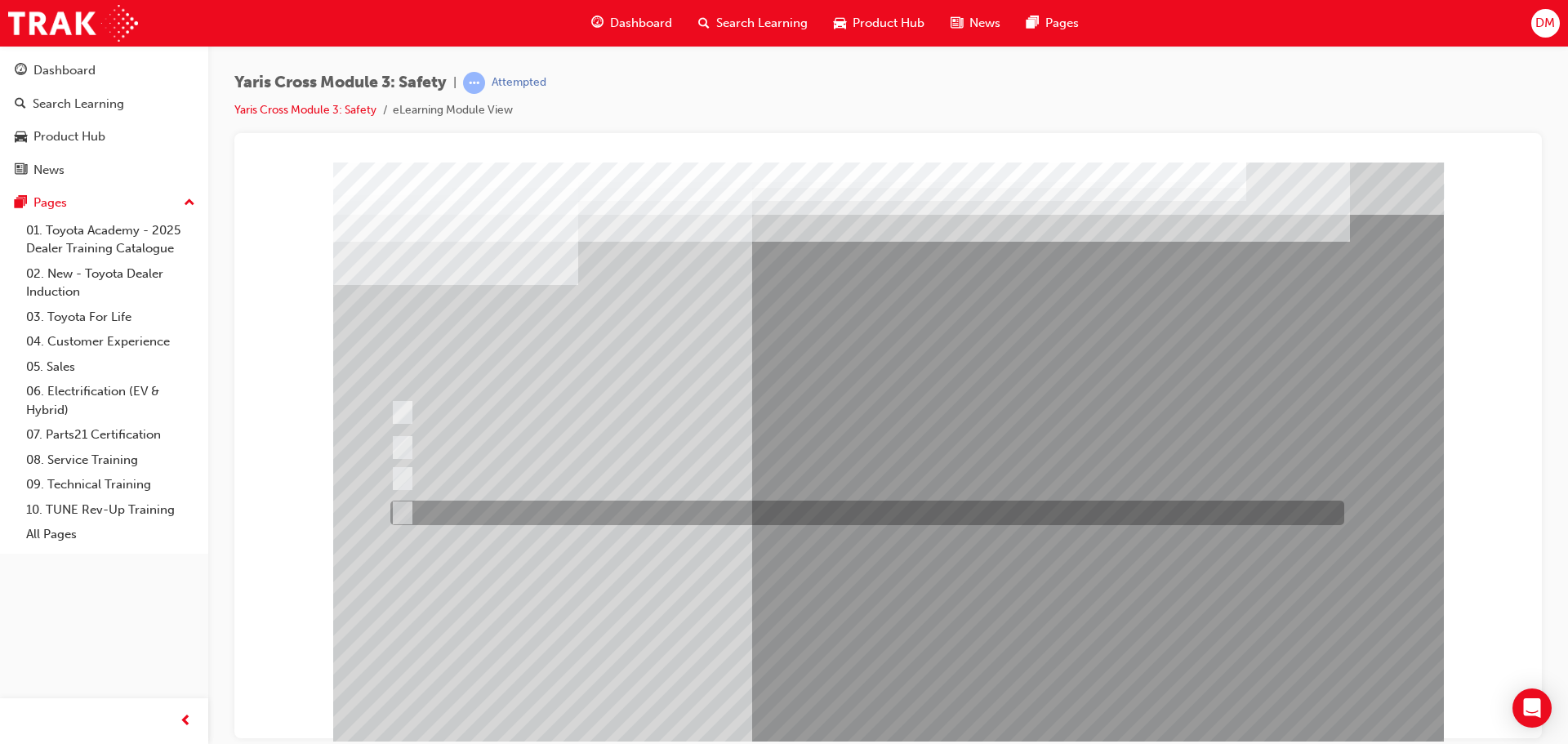
click at [398, 508] on input "Blind Spot Monitor (BSM)" at bounding box center [398, 512] width 18 height 18
checkbox input "true"
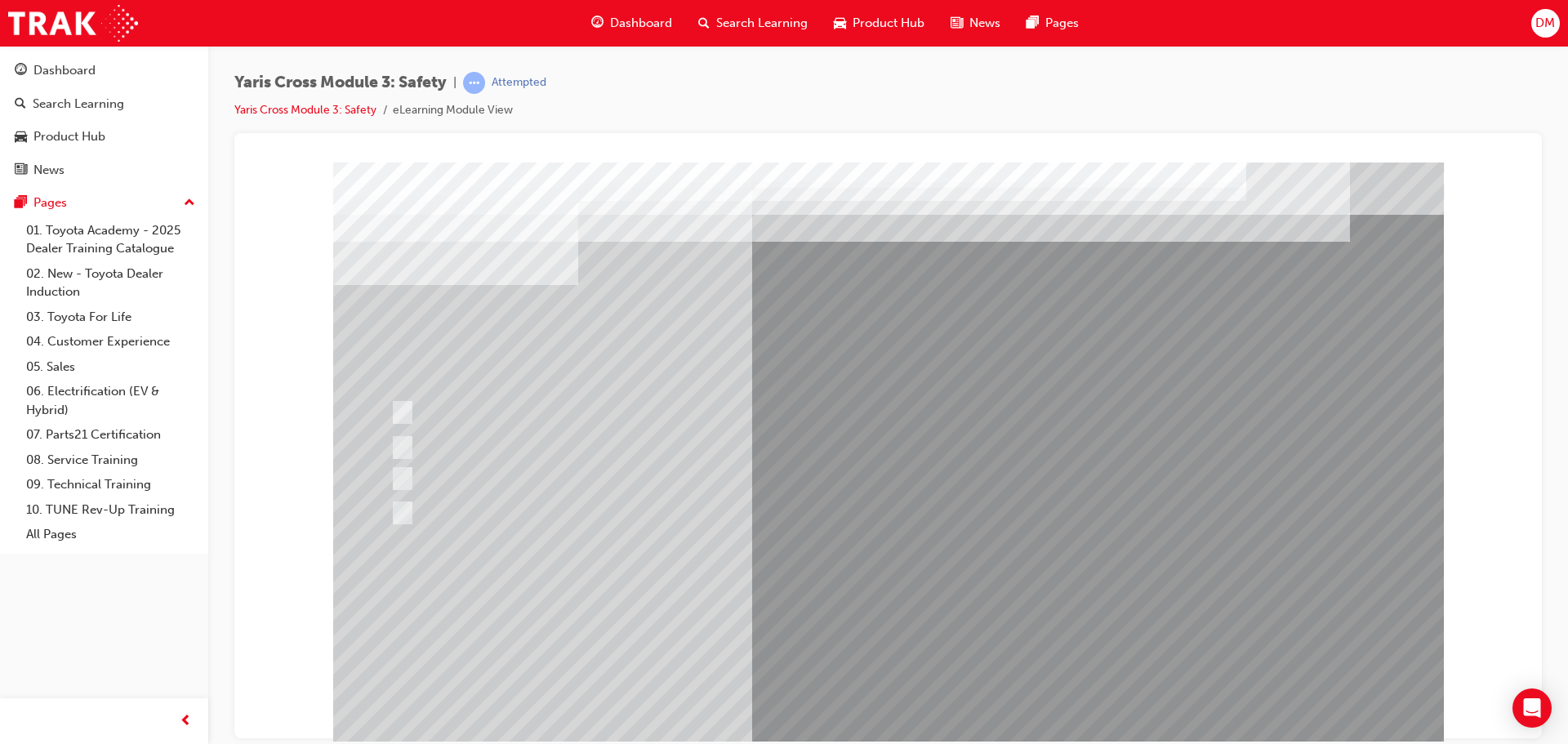
click at [877, 620] on div at bounding box center [888, 455] width 1110 height 588
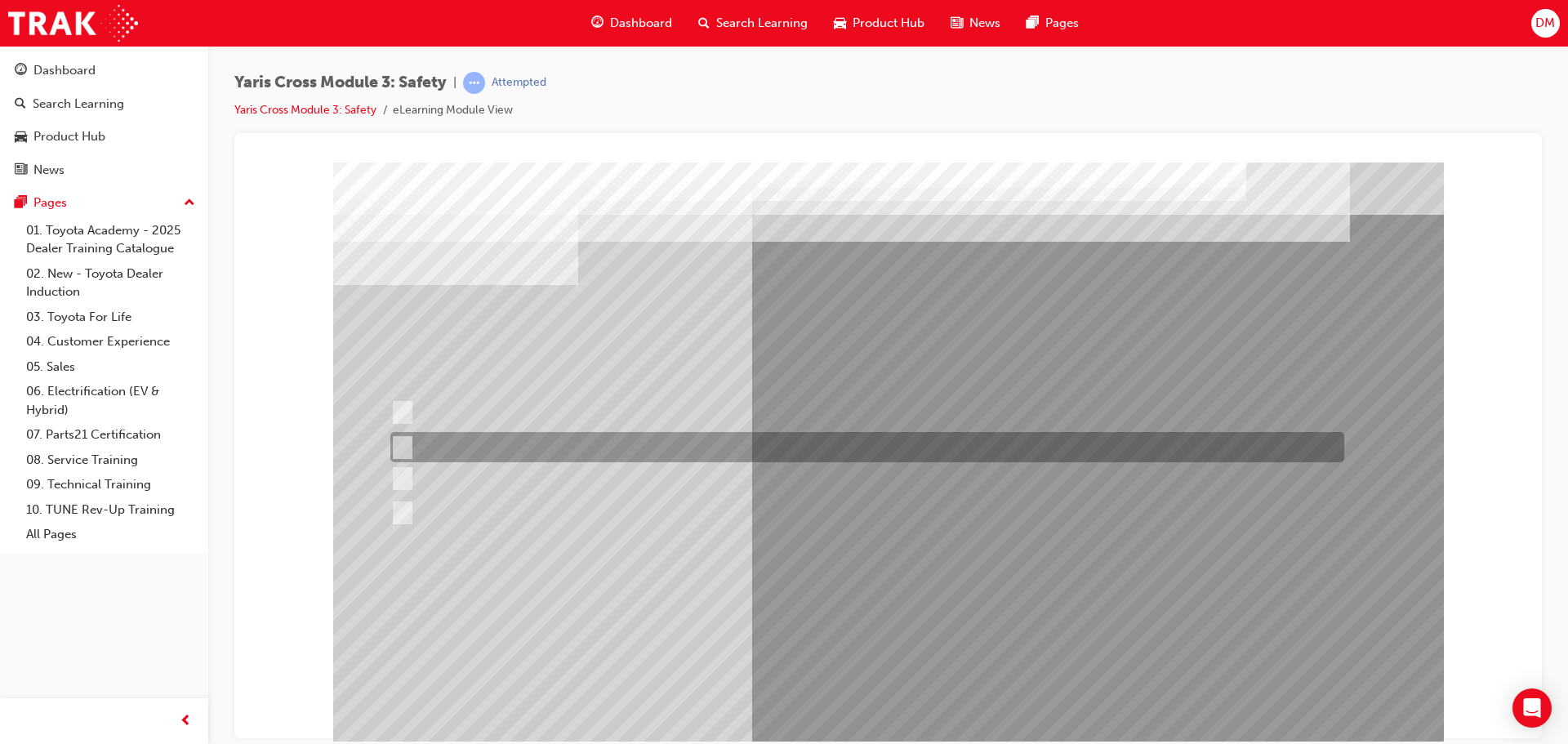
click at [406, 442] on input "SRS Airbags" at bounding box center [399, 448] width 18 height 18
radio input "true"
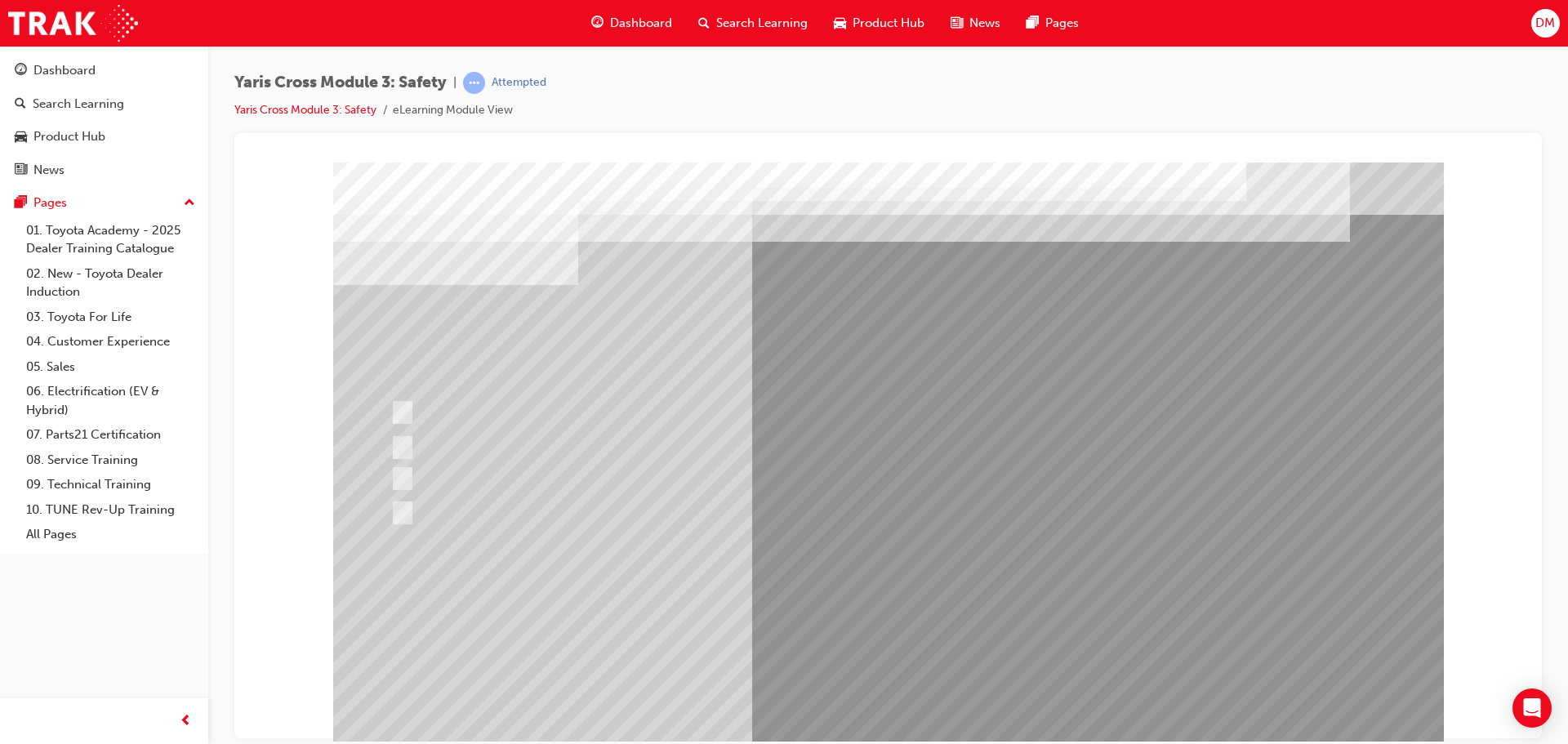
click at [867, 620] on div at bounding box center [888, 455] width 1110 height 588
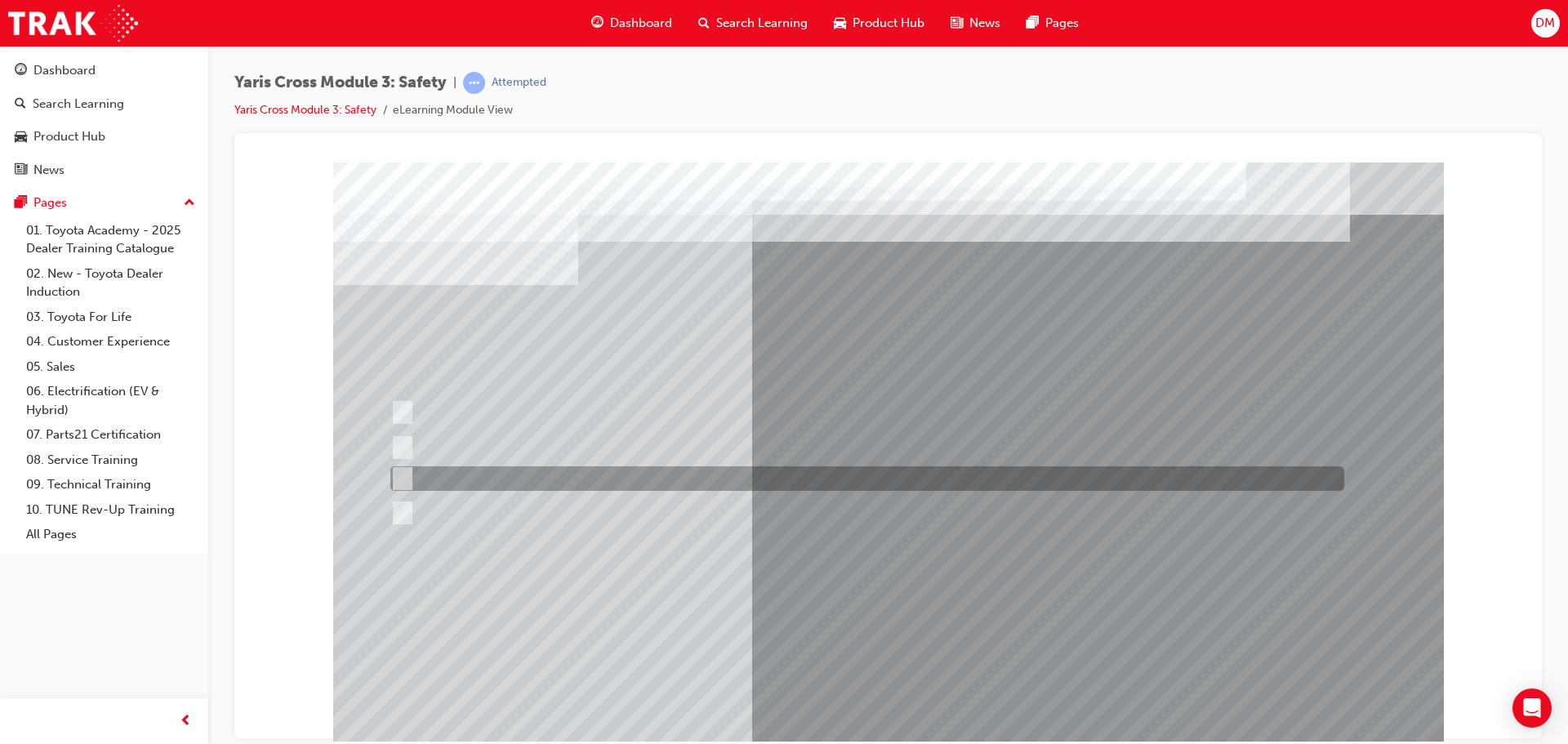
click at [396, 474] on input "School Zone" at bounding box center [399, 478] width 18 height 18
radio input "true"
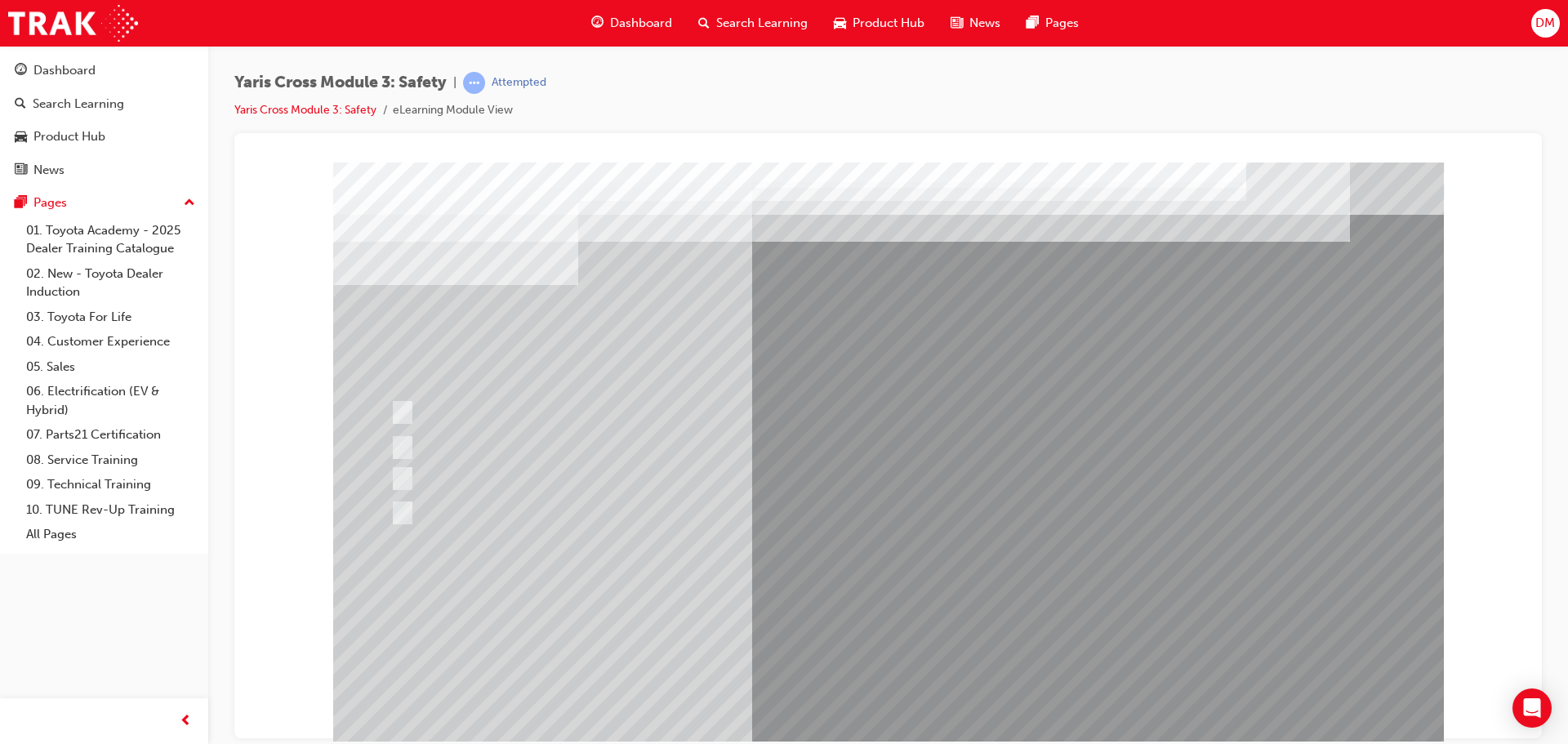
click at [855, 617] on div at bounding box center [888, 455] width 1110 height 588
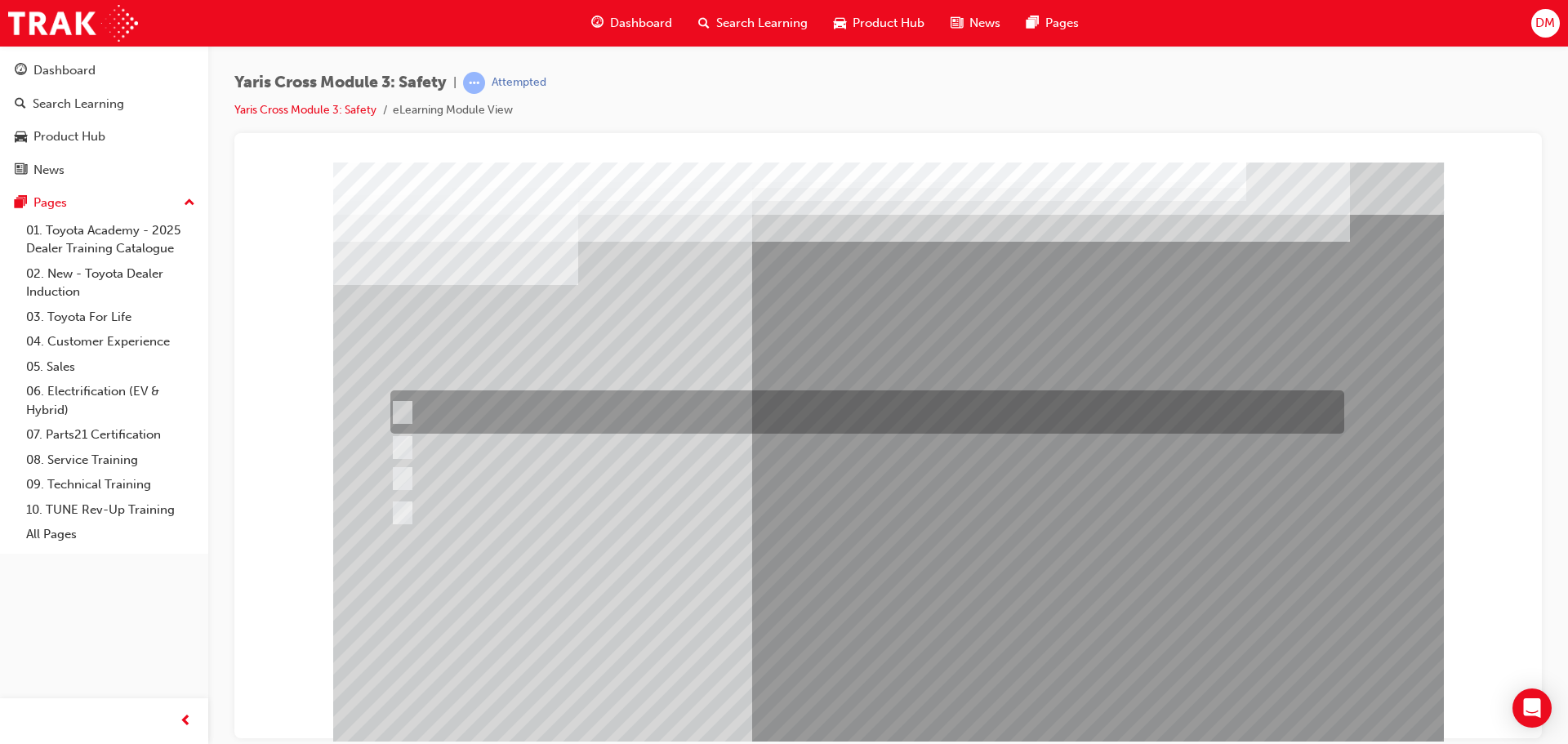
click at [402, 409] on input "Enhance the vehicle stability and prevent lane departure" at bounding box center [399, 412] width 18 height 18
radio input "true"
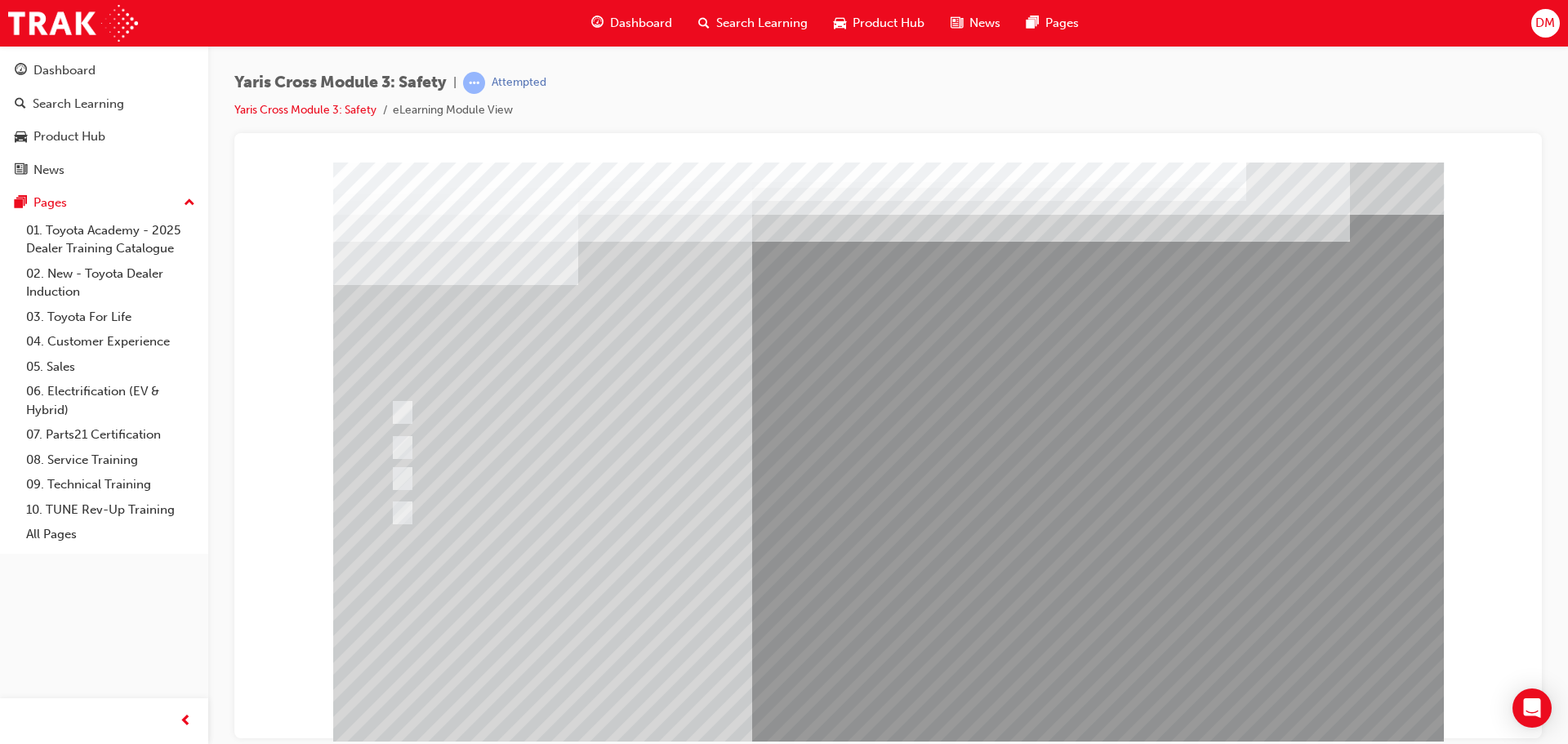
click at [879, 621] on div at bounding box center [888, 455] width 1110 height 588
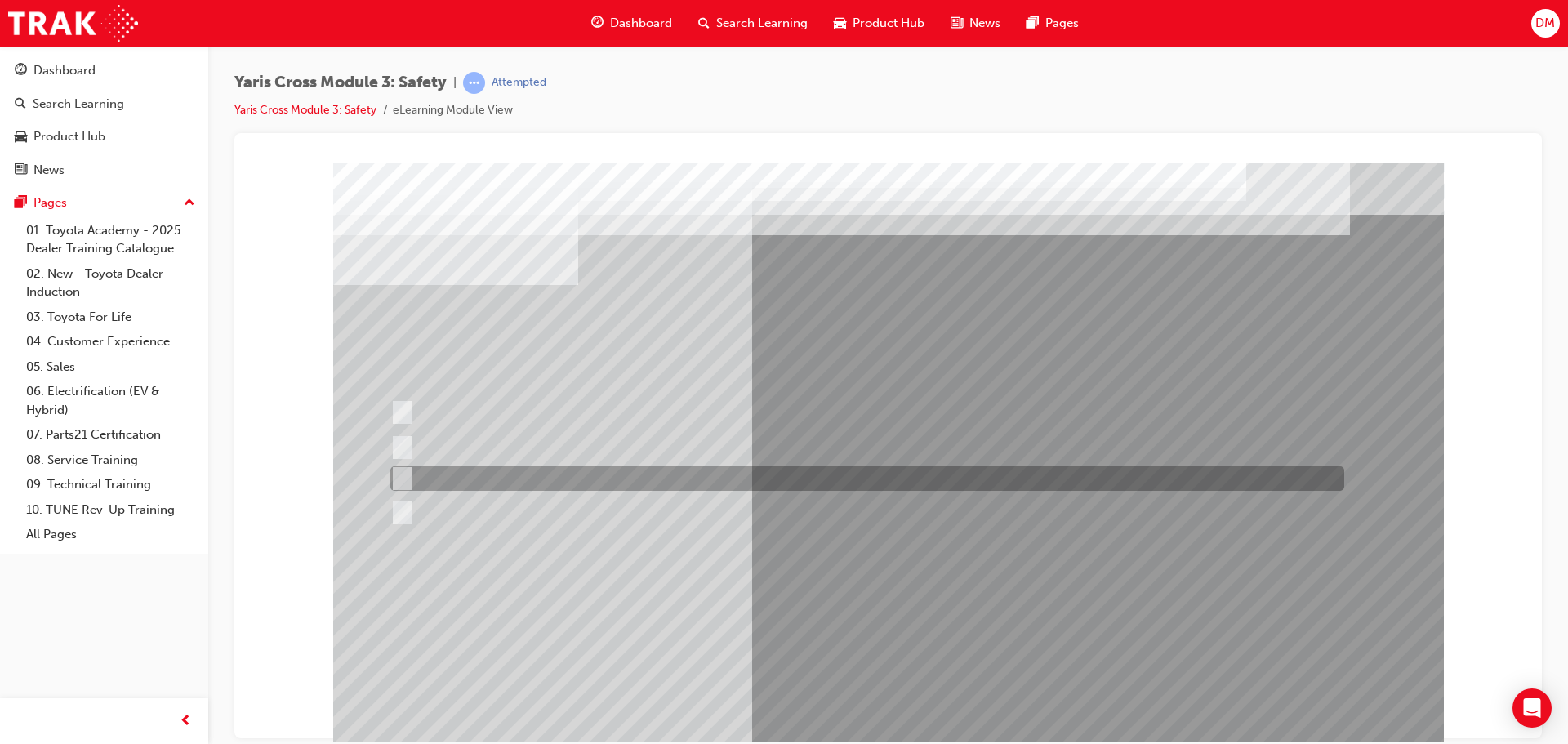
click at [399, 476] on input "TNGA-B" at bounding box center [399, 478] width 18 height 18
radio input "true"
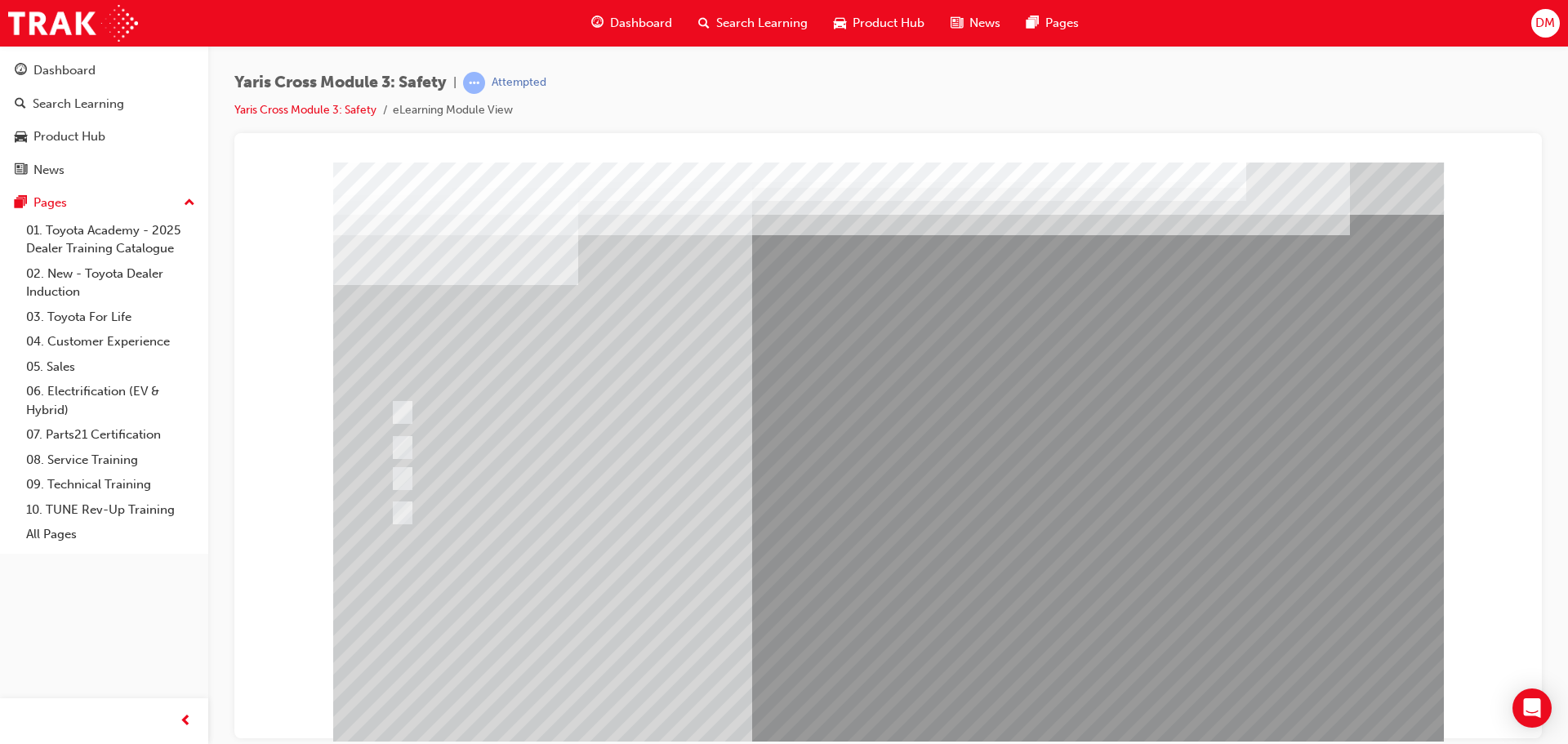
click at [848, 614] on div at bounding box center [888, 455] width 1110 height 588
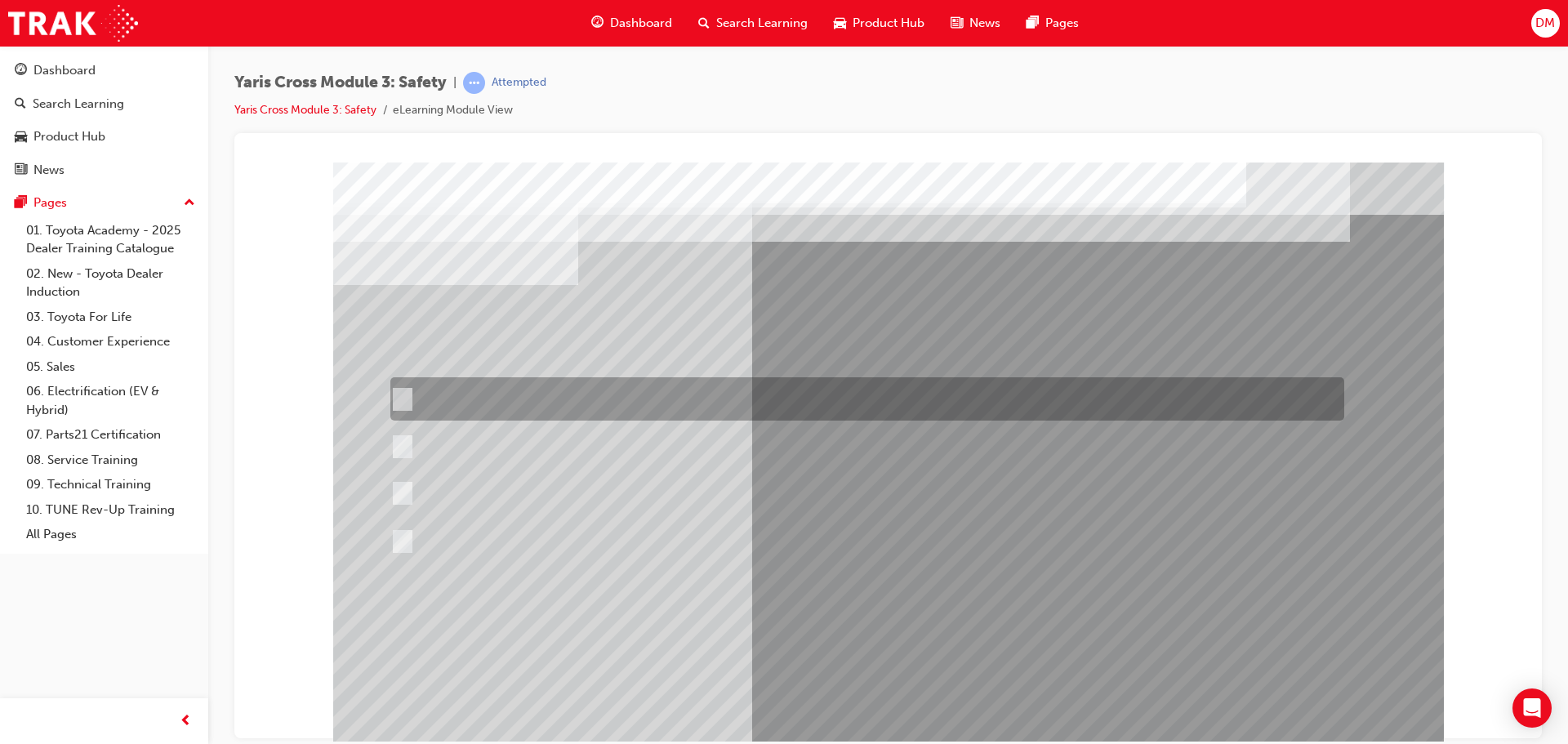
click at [404, 394] on input "When you turn left at an intersection and cross the path of an\3oncoming cyclis…" at bounding box center [399, 399] width 18 height 18
radio input "true"
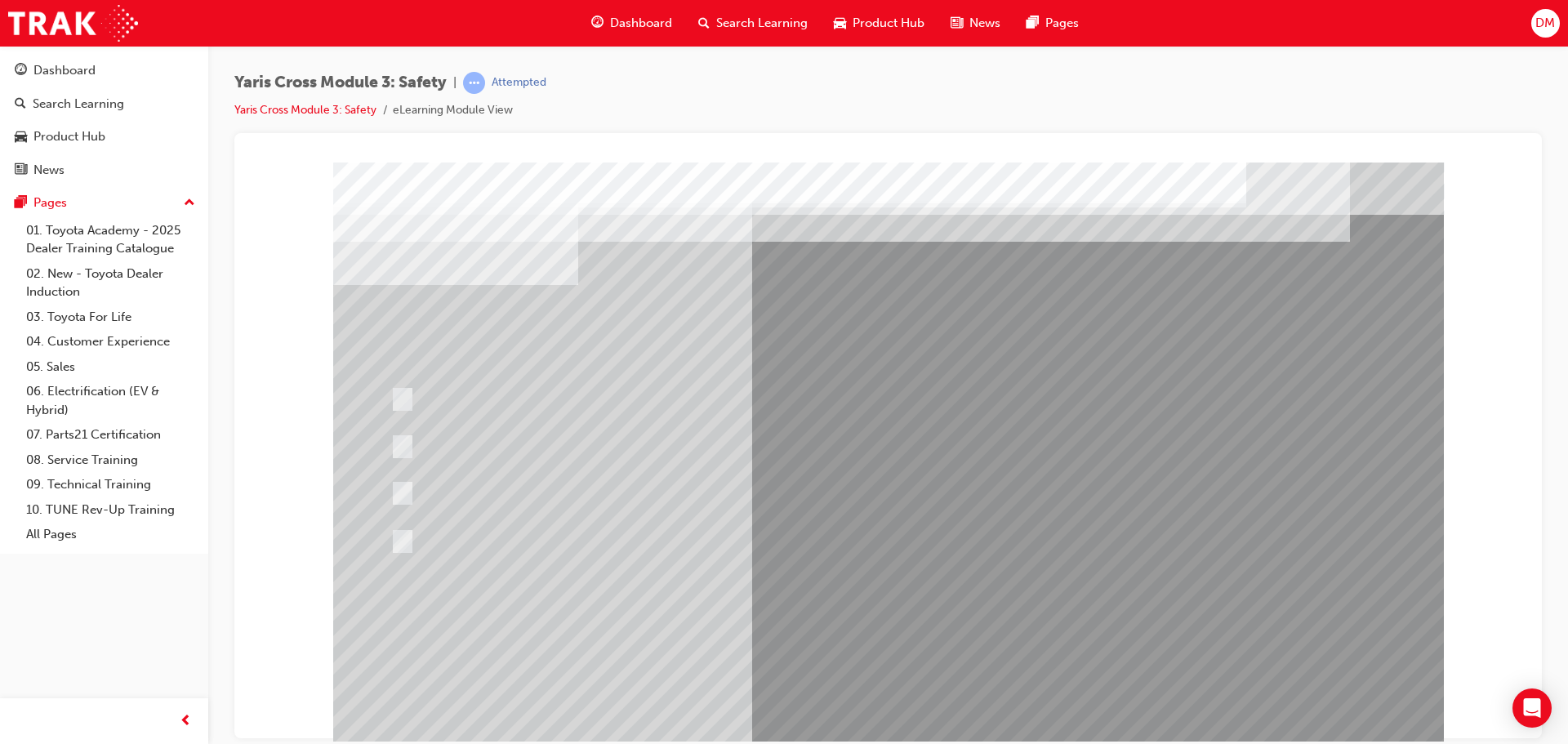
click at [878, 708] on div at bounding box center [888, 455] width 1110 height 588
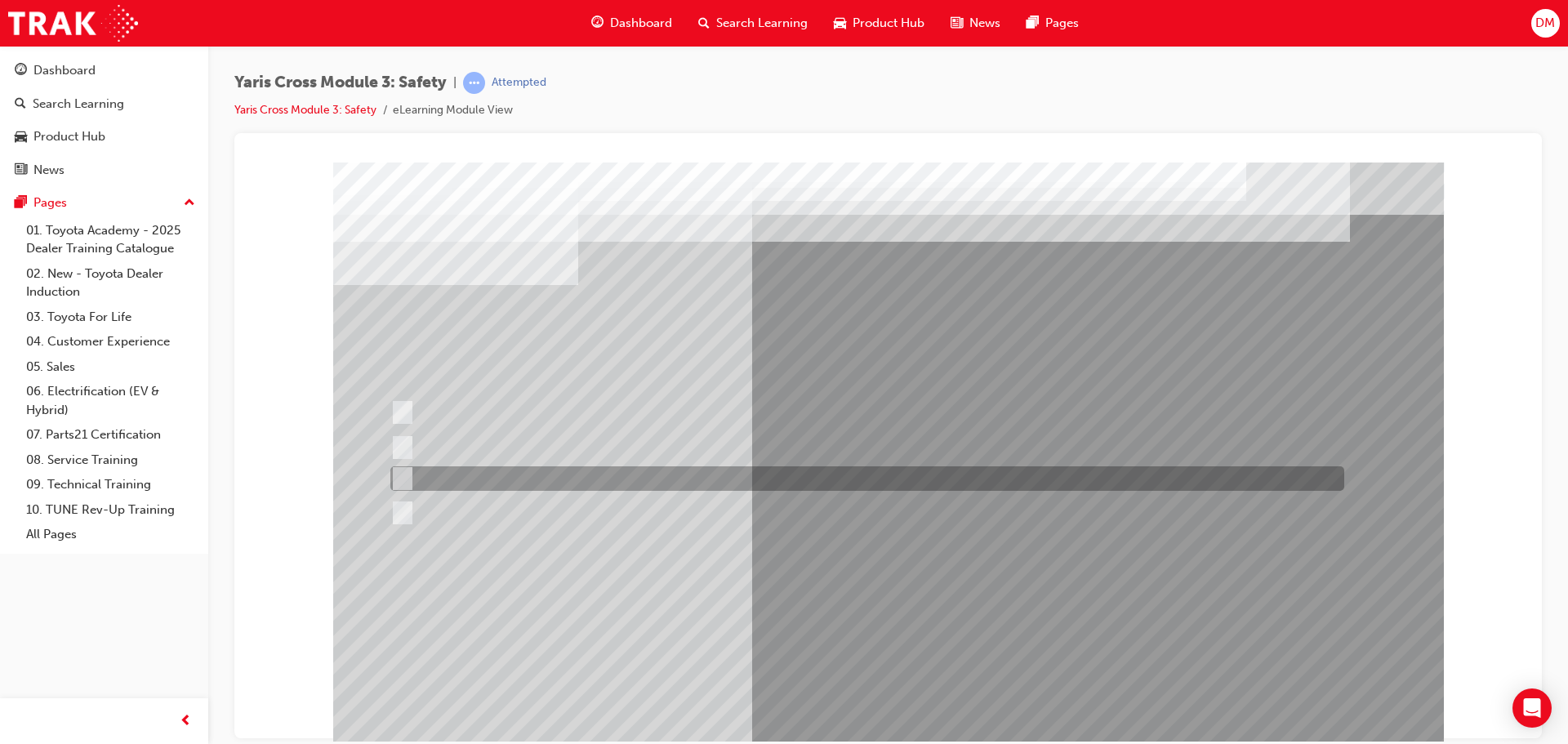
drag, startPoint x: 402, startPoint y: 475, endPoint x: 475, endPoint y: 541, distance: 98.4
click at [402, 475] on input "Through a DCM – Data Communication Module" at bounding box center [399, 478] width 18 height 18
radio input "true"
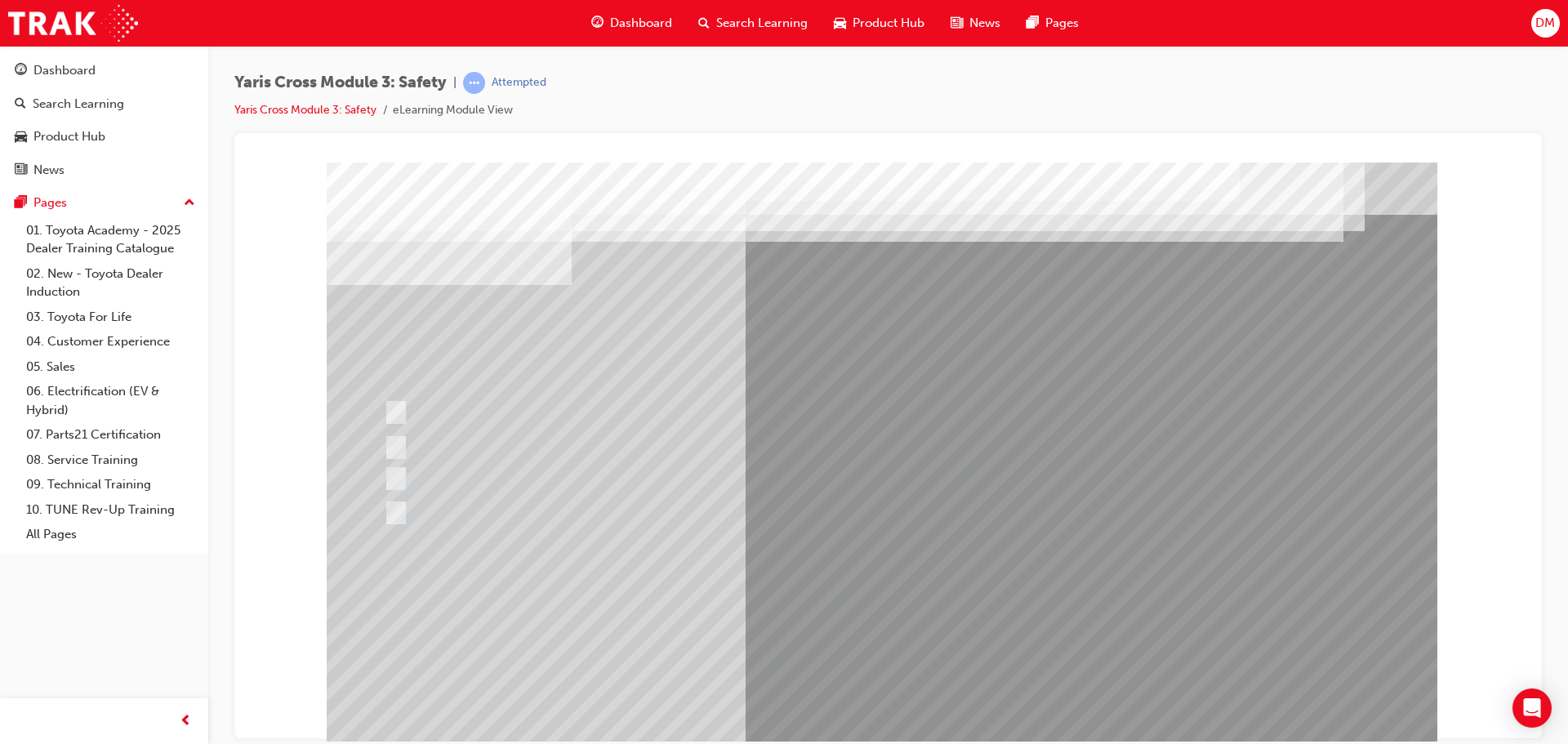
click at [851, 621] on div at bounding box center [881, 455] width 1110 height 588
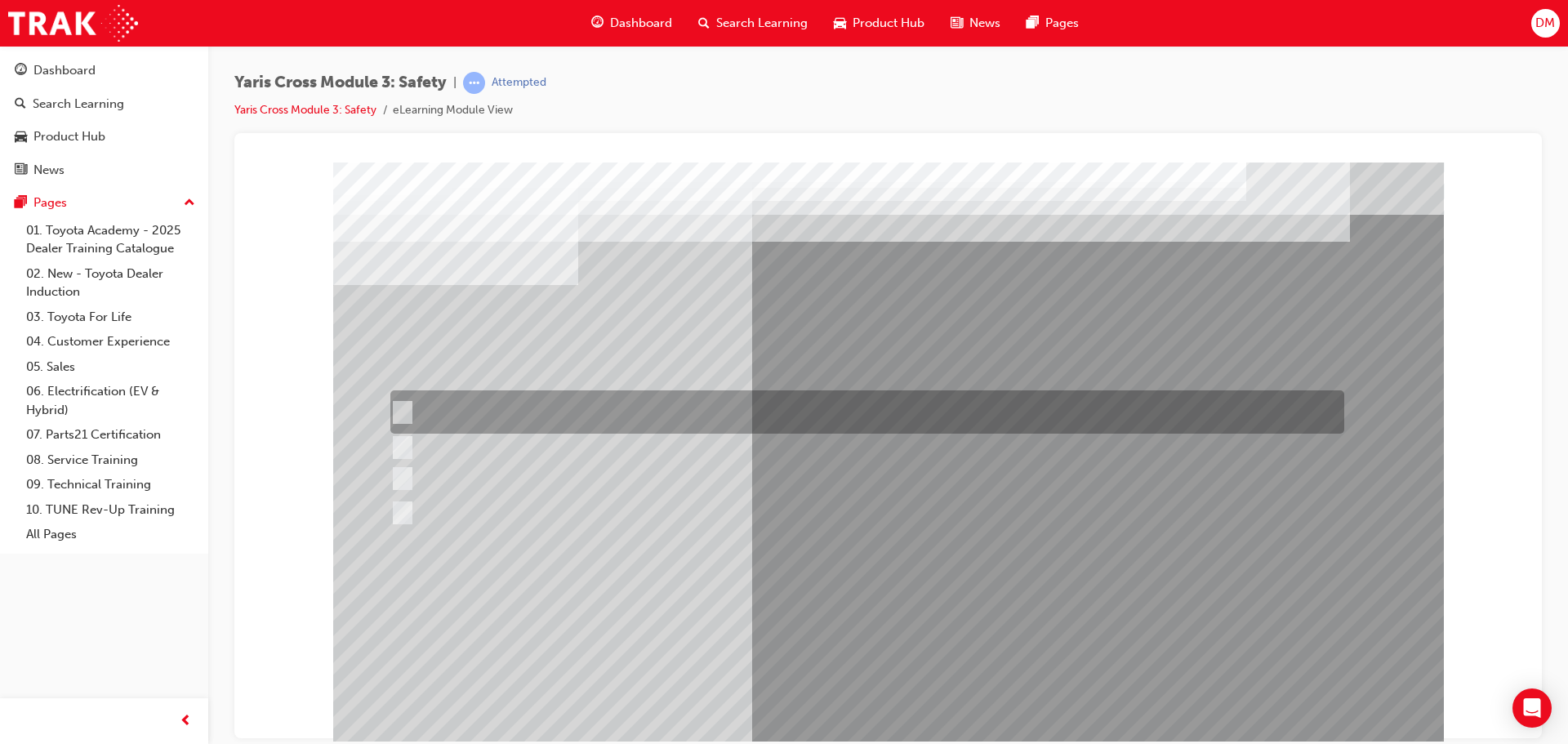
click at [409, 409] on div at bounding box center [863, 412] width 954 height 43
checkbox input "true"
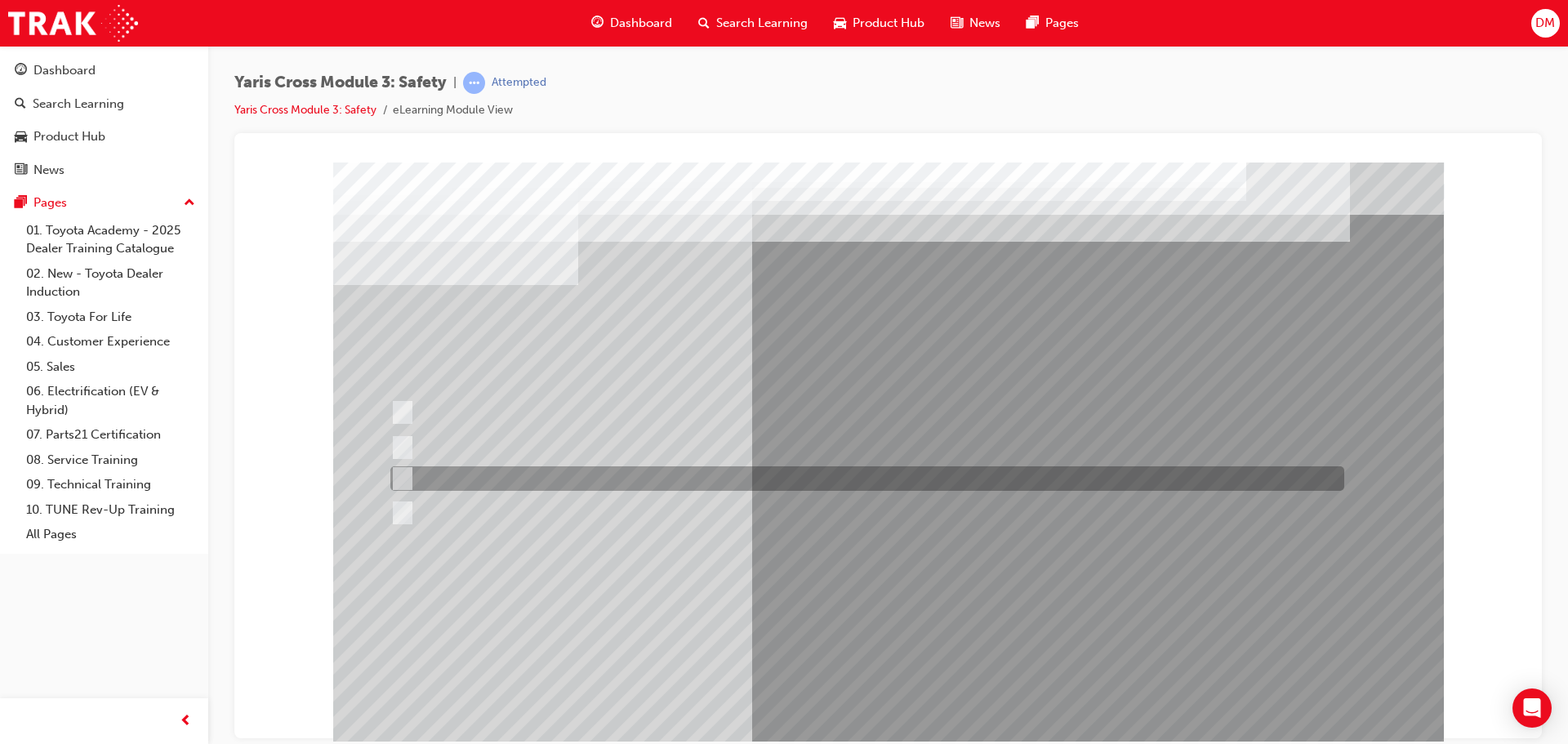
click at [408, 474] on div at bounding box center [863, 479] width 954 height 24
checkbox input "true"
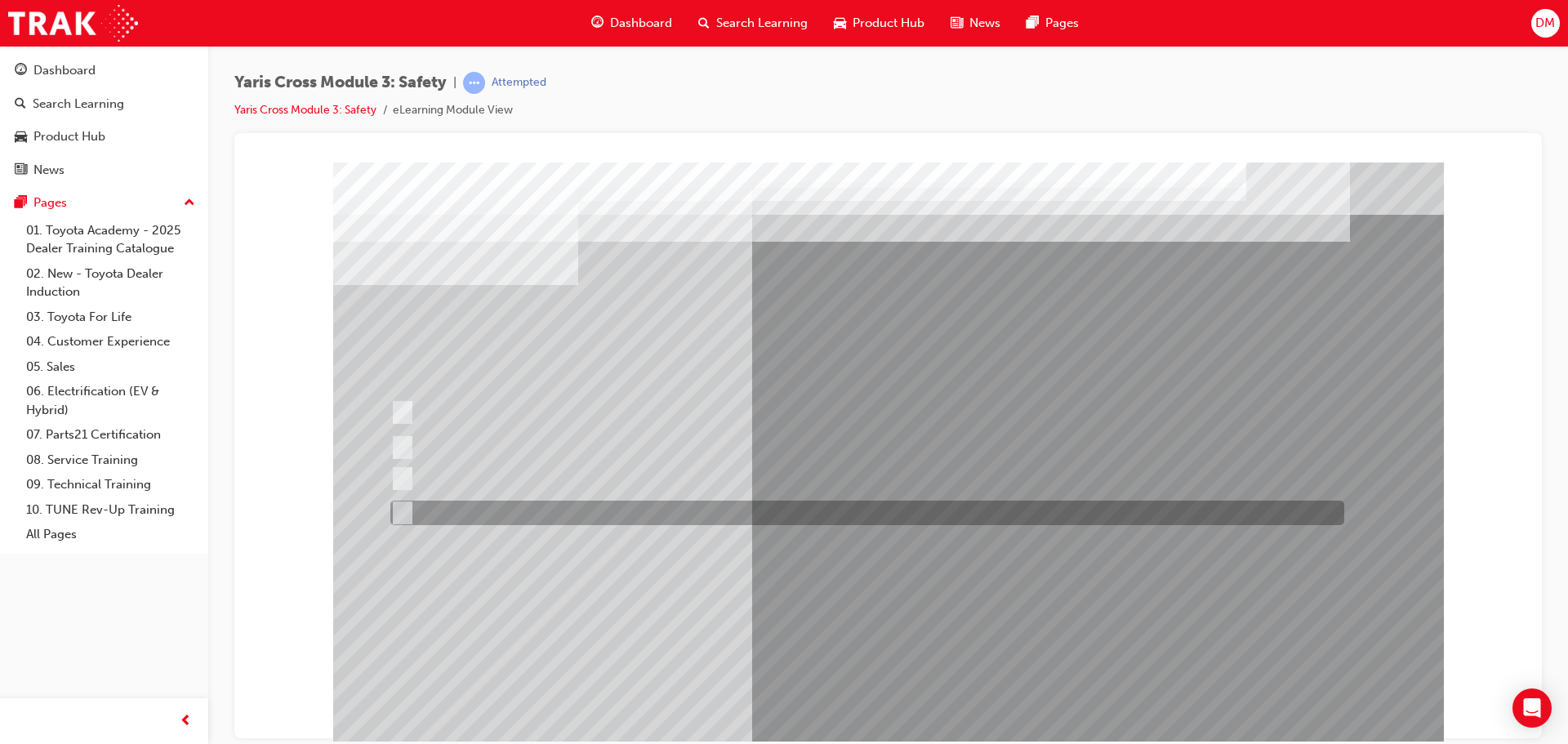
click at [401, 509] on input "SVT – Stolen Vehicle Tracking" at bounding box center [398, 512] width 18 height 18
checkbox input "true"
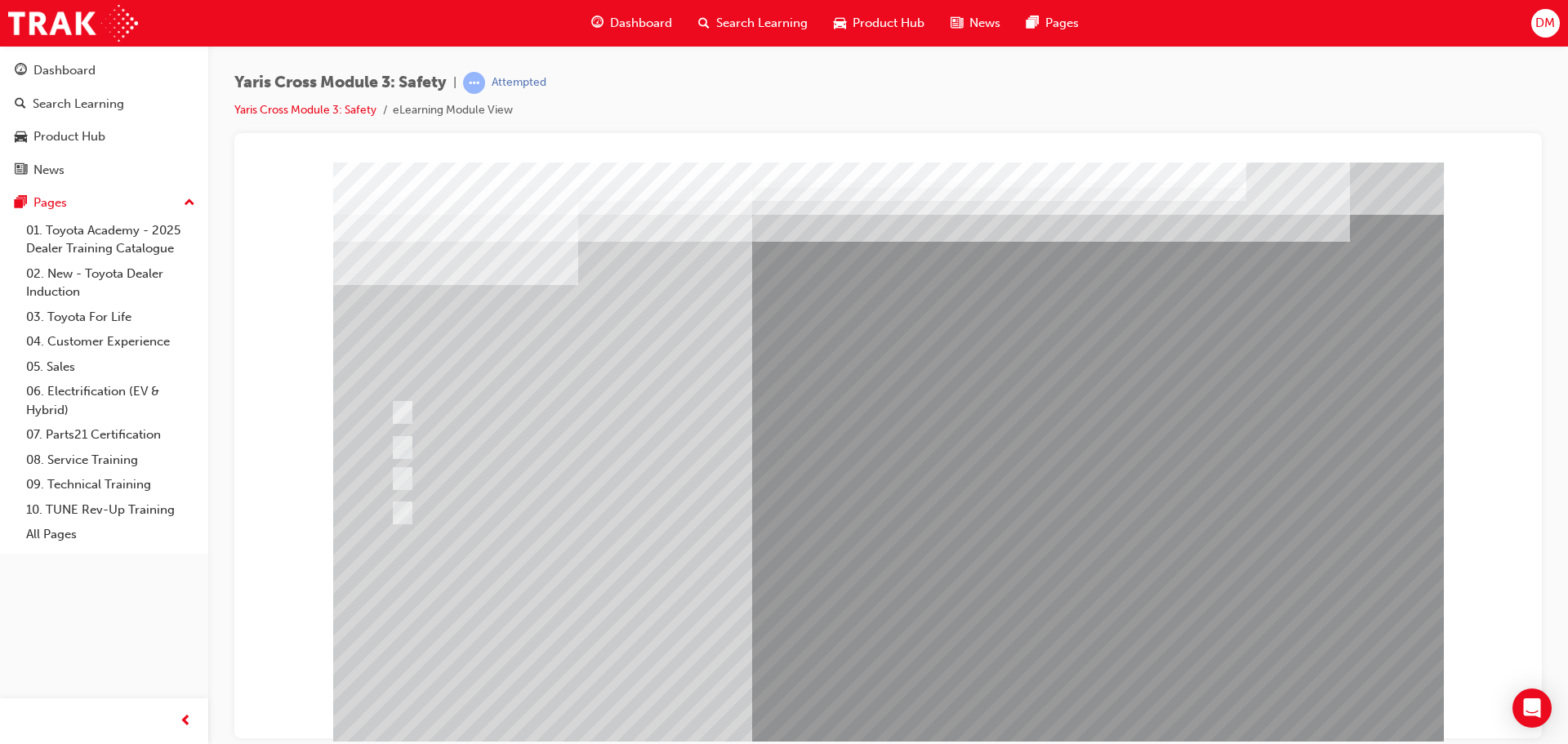
click at [861, 621] on div at bounding box center [888, 455] width 1110 height 588
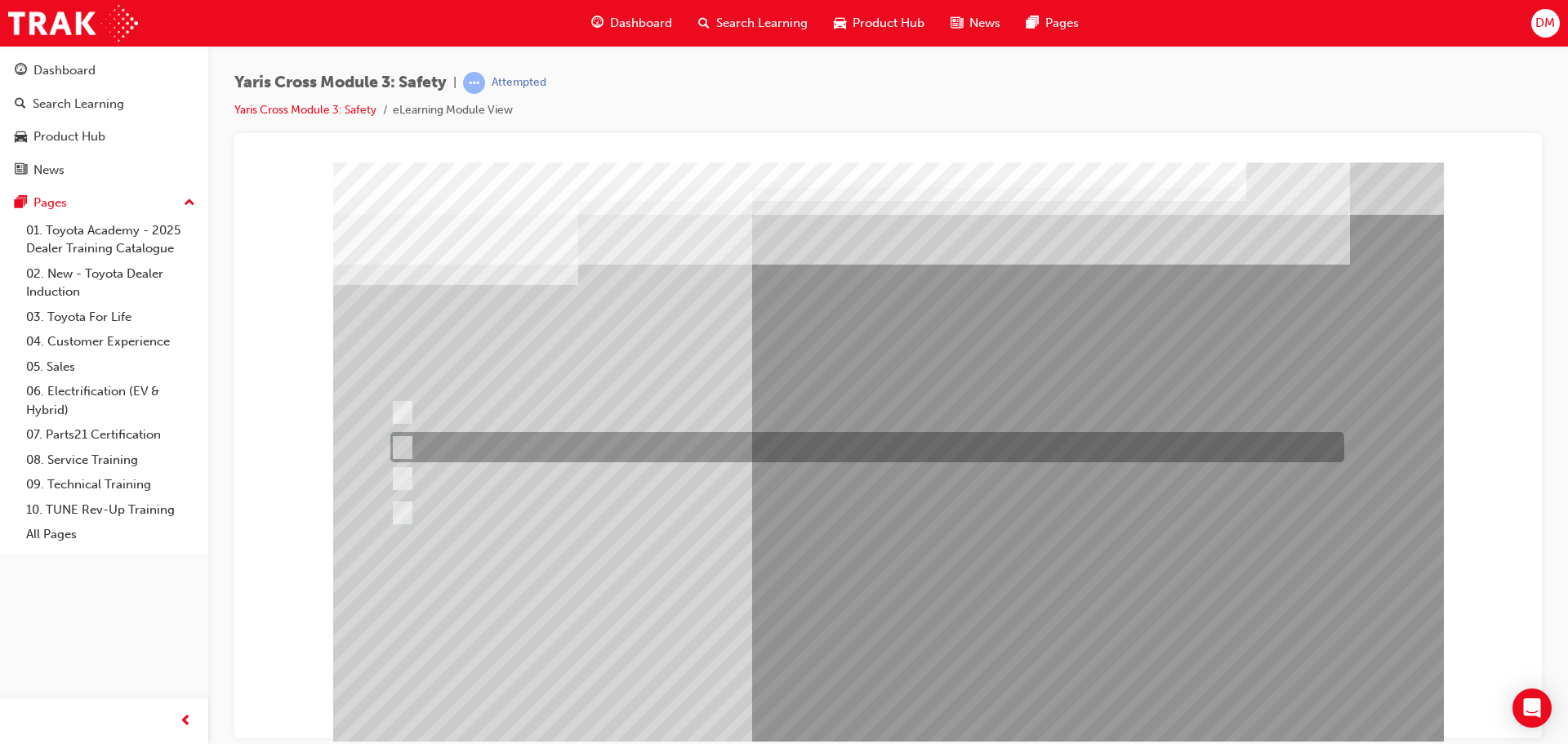
click at [401, 444] on input "12 months" at bounding box center [399, 448] width 18 height 18
radio input "true"
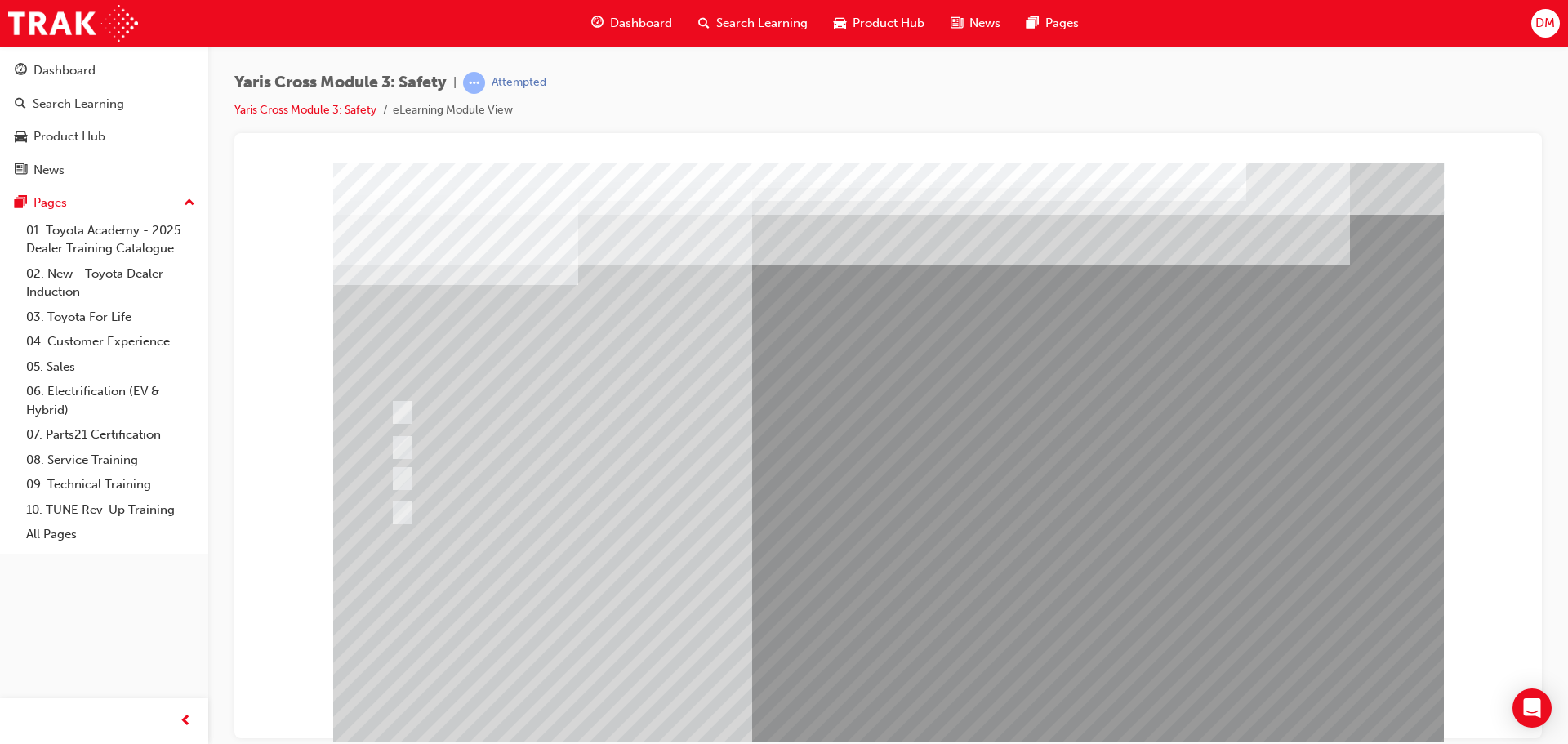
click at [867, 624] on div at bounding box center [888, 455] width 1110 height 588
drag, startPoint x: 876, startPoint y: 707, endPoint x: 932, endPoint y: 706, distance: 56.0
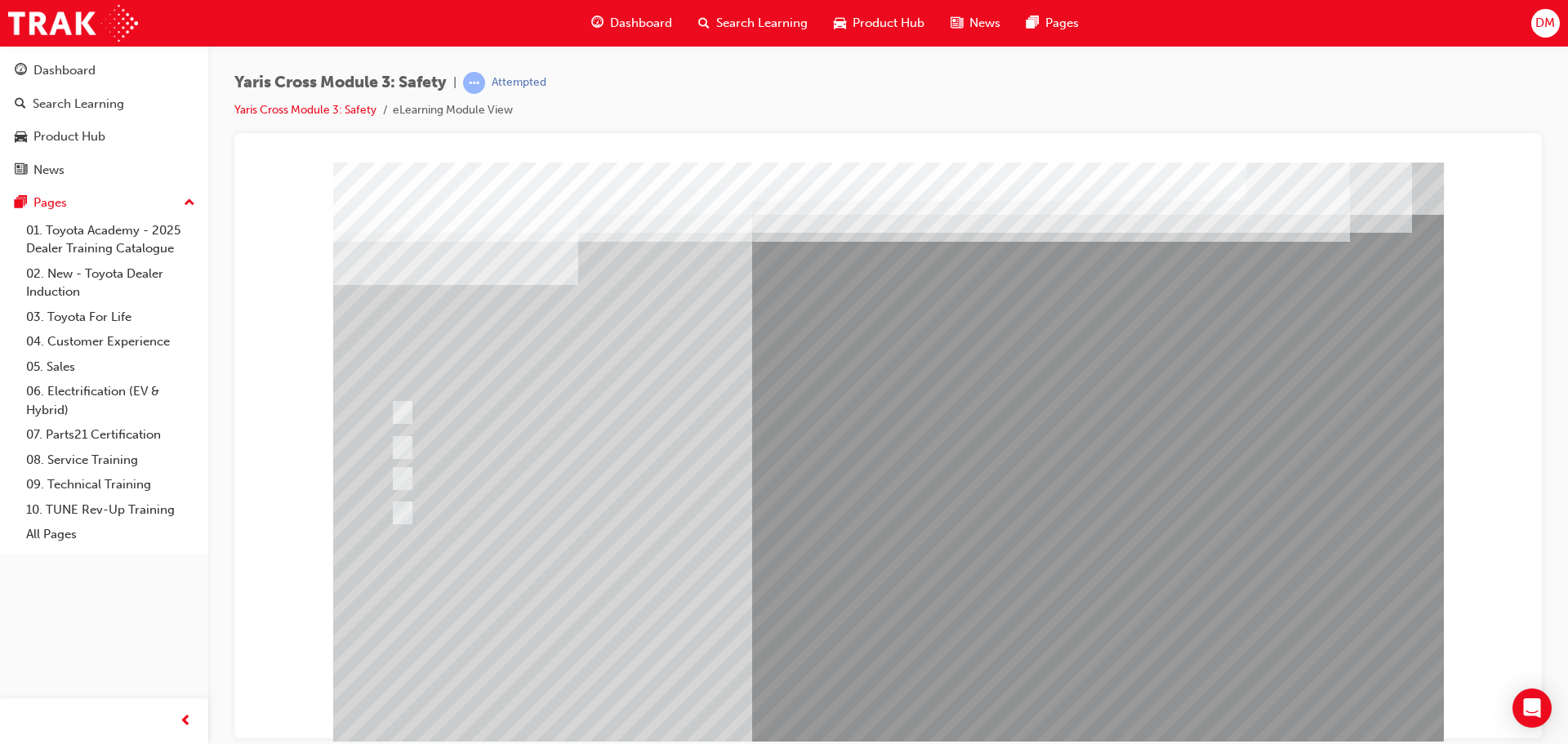
click at [400, 477] on div at bounding box center [888, 455] width 1110 height 588
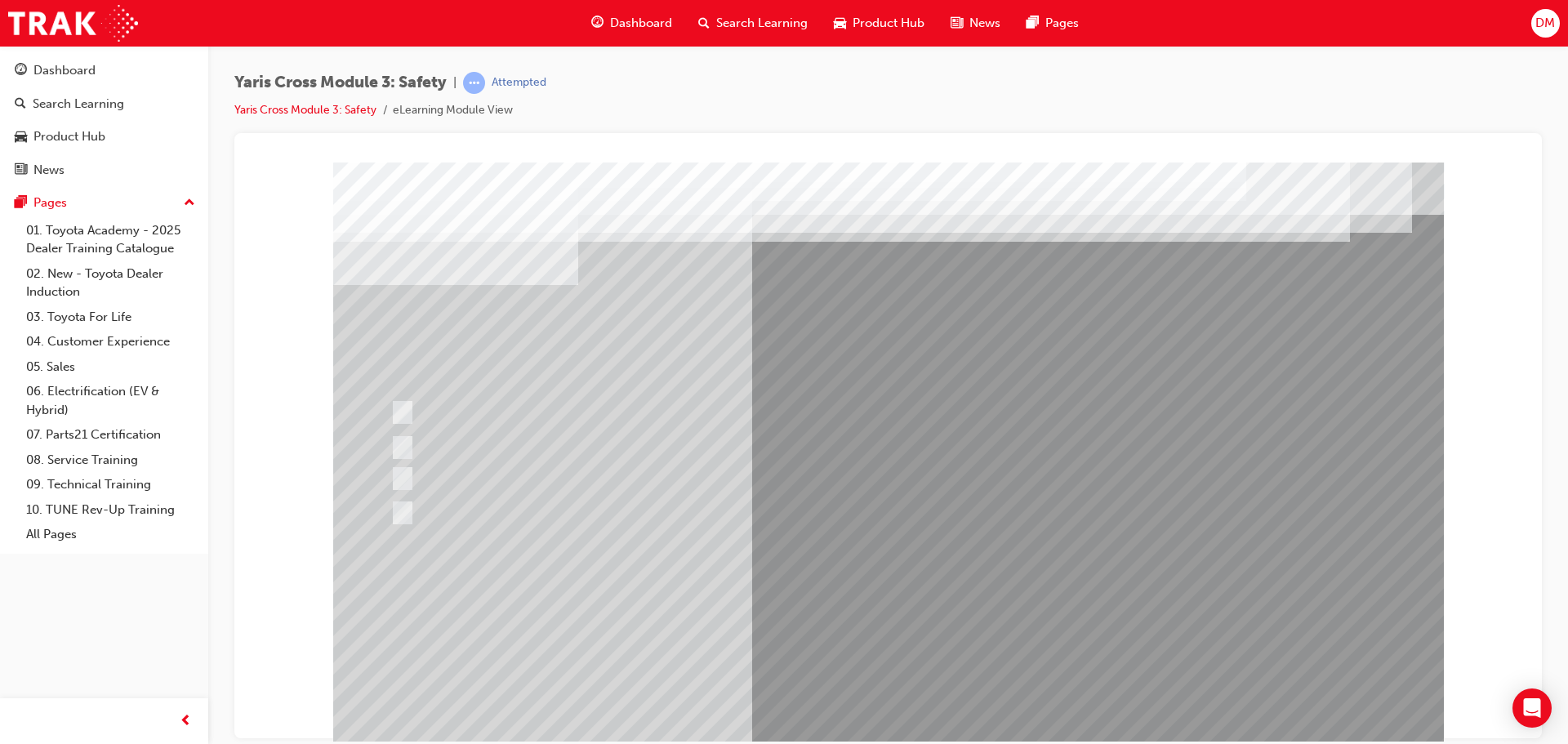
click at [403, 475] on div at bounding box center [888, 455] width 1110 height 588
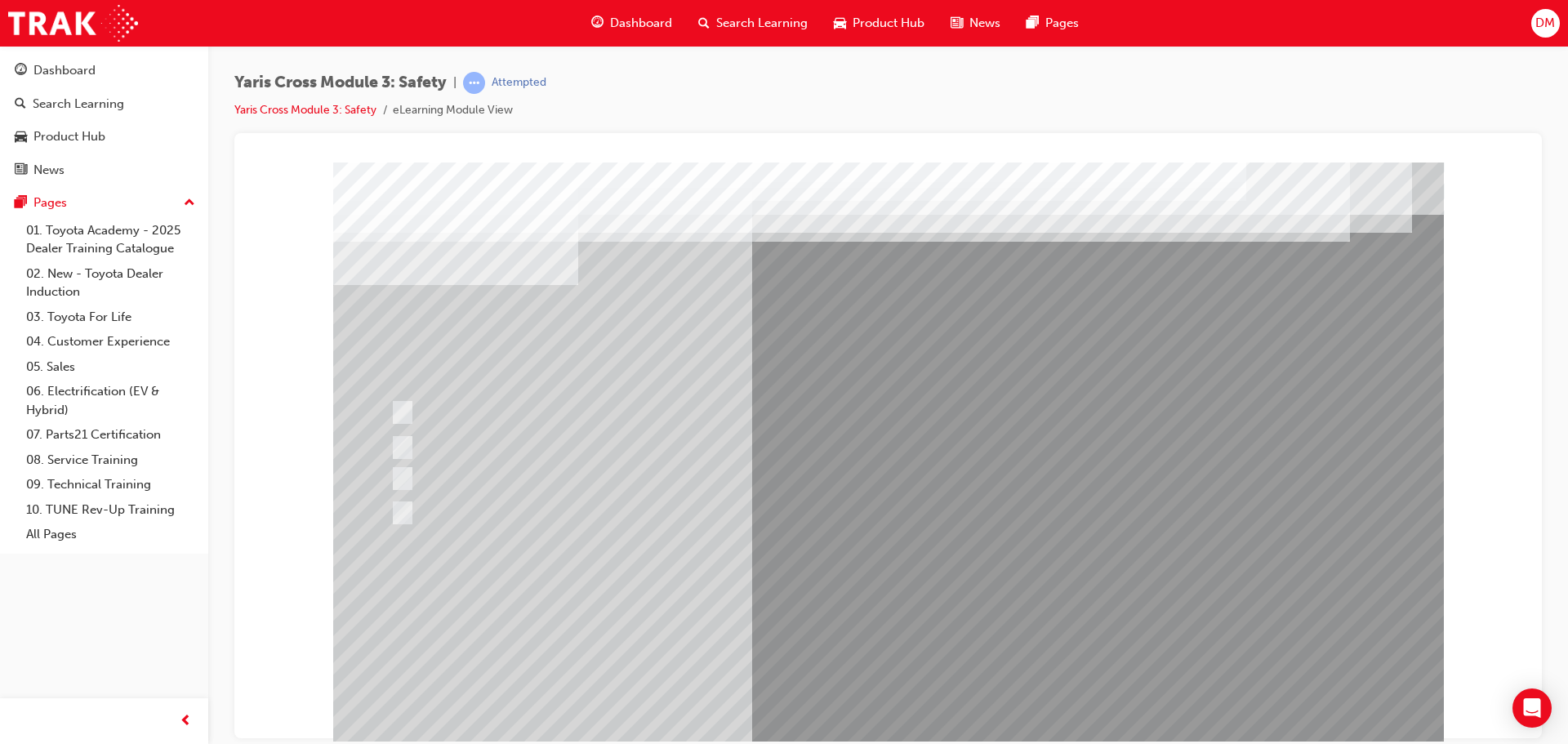
click at [404, 474] on div at bounding box center [888, 455] width 1110 height 588
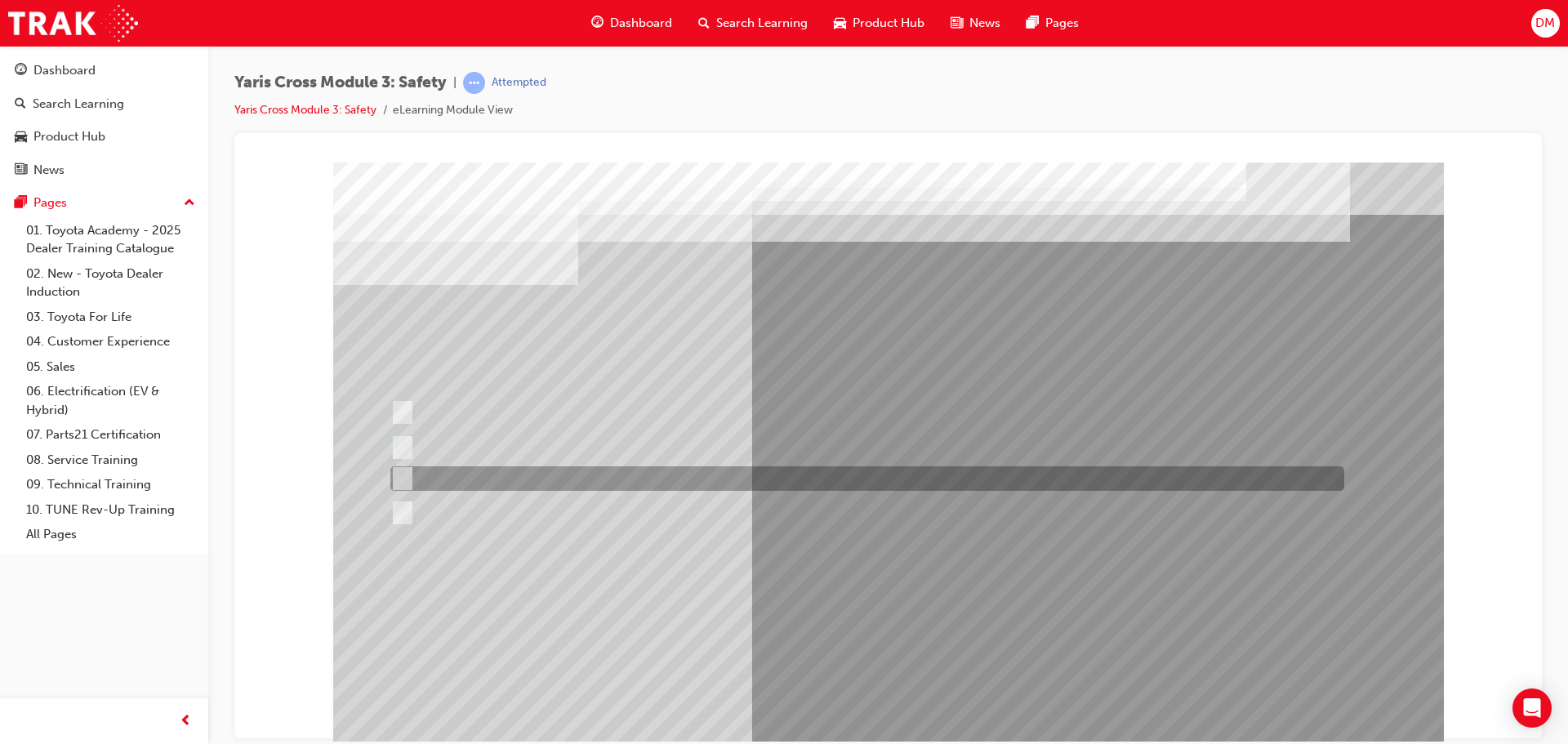
click at [400, 474] on input "GXL & Urban" at bounding box center [399, 478] width 18 height 18
radio input "true"
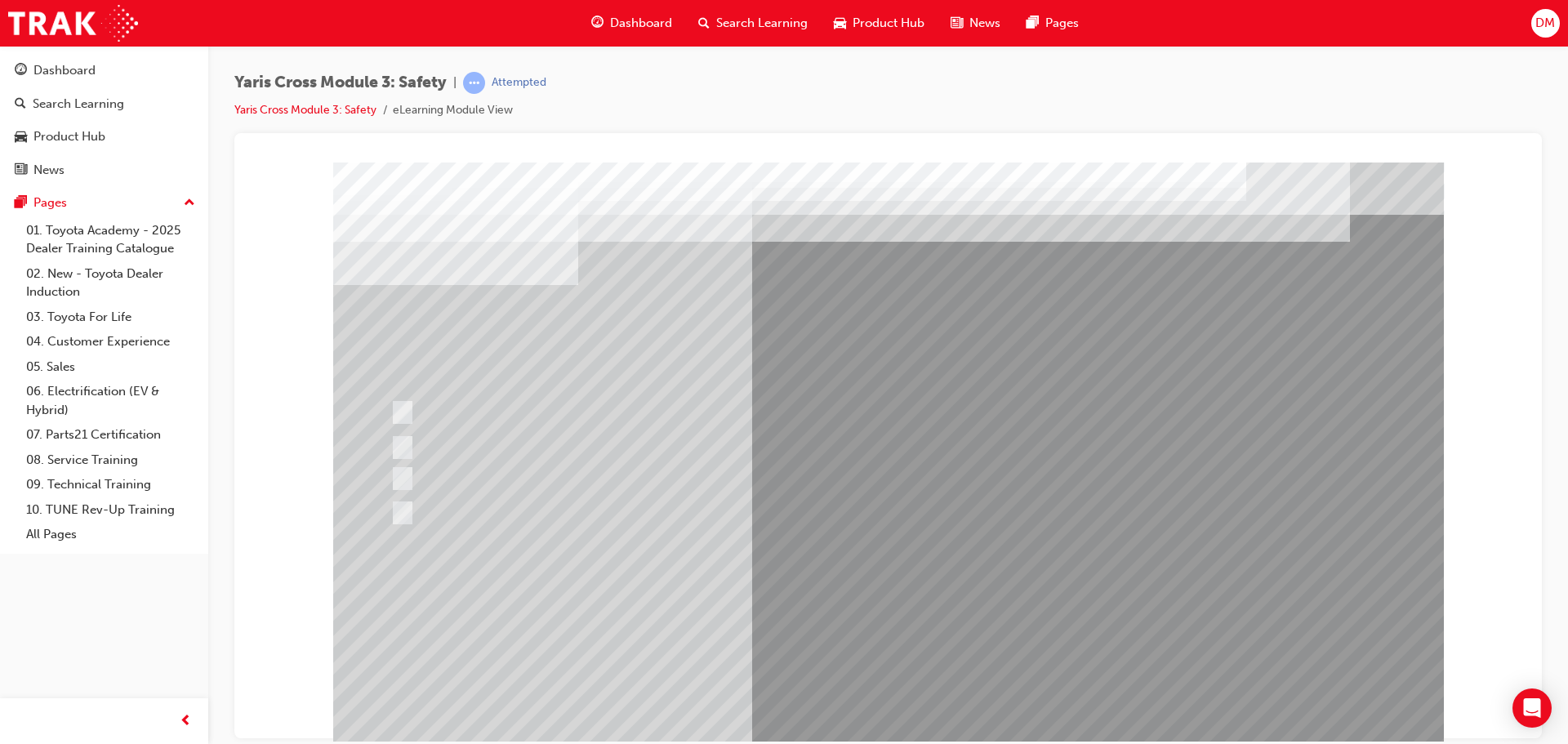
click at [856, 617] on div at bounding box center [888, 455] width 1110 height 588
